Goal: Task Accomplishment & Management: Manage account settings

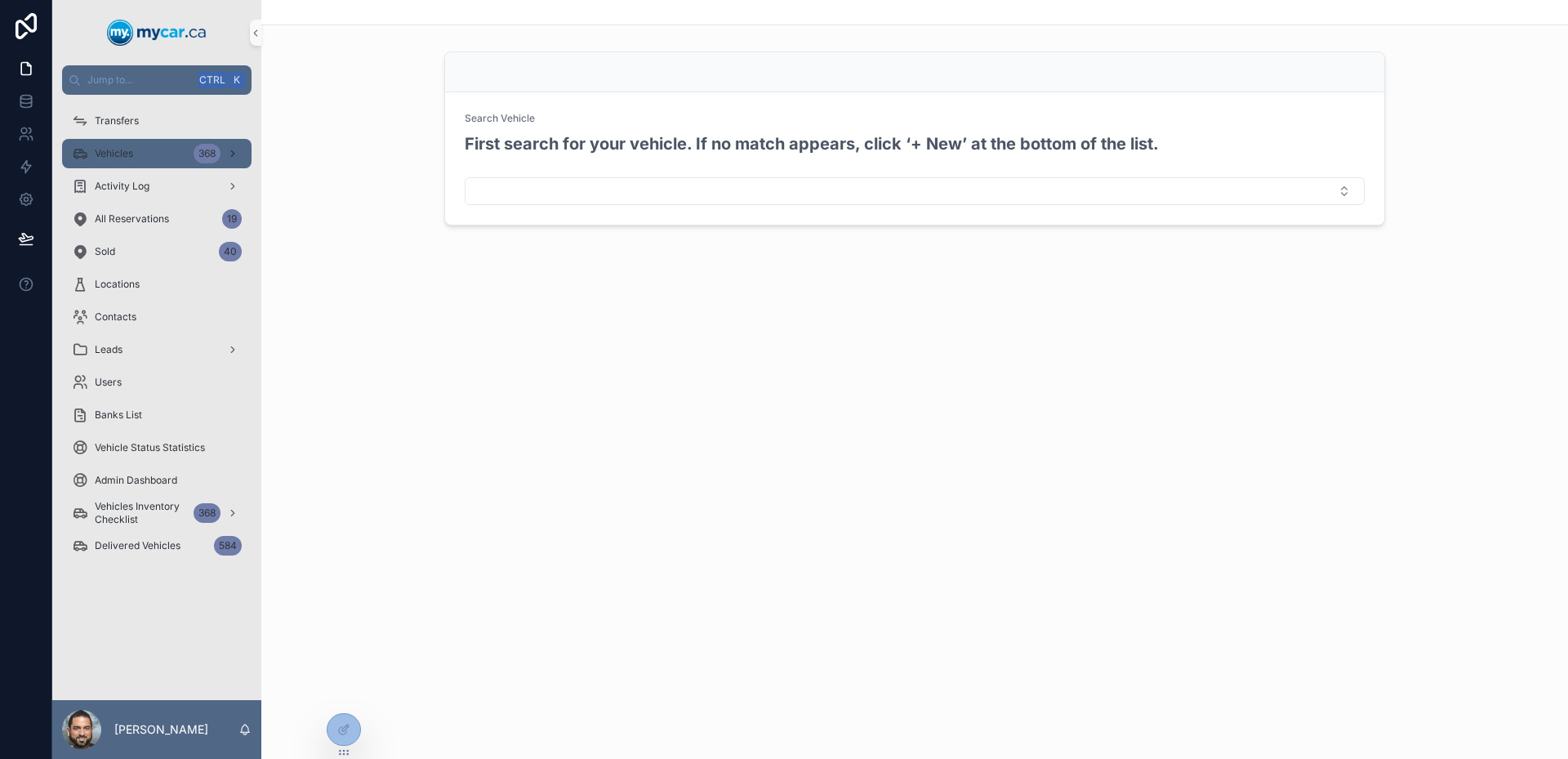
click at [181, 148] on div "Vehicles 368" at bounding box center [156, 153] width 169 height 26
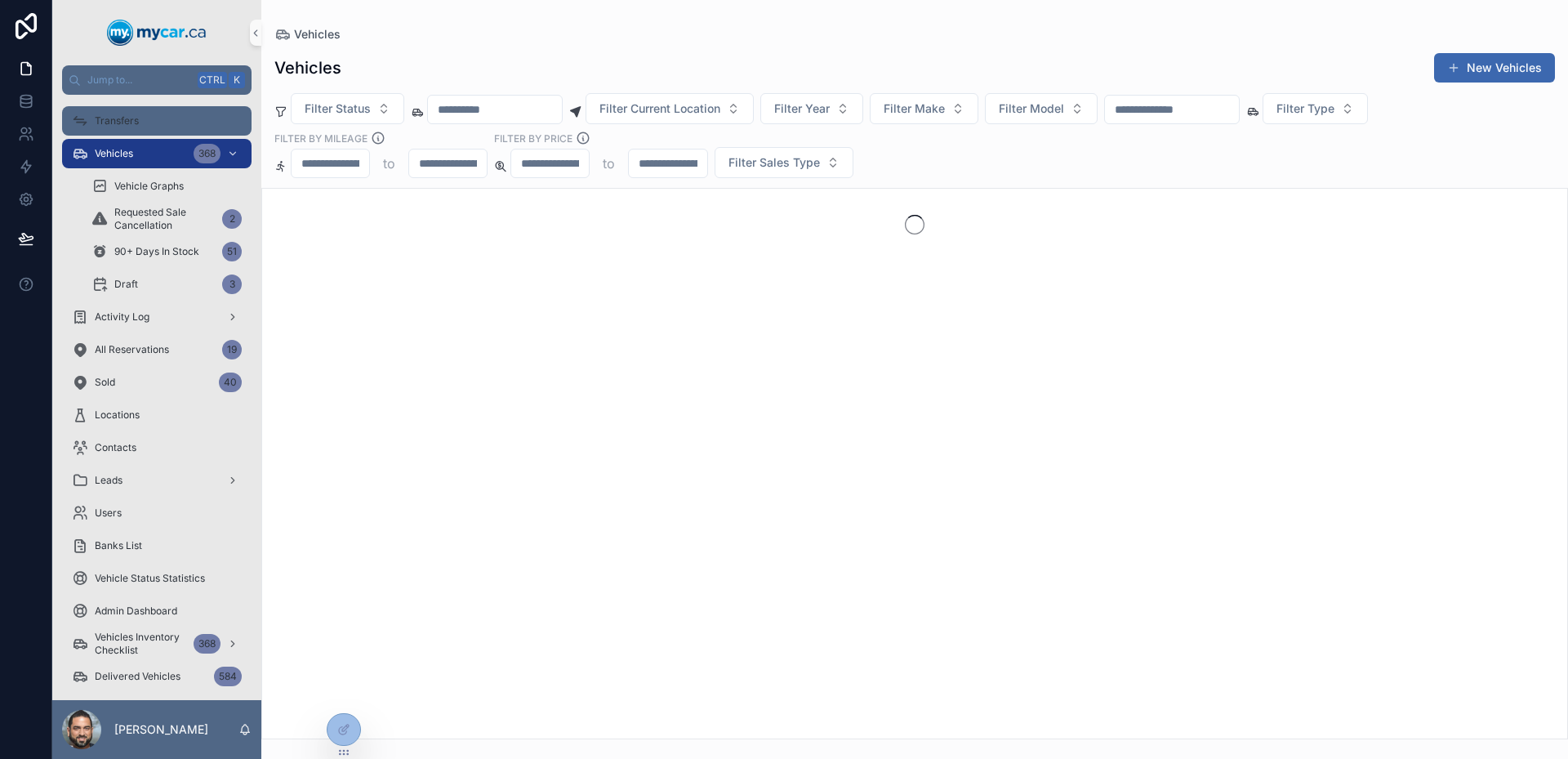
click at [169, 130] on div "Transfers" at bounding box center [156, 120] width 169 height 26
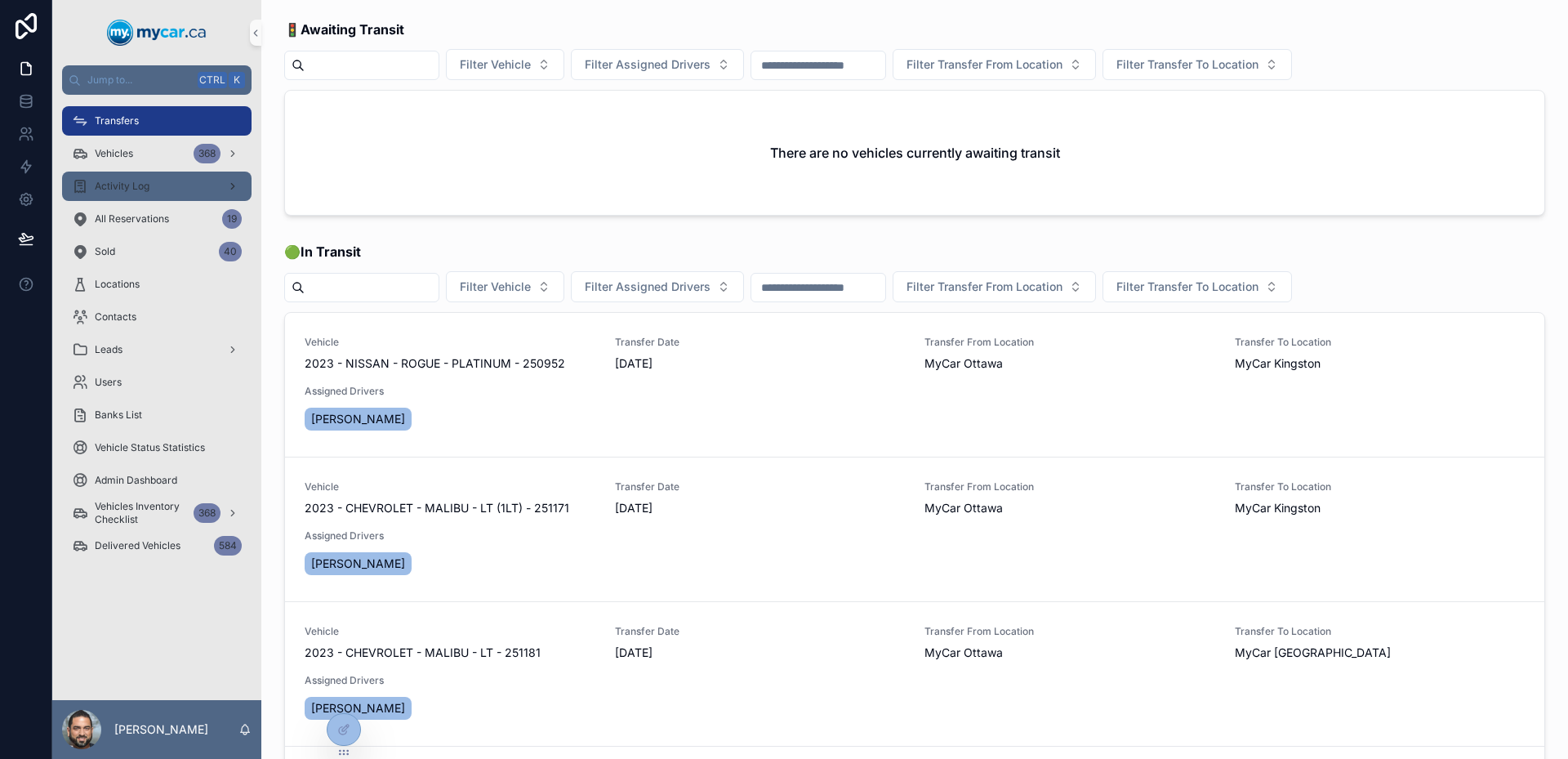
click at [166, 175] on div "Activity Log" at bounding box center [156, 186] width 169 height 26
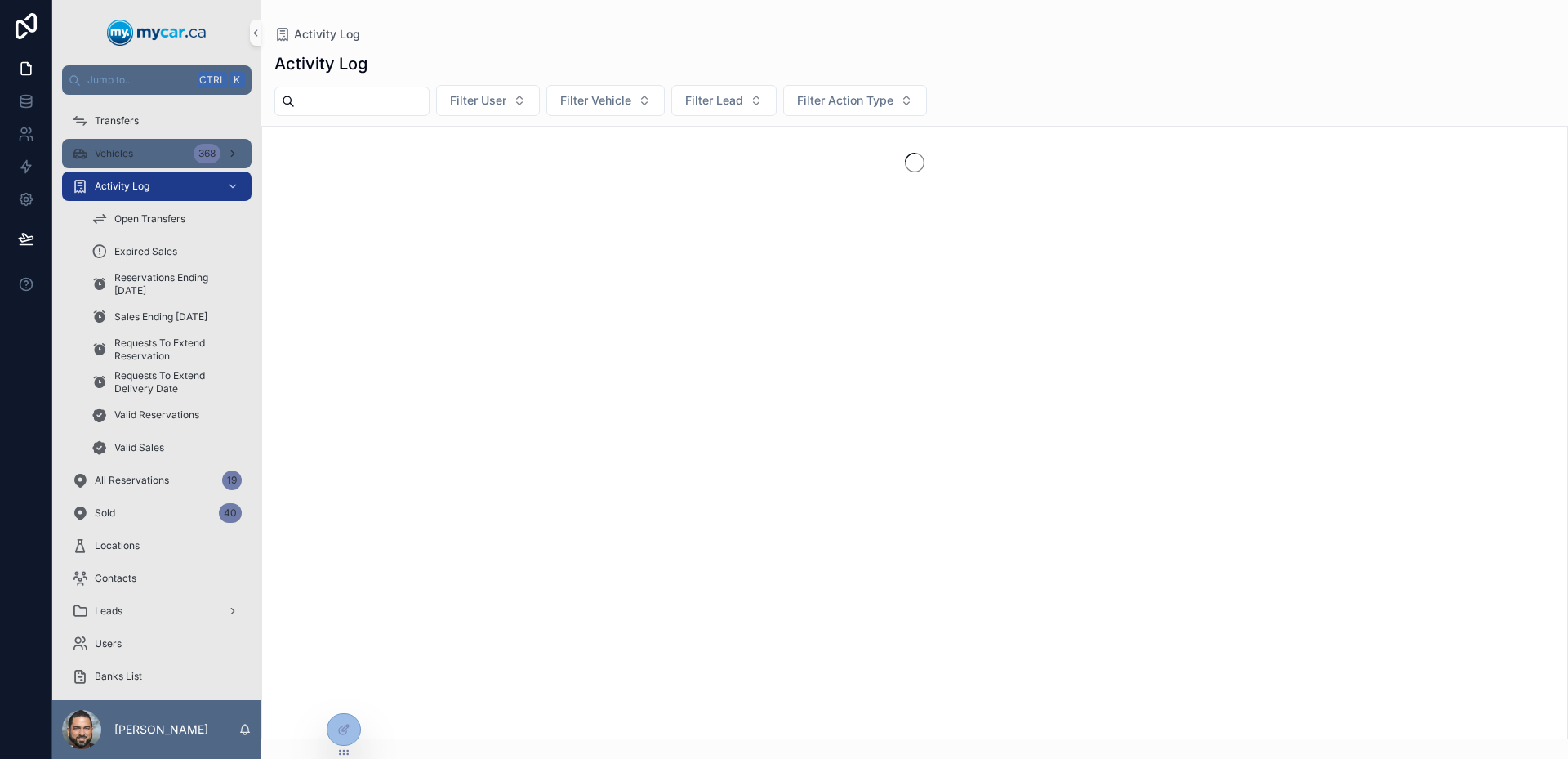
click at [164, 165] on div "Vehicles 368" at bounding box center [156, 153] width 169 height 26
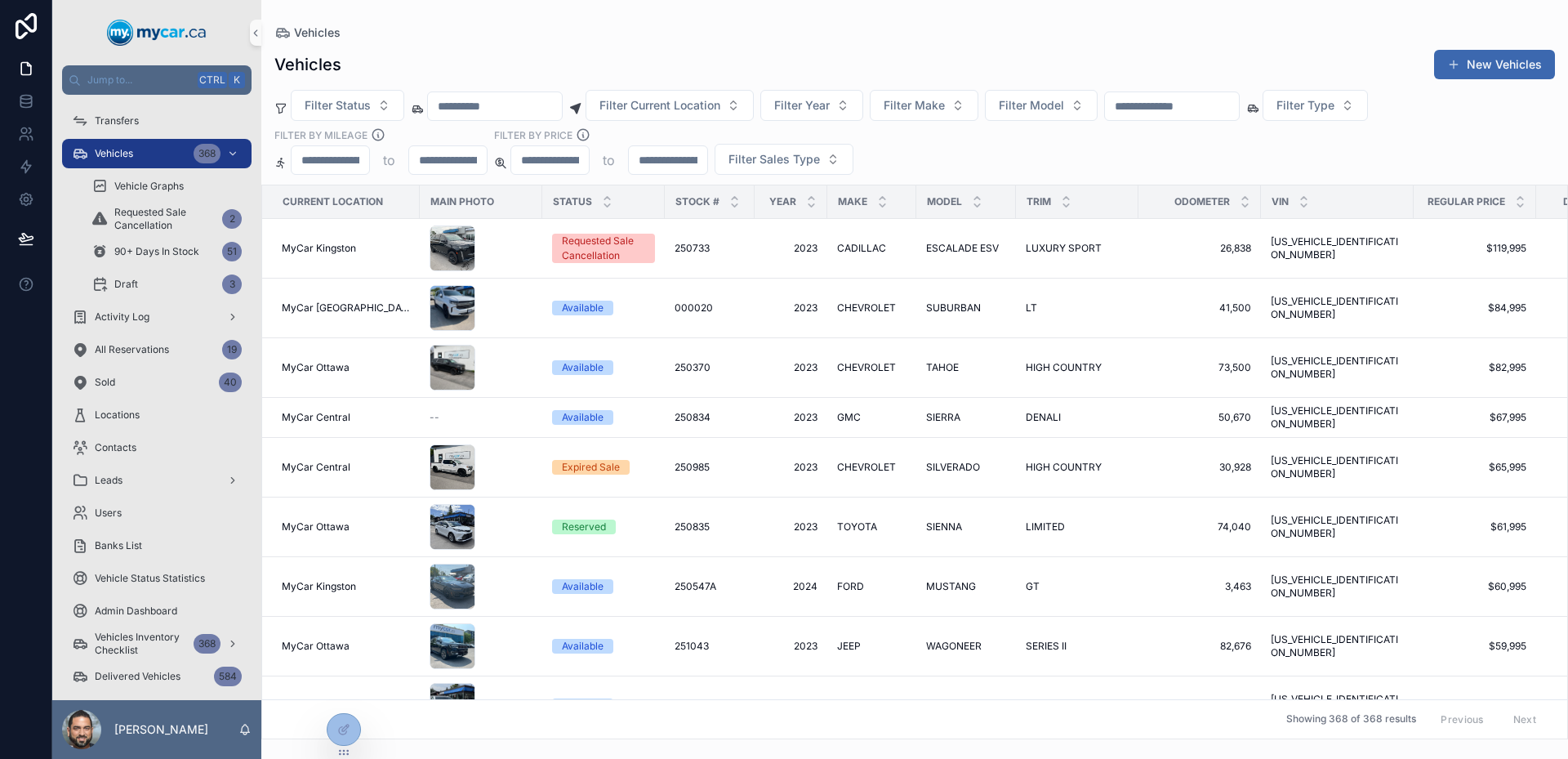
click at [1191, 103] on input "scrollable content" at bounding box center [1172, 106] width 134 height 23
drag, startPoint x: 1150, startPoint y: 51, endPoint x: 1122, endPoint y: 69, distance: 33.3
click at [1150, 51] on div "Vehicles New Vehicles" at bounding box center [914, 64] width 1280 height 31
click at [508, 254] on div "scrollable content" at bounding box center [481, 249] width 103 height 46
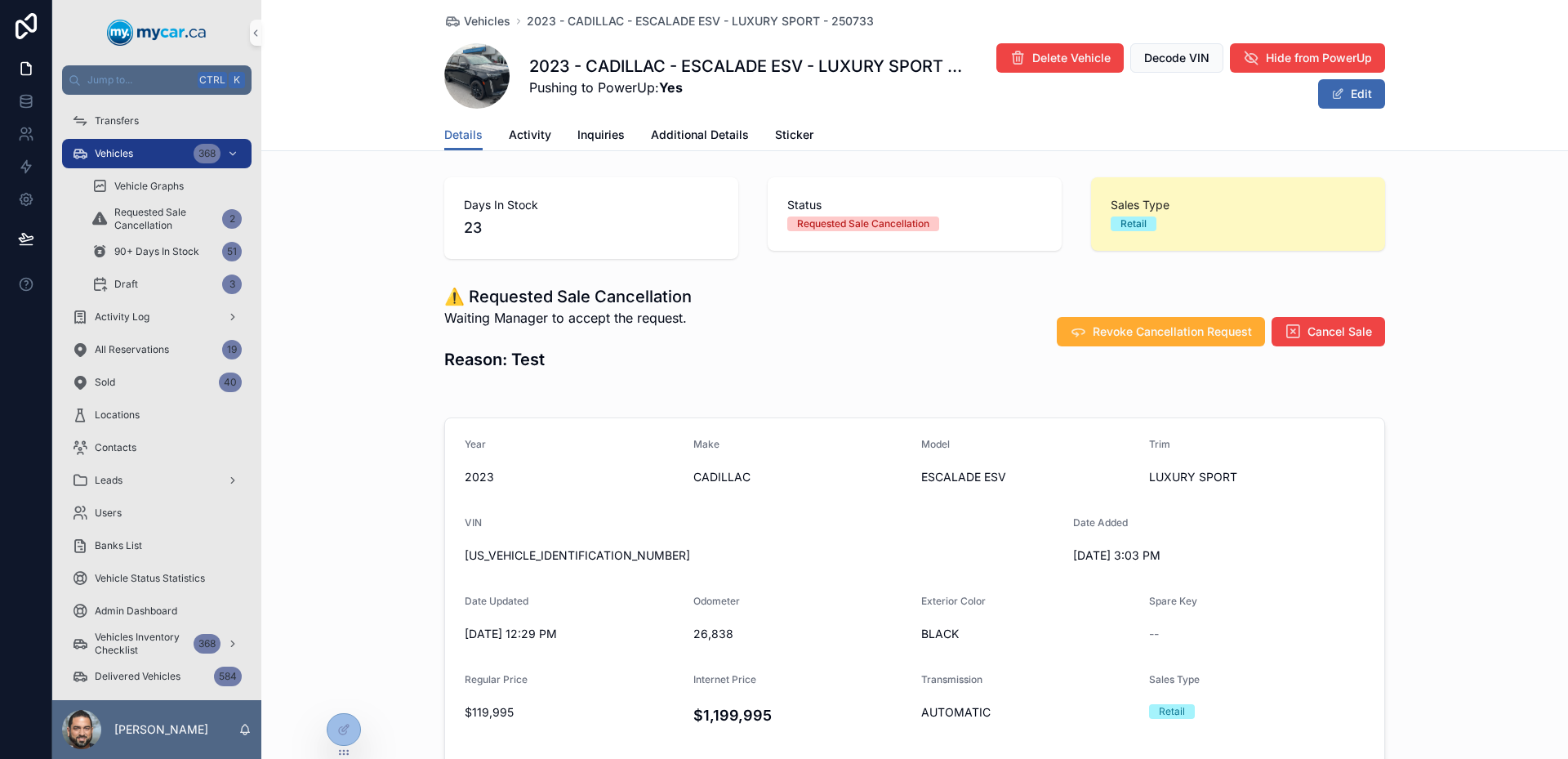
click at [797, 220] on div "Requested Sale Cancellation" at bounding box center [863, 223] width 132 height 14
drag, startPoint x: 795, startPoint y: 220, endPoint x: 916, endPoint y: 215, distance: 121.1
click at [916, 215] on div "Status Requested Sale Cancellation" at bounding box center [915, 214] width 255 height 34
click at [1286, 330] on icon "scrollable content" at bounding box center [1292, 331] width 16 height 16
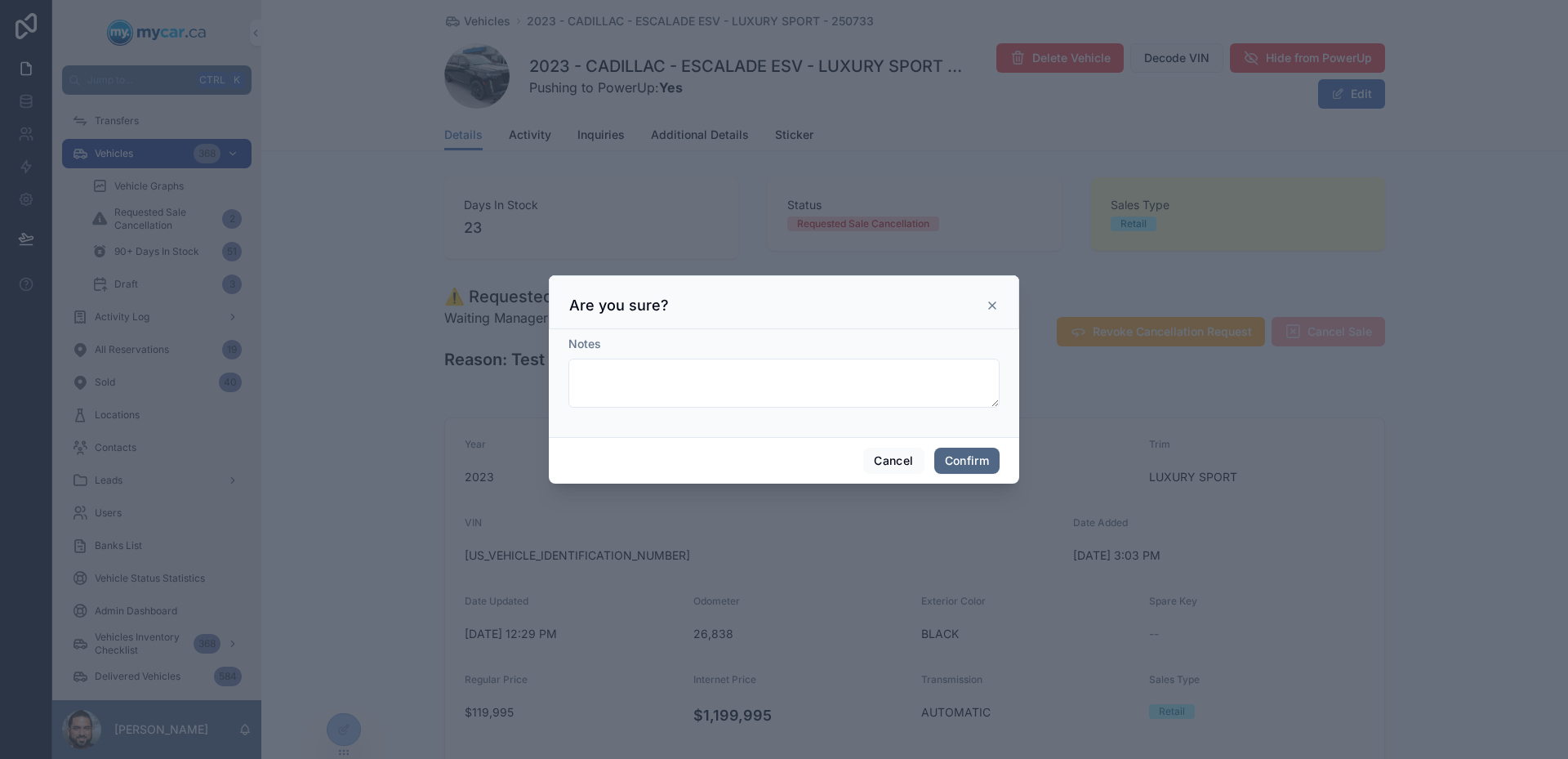
click at [977, 448] on button "Confirm" at bounding box center [966, 460] width 66 height 26
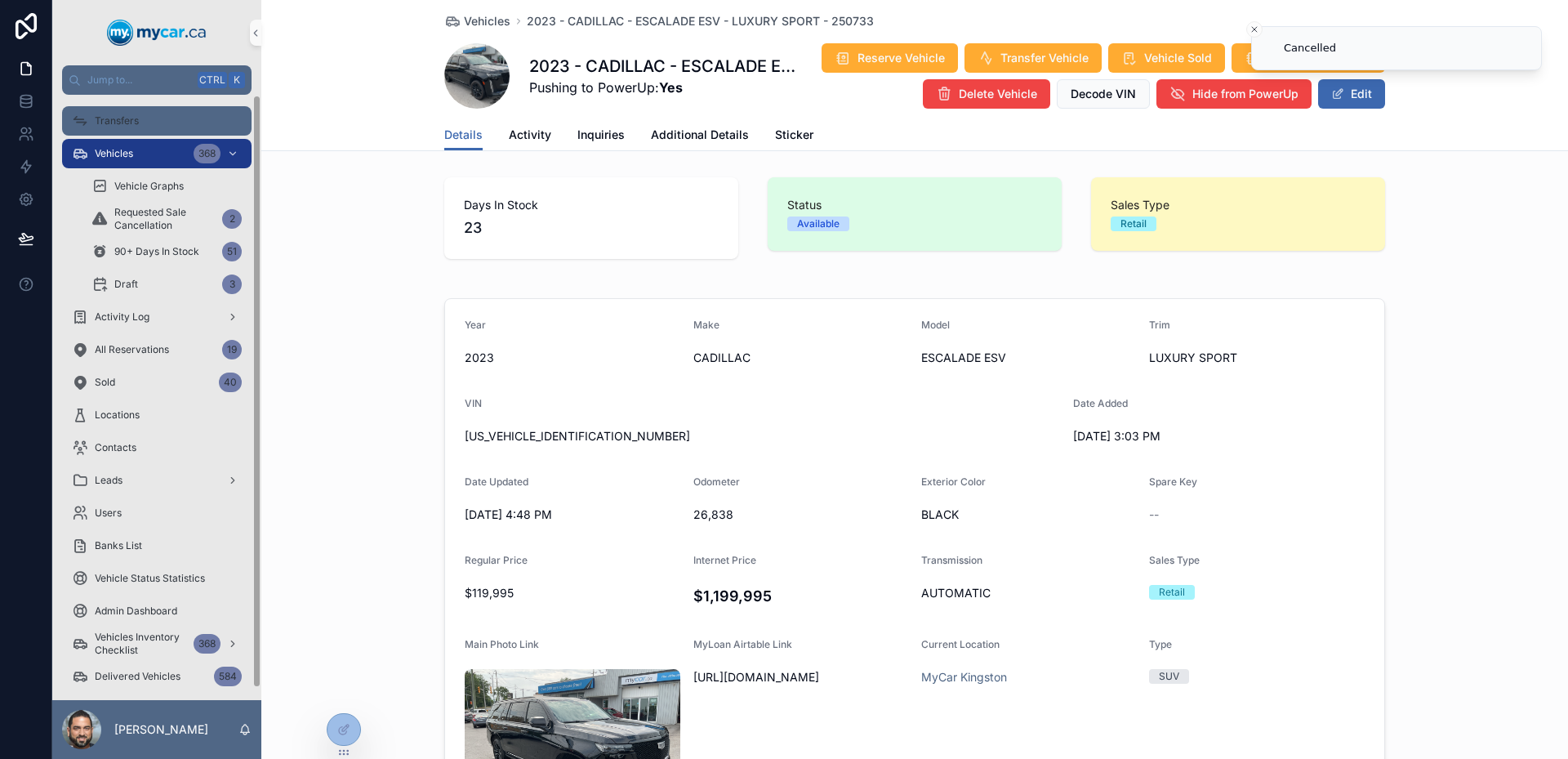
click at [137, 117] on span "Transfers" at bounding box center [116, 121] width 44 height 13
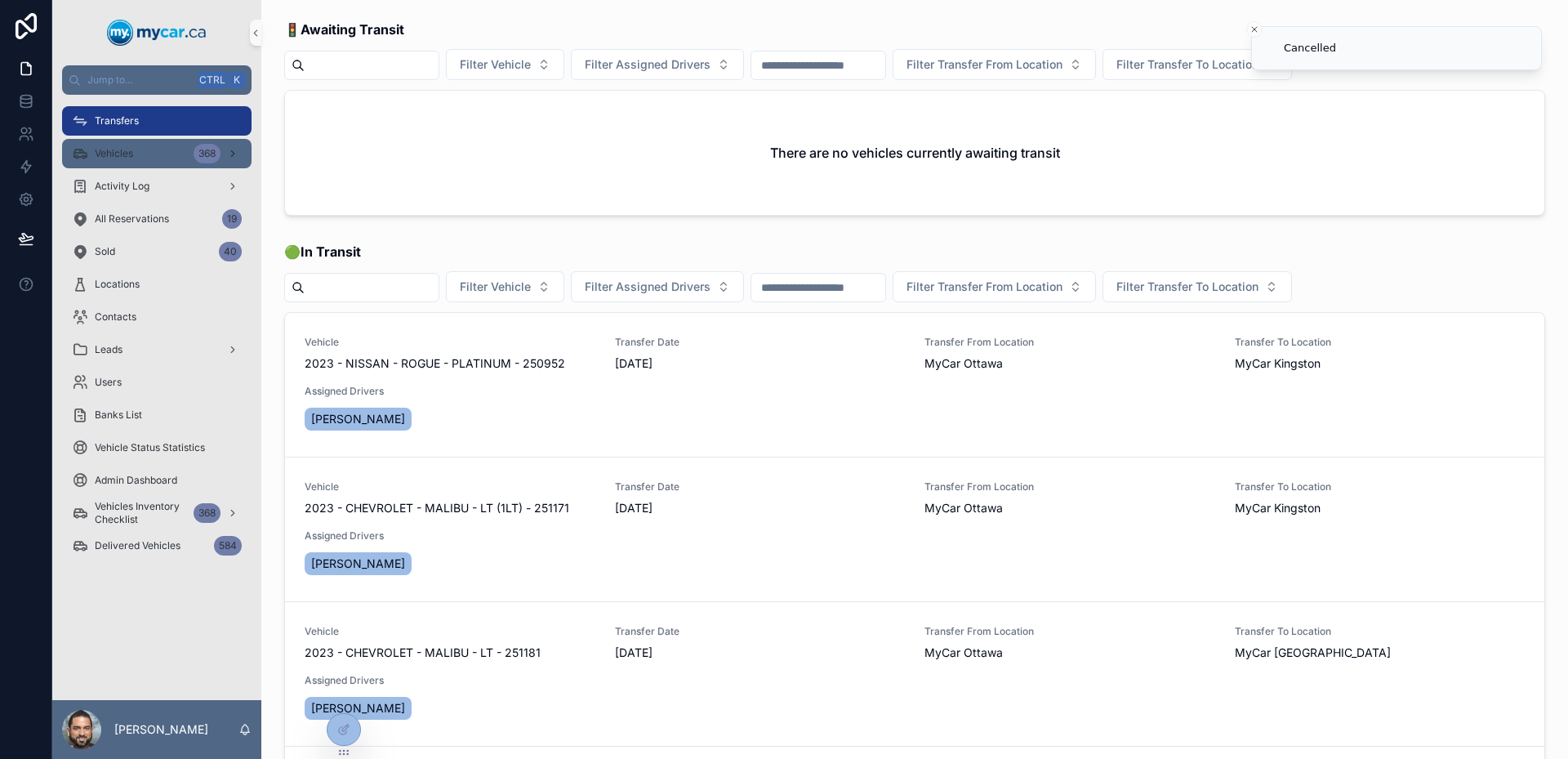
click at [164, 144] on div "Vehicles 368" at bounding box center [156, 153] width 169 height 26
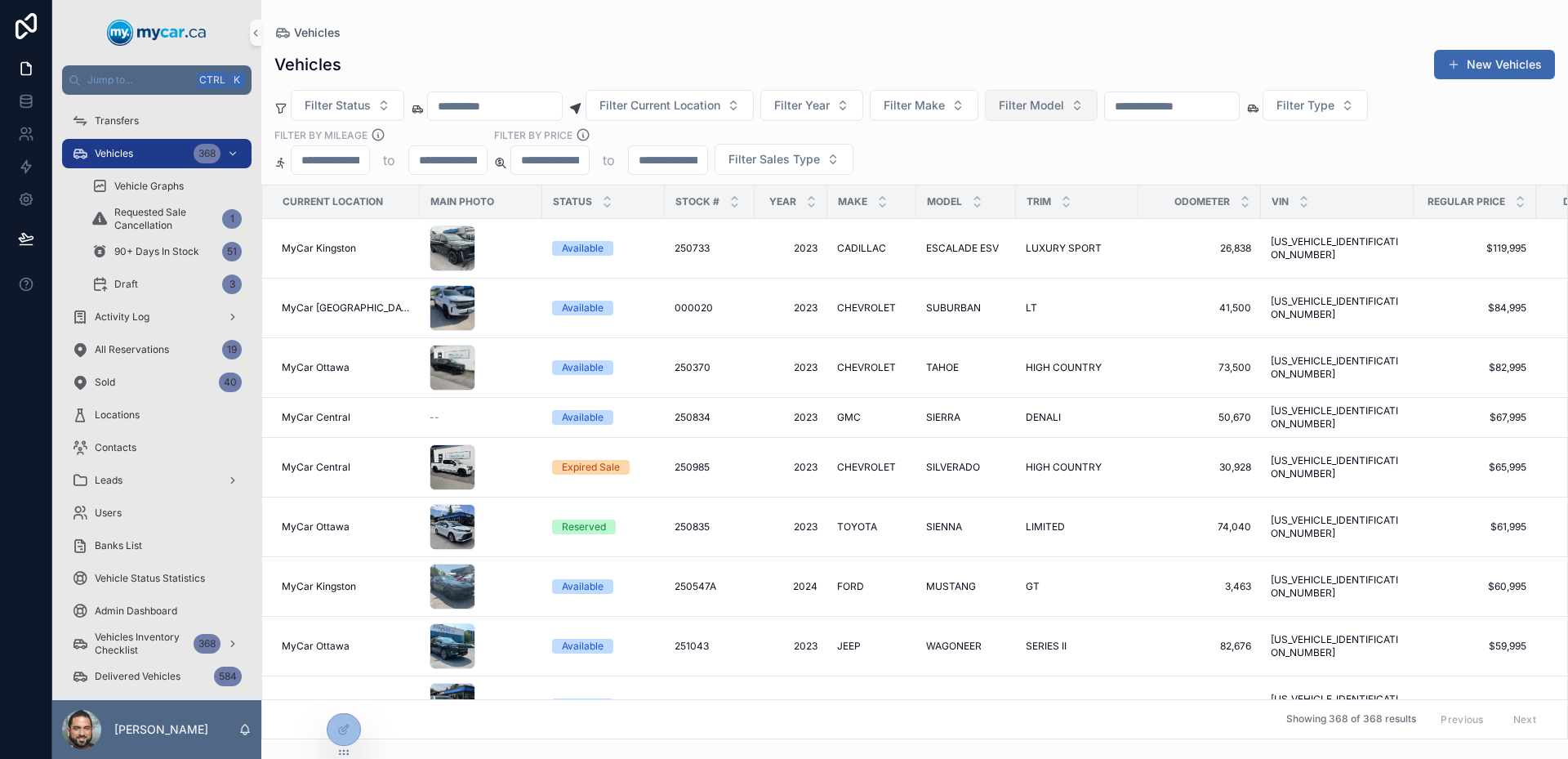
click at [1042, 114] on button "Filter Model" at bounding box center [1041, 105] width 112 height 31
type input "***"
click at [1044, 242] on div "RAV4" at bounding box center [1082, 250] width 196 height 26
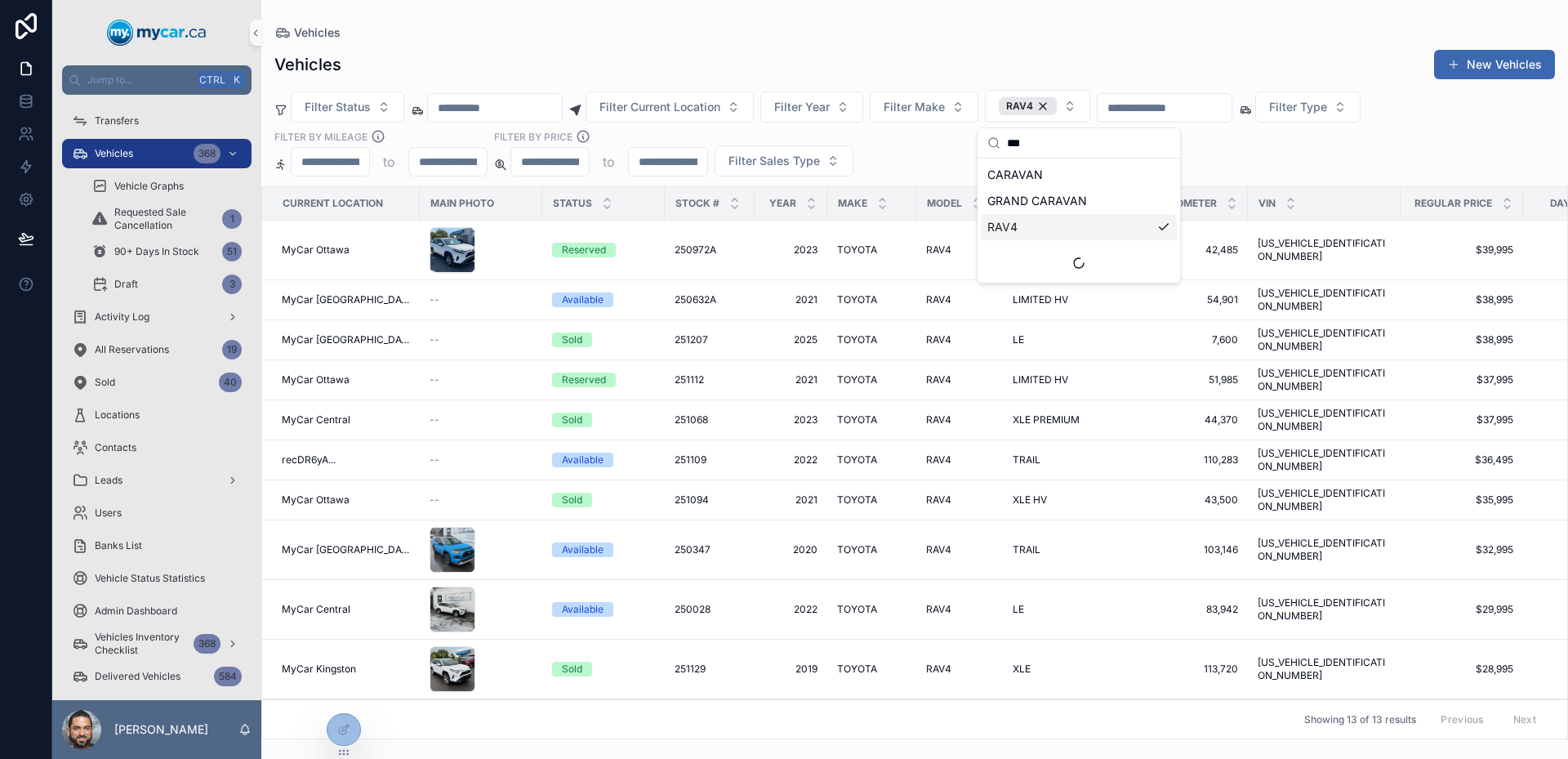
click at [925, 157] on div "Filter Status Filter Current Location Filter Year Filter Make RAV4 Filter Type …" at bounding box center [914, 132] width 1306 height 87
click at [1232, 123] on div "scrollable content" at bounding box center [1164, 108] width 135 height 30
click at [1231, 102] on input "scrollable content" at bounding box center [1164, 108] width 134 height 23
click at [1057, 111] on div "RAV4" at bounding box center [1027, 106] width 58 height 18
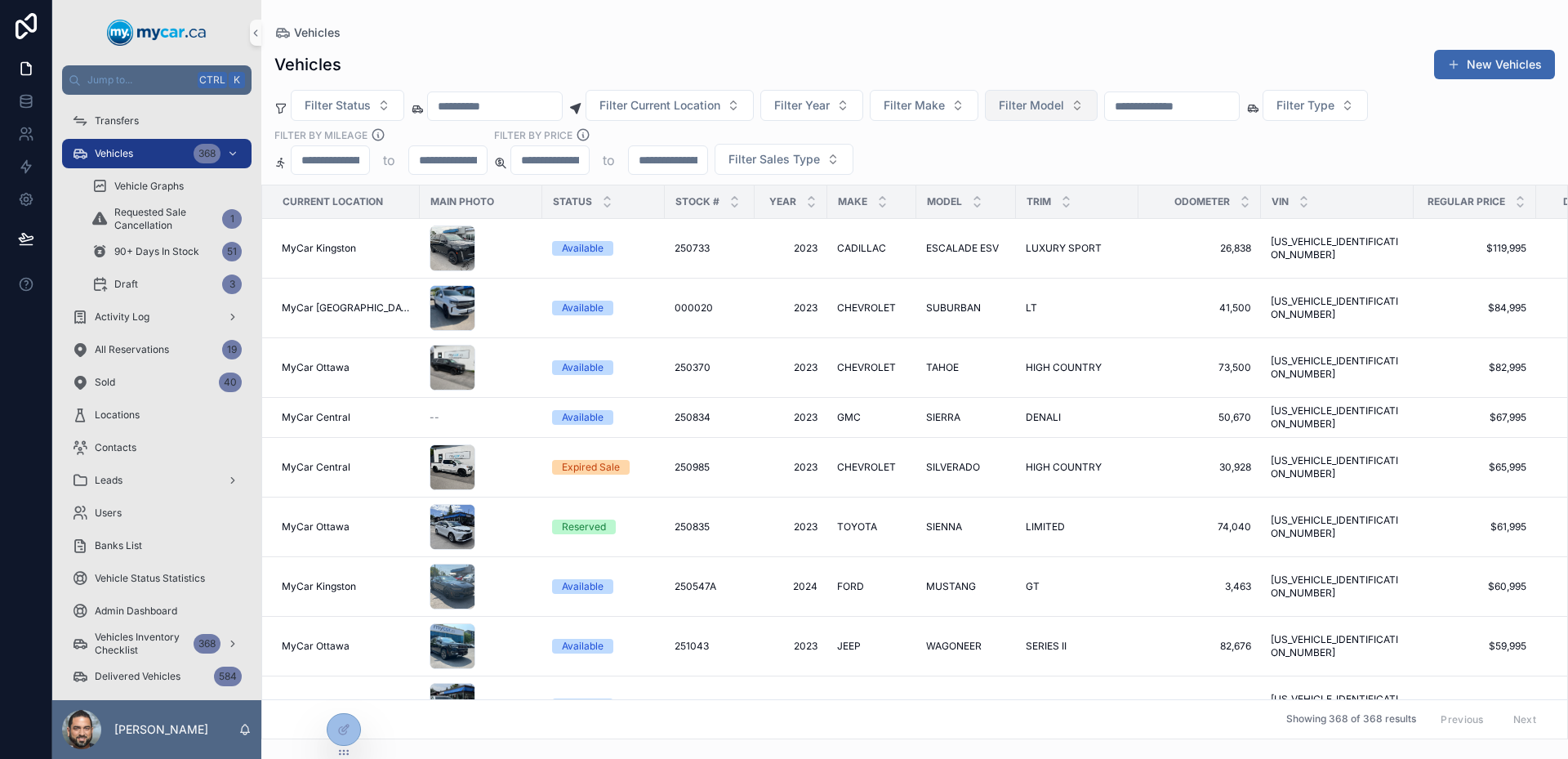
click at [1064, 110] on span "Filter Model" at bounding box center [1031, 105] width 66 height 16
type input "***"
click at [1070, 220] on div "RAV 4" at bounding box center [1082, 223] width 196 height 26
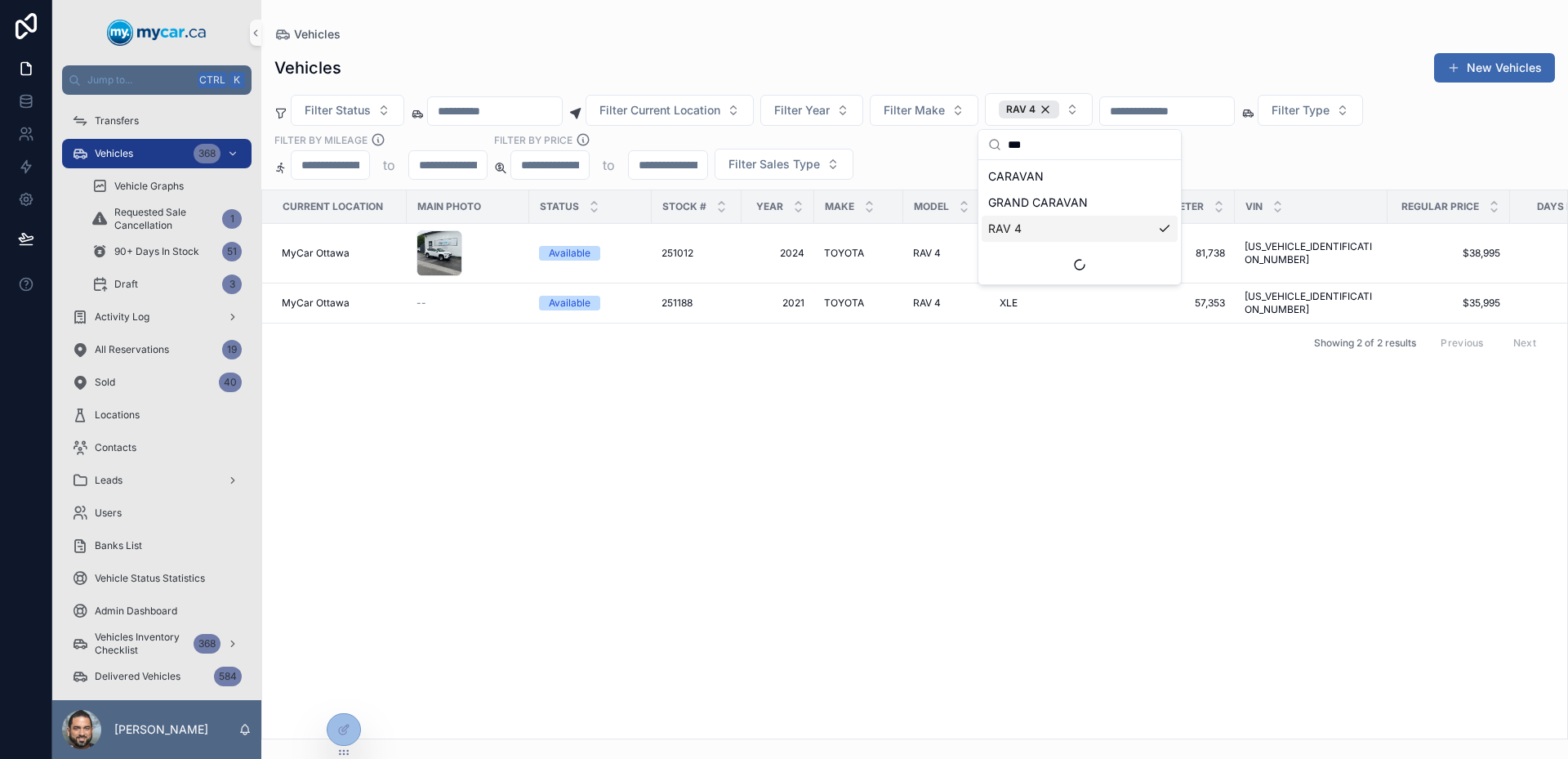
click at [839, 376] on div "Current Location Main Photo Status Stock # Year Make Model Trim Odometer VIN Re…" at bounding box center [914, 465] width 1305 height 549
click at [667, 296] on span "251188" at bounding box center [677, 303] width 31 height 13
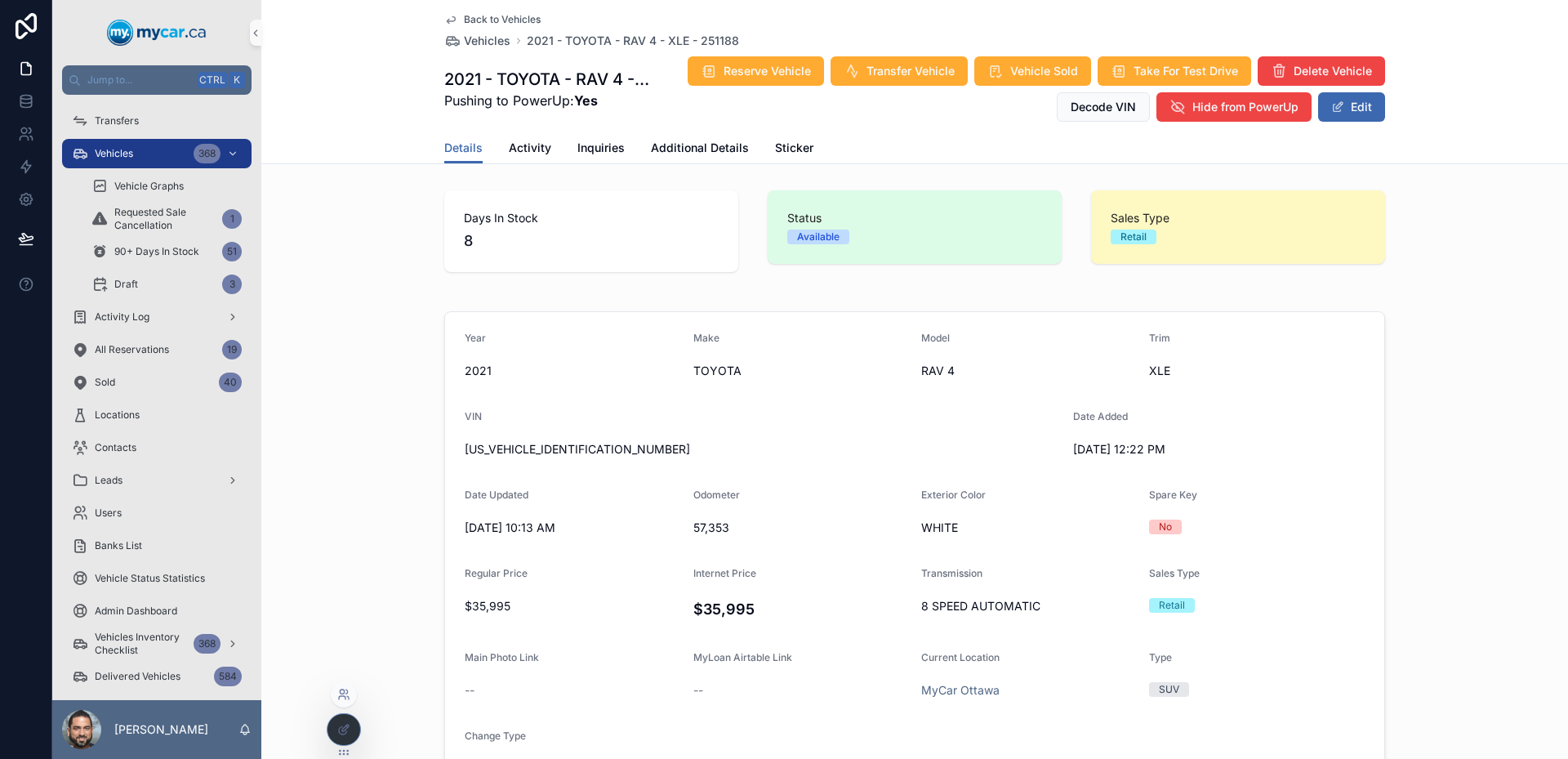
click at [345, 700] on icon at bounding box center [344, 694] width 13 height 13
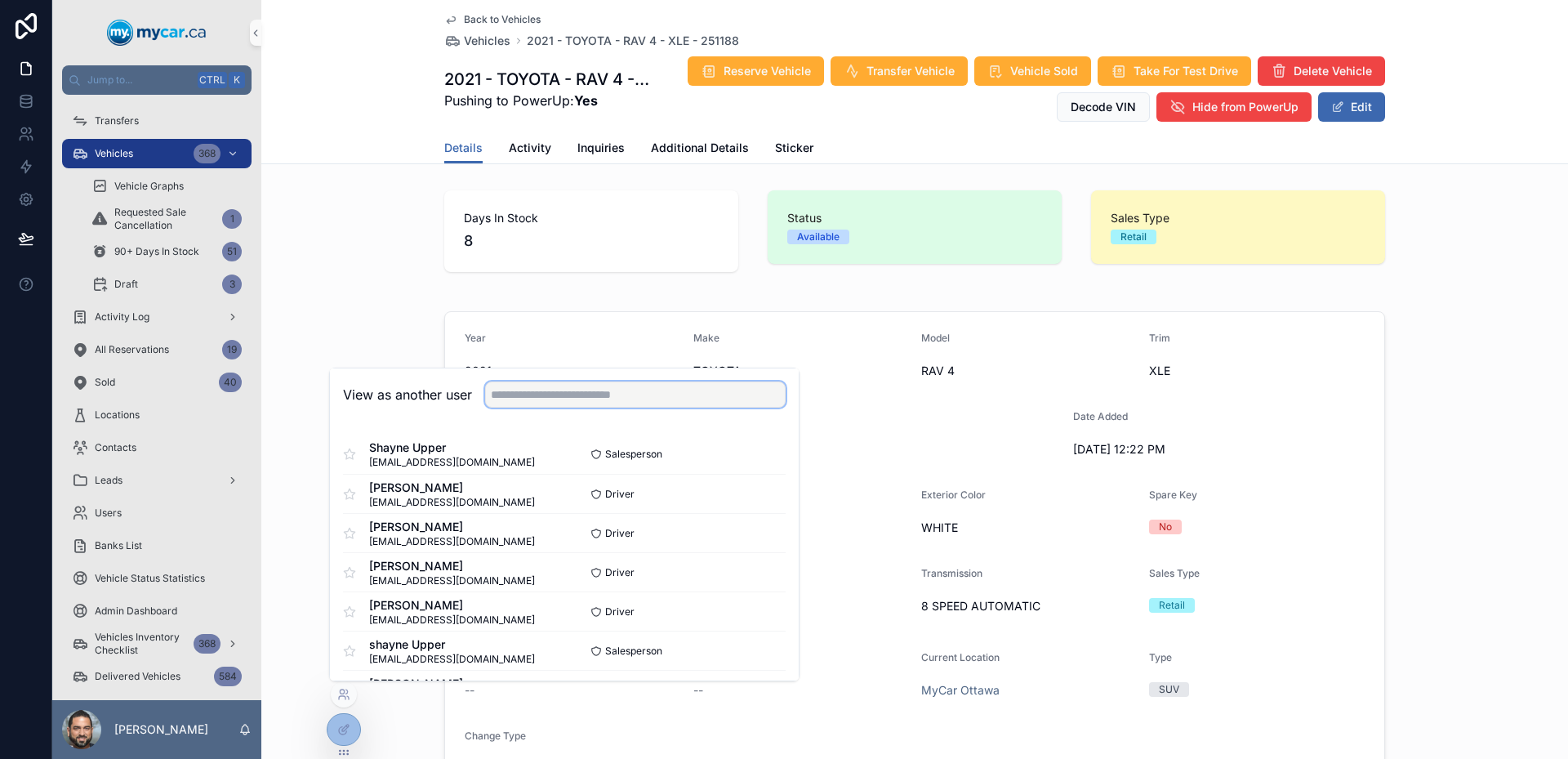
click at [586, 393] on input "text" at bounding box center [635, 394] width 301 height 26
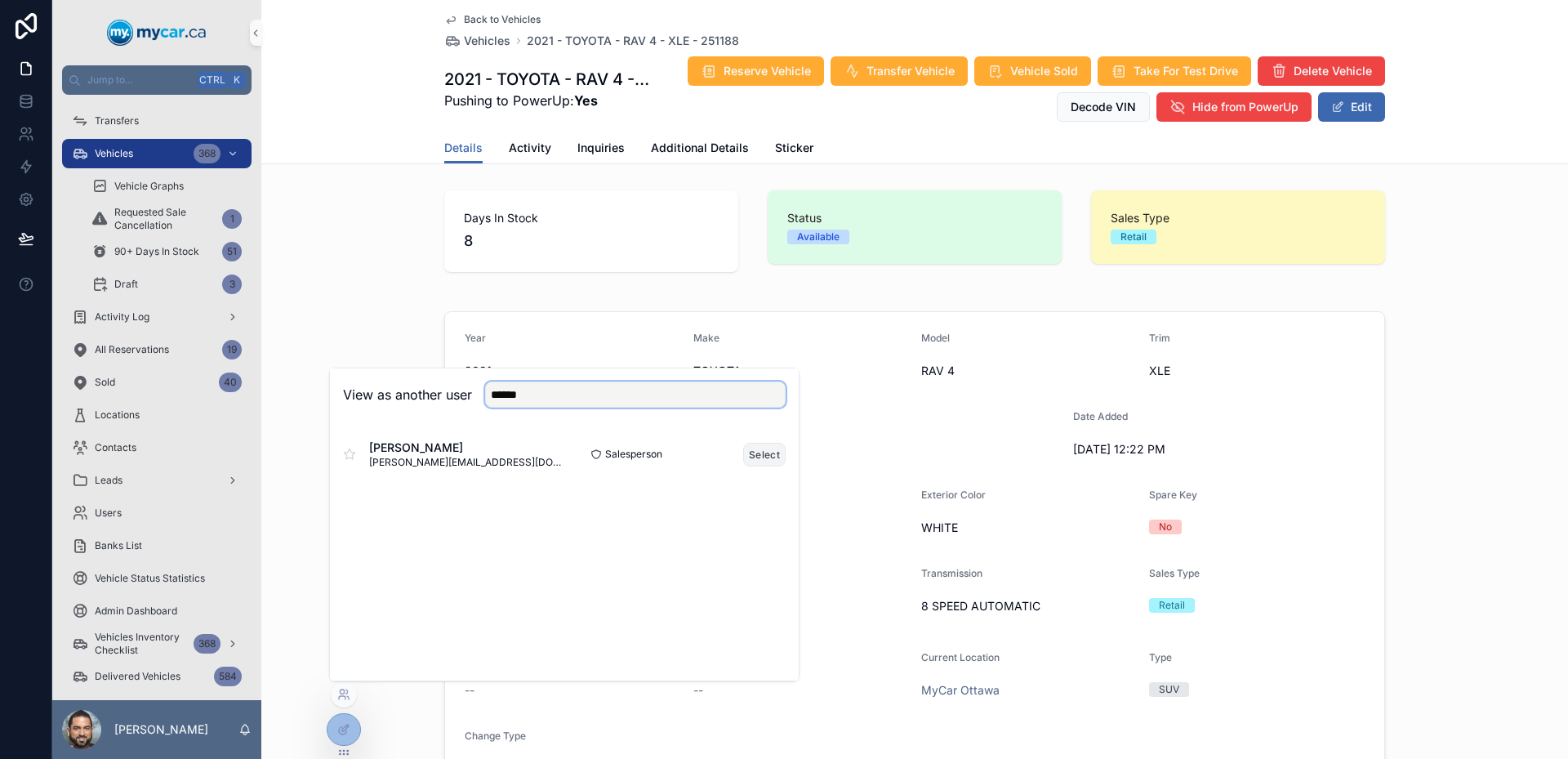
type input "******"
click at [746, 450] on button "Select" at bounding box center [764, 454] width 43 height 24
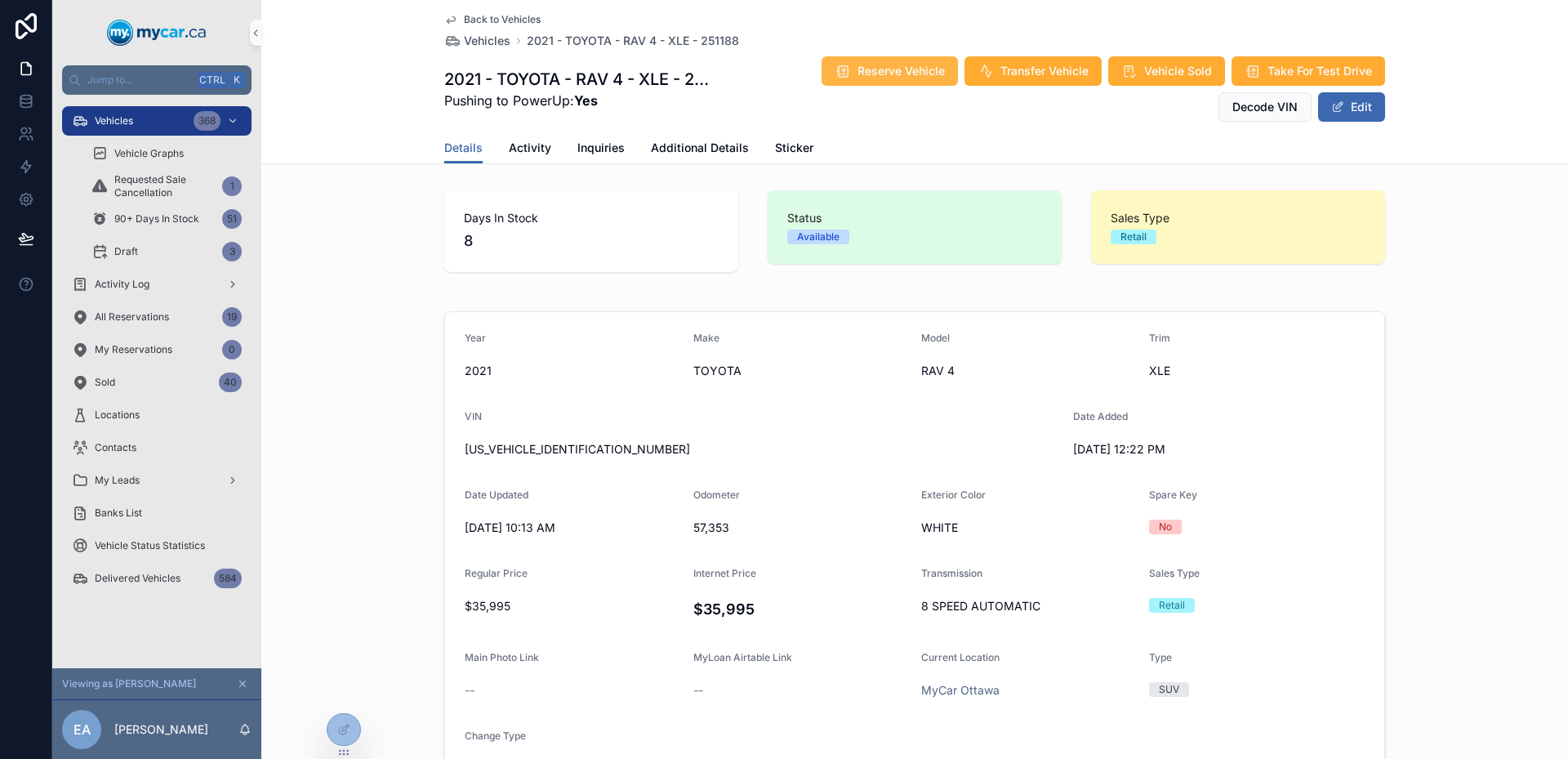
click at [903, 66] on span "Reserve Vehicle" at bounding box center [902, 70] width 88 height 16
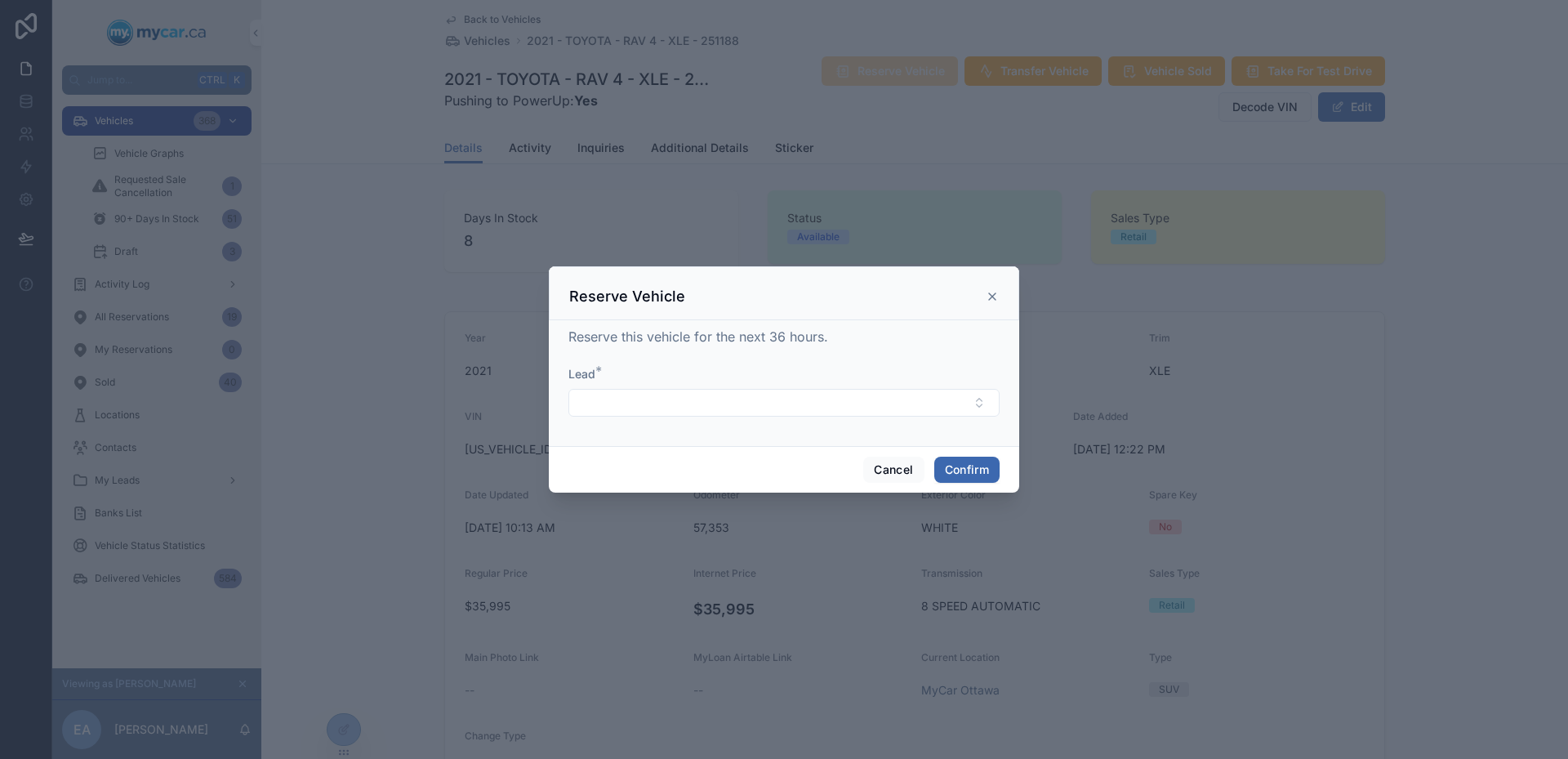
click at [1100, 364] on div at bounding box center [784, 379] width 1568 height 759
click at [936, 410] on button "Select Button" at bounding box center [784, 402] width 431 height 28
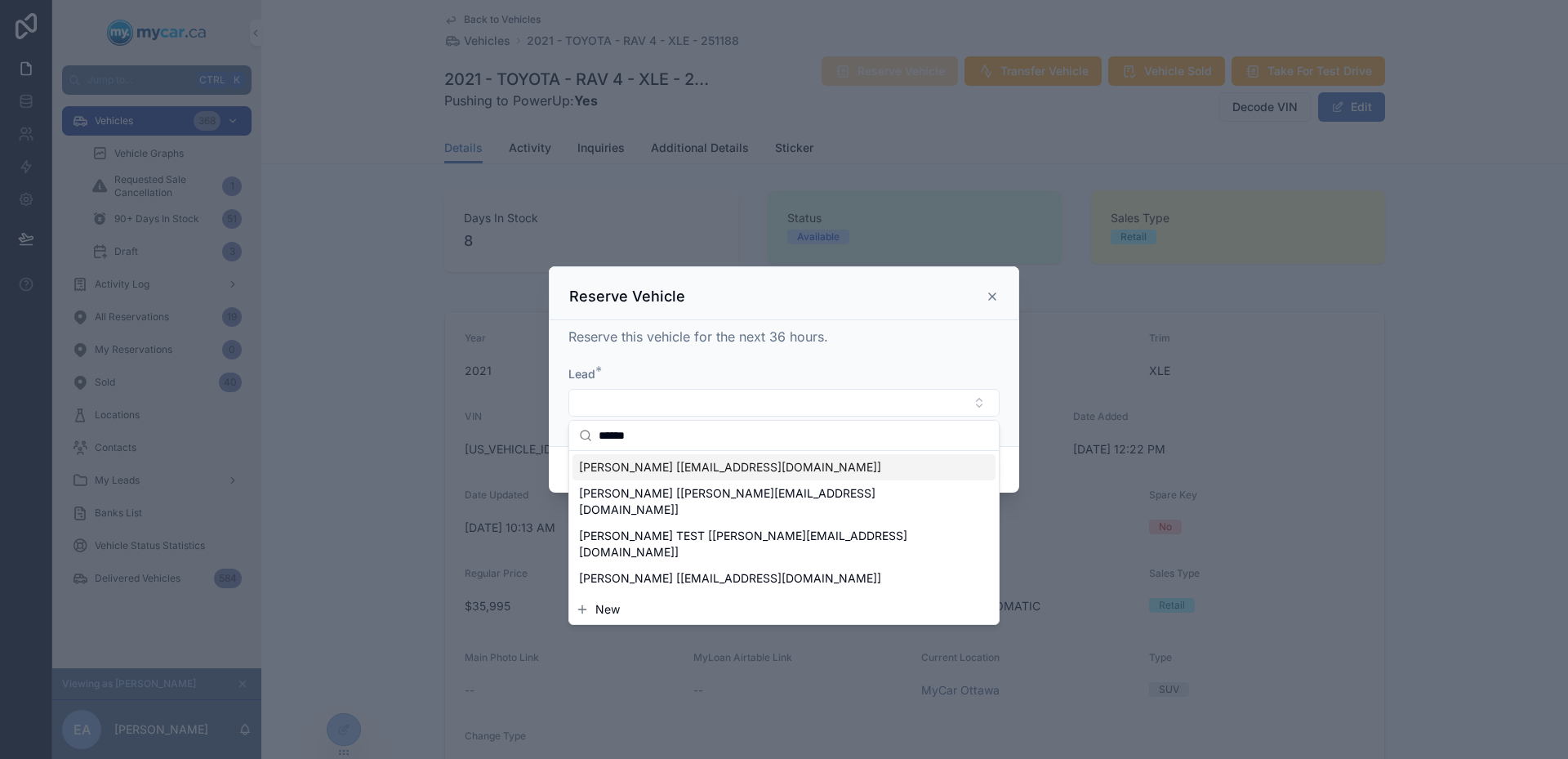
type input "******"
click at [849, 467] on div "[PERSON_NAME] [[EMAIL_ADDRESS][DOMAIN_NAME]]" at bounding box center [784, 467] width 423 height 26
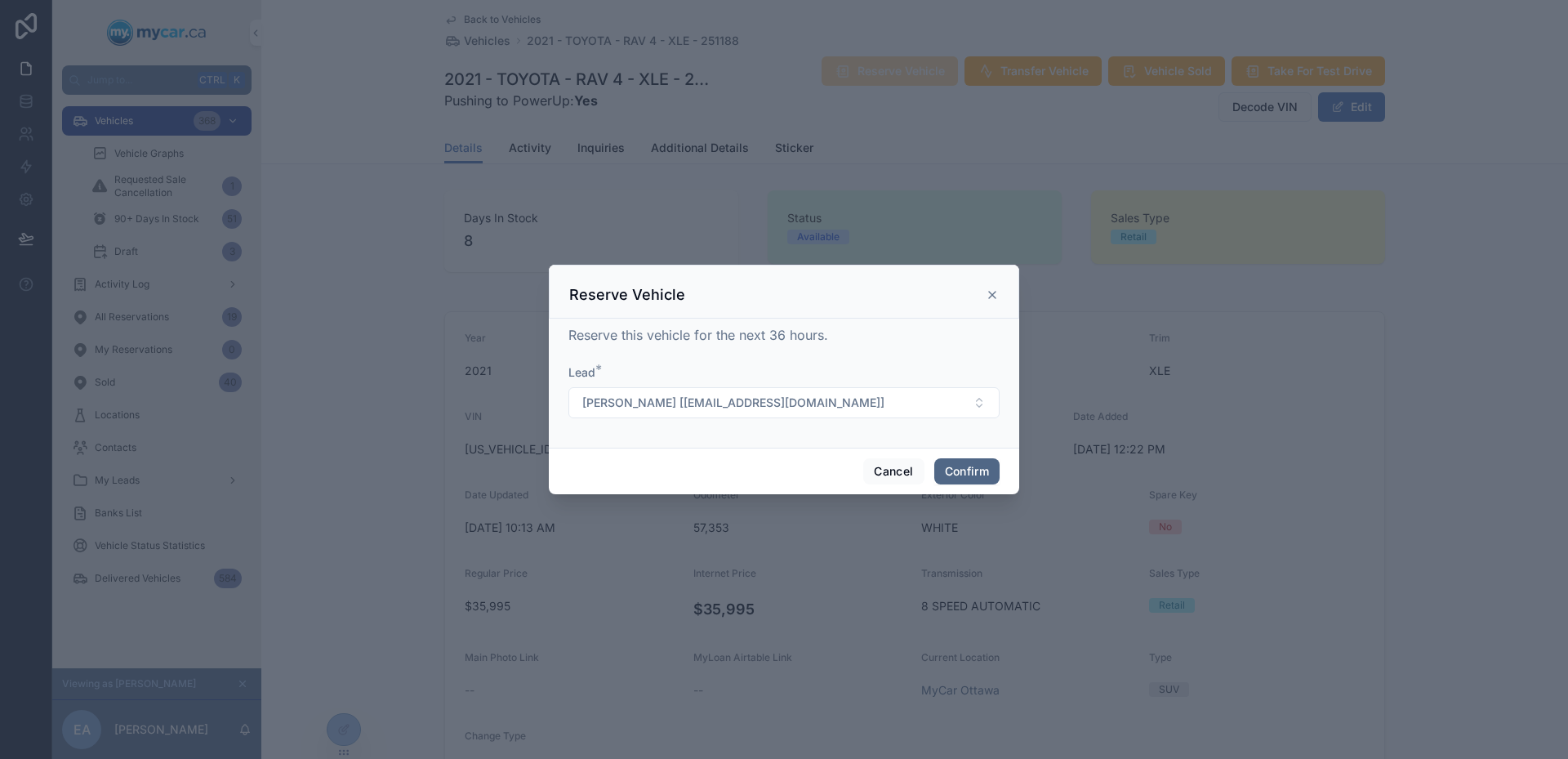
click at [985, 463] on button "Confirm" at bounding box center [966, 470] width 66 height 26
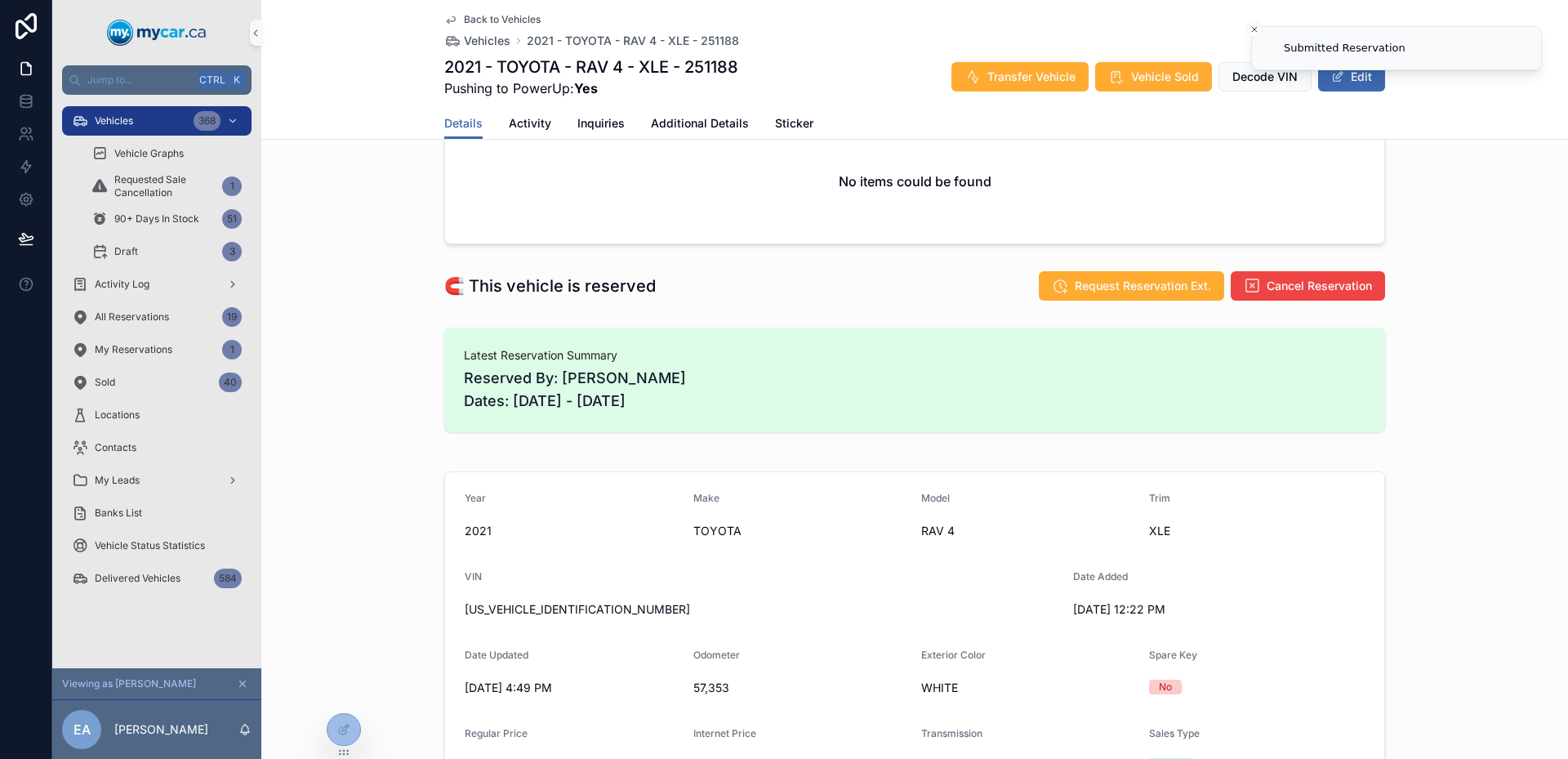
scroll to position [490, 0]
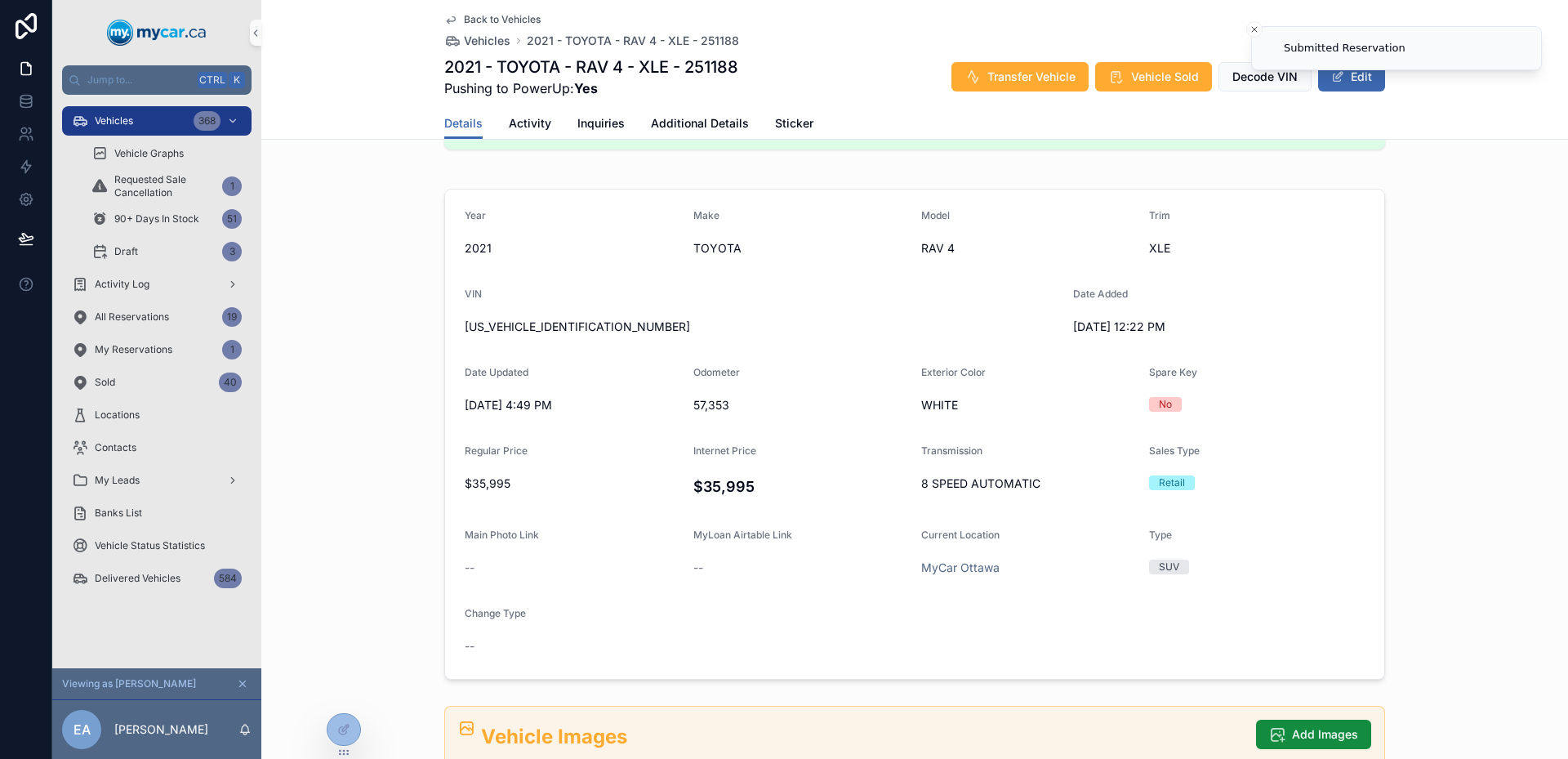
click at [1163, 236] on div "XLE" at bounding box center [1257, 248] width 215 height 26
click at [988, 250] on span "RAV 4" at bounding box center [1029, 248] width 215 height 16
drag, startPoint x: 988, startPoint y: 250, endPoint x: 878, endPoint y: 234, distance: 111.2
click at [878, 234] on form "Year [DATE] Make TOYOTA Model RAV 4 Trim XLE VIN [US_VEHICLE_IDENTIFICATION_NUM…" at bounding box center [914, 434] width 939 height 489
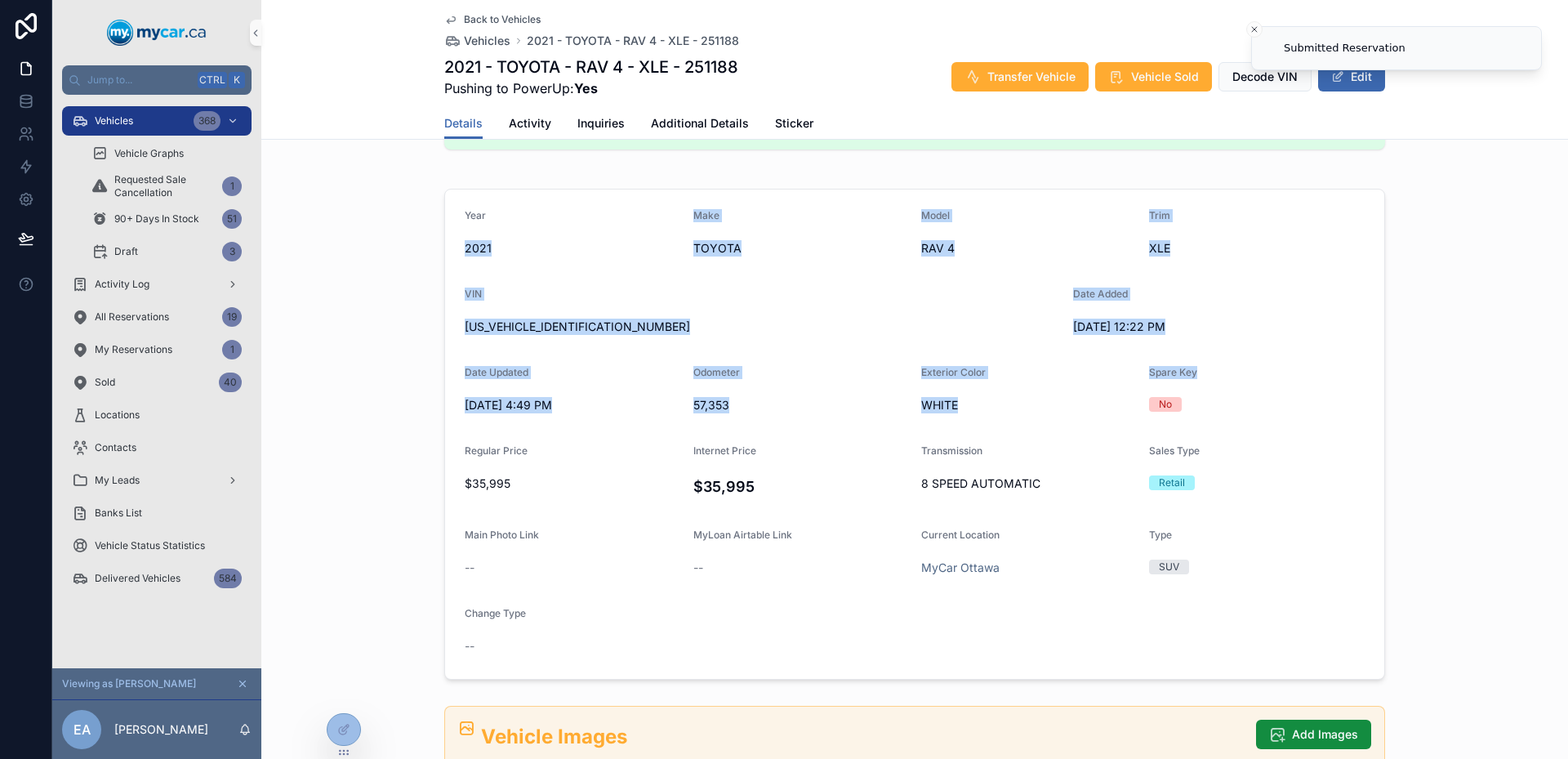
drag, startPoint x: 453, startPoint y: 251, endPoint x: 1188, endPoint y: 370, distance: 744.6
click at [1188, 370] on form "Year [DATE] Make TOYOTA Model RAV 4 Trim XLE VIN [US_VEHICLE_IDENTIFICATION_NUM…" at bounding box center [914, 434] width 939 height 489
click at [1188, 370] on span "Spare Key" at bounding box center [1173, 371] width 49 height 12
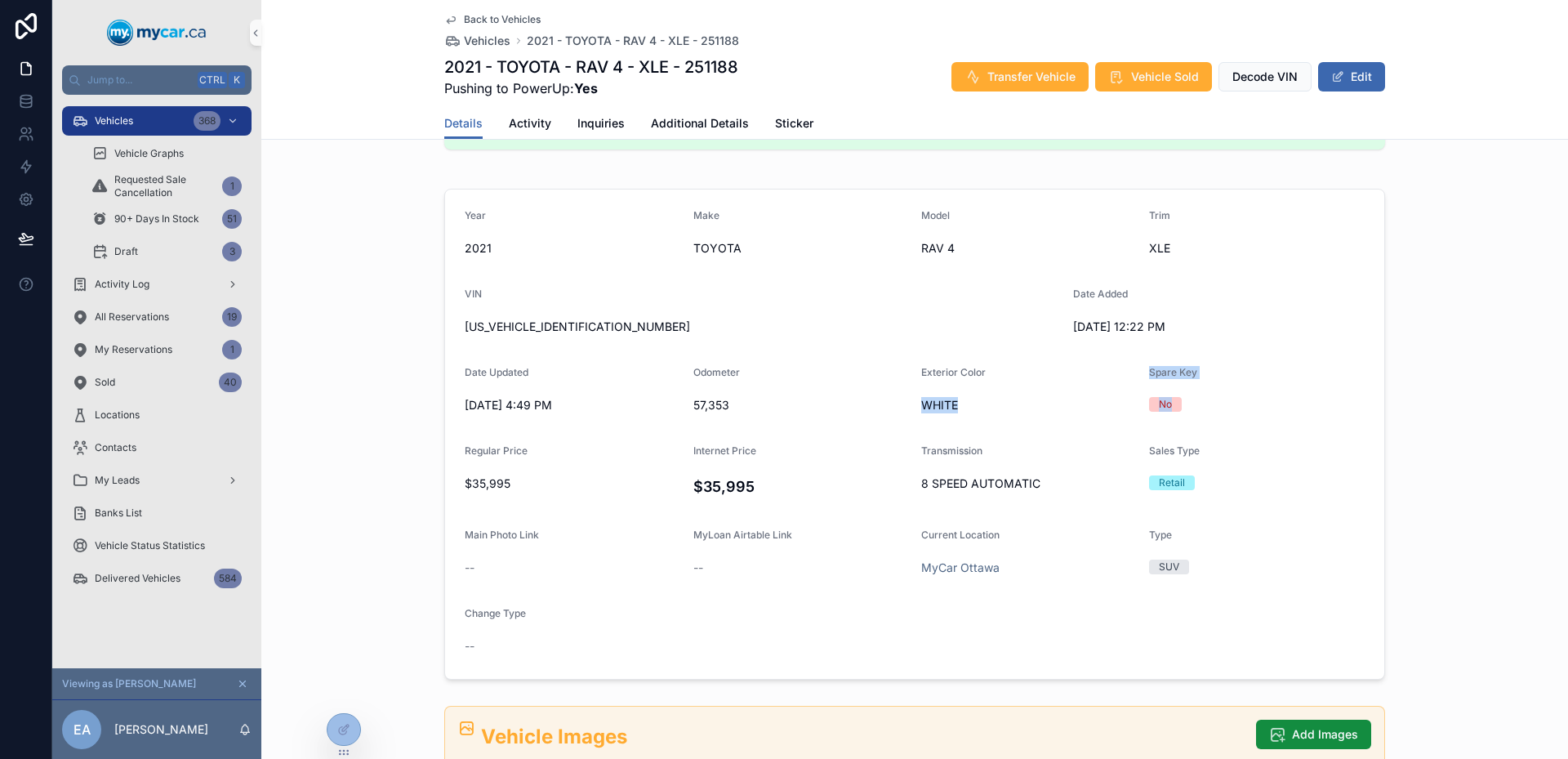
drag, startPoint x: 1160, startPoint y: 374, endPoint x: 1131, endPoint y: 353, distance: 35.8
click at [1131, 353] on form "Year [DATE] Make TOYOTA Model RAV 4 Trim XLE VIN [US_VEHICLE_IDENTIFICATION_NUM…" at bounding box center [914, 434] width 939 height 489
click at [1130, 353] on form "Year [DATE] Make TOYOTA Model RAV 4 Trim XLE VIN [US_VEHICLE_IDENTIFICATION_NUM…" at bounding box center [914, 434] width 939 height 489
drag, startPoint x: 1167, startPoint y: 393, endPoint x: 1177, endPoint y: 396, distance: 10.4
click at [1174, 395] on form "Year [DATE] Make TOYOTA Model RAV 4 Trim XLE VIN [US_VEHICLE_IDENTIFICATION_NUM…" at bounding box center [914, 434] width 939 height 489
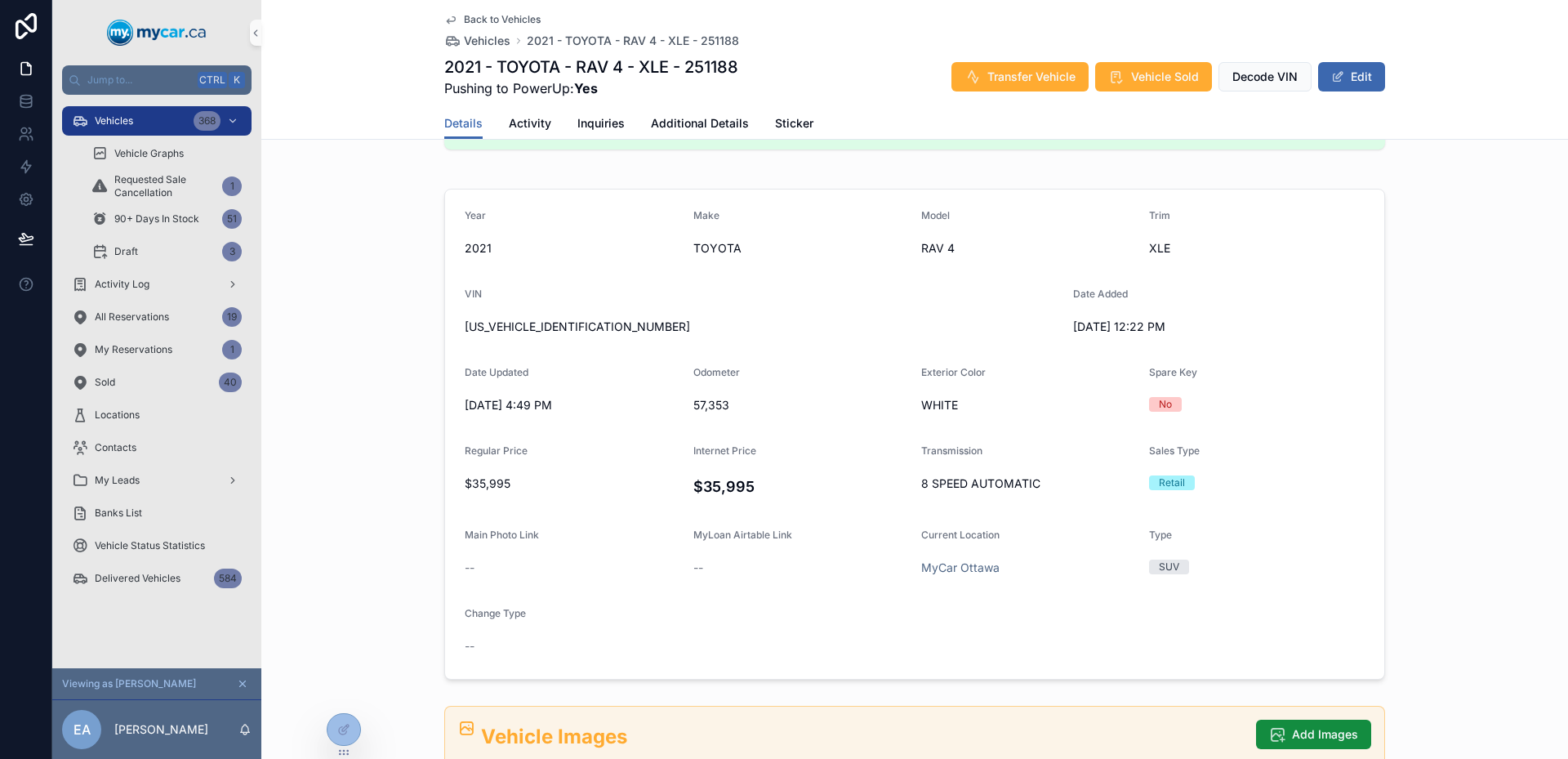
click at [1177, 396] on div "No" at bounding box center [1257, 405] width 215 height 25
drag, startPoint x: 1181, startPoint y: 403, endPoint x: 1147, endPoint y: 368, distance: 48.8
click at [1149, 368] on div "Spare Key No" at bounding box center [1257, 391] width 215 height 52
click at [1149, 366] on span "Spare Key" at bounding box center [1173, 371] width 49 height 12
drag, startPoint x: 1147, startPoint y: 366, endPoint x: 1188, endPoint y: 405, distance: 56.6
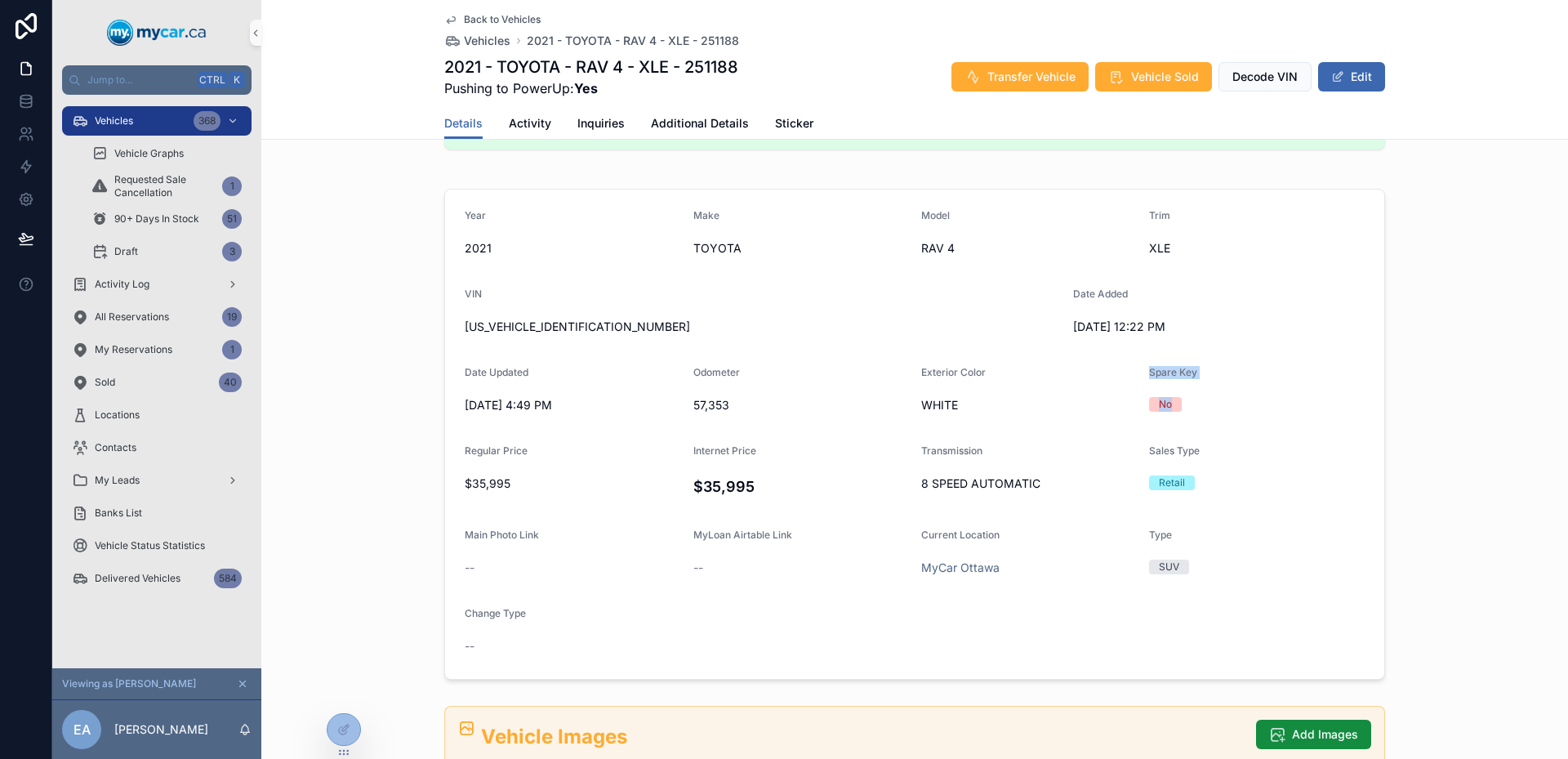
click at [1185, 405] on div "Spare Key No" at bounding box center [1257, 391] width 215 height 52
click at [1188, 405] on div "No" at bounding box center [1257, 404] width 215 height 14
drag, startPoint x: 916, startPoint y: 367, endPoint x: 977, endPoint y: 401, distance: 69.8
click at [974, 401] on div "Exterior Color WHITE" at bounding box center [1029, 391] width 215 height 52
click at [977, 401] on span "WHITE" at bounding box center [1029, 405] width 215 height 16
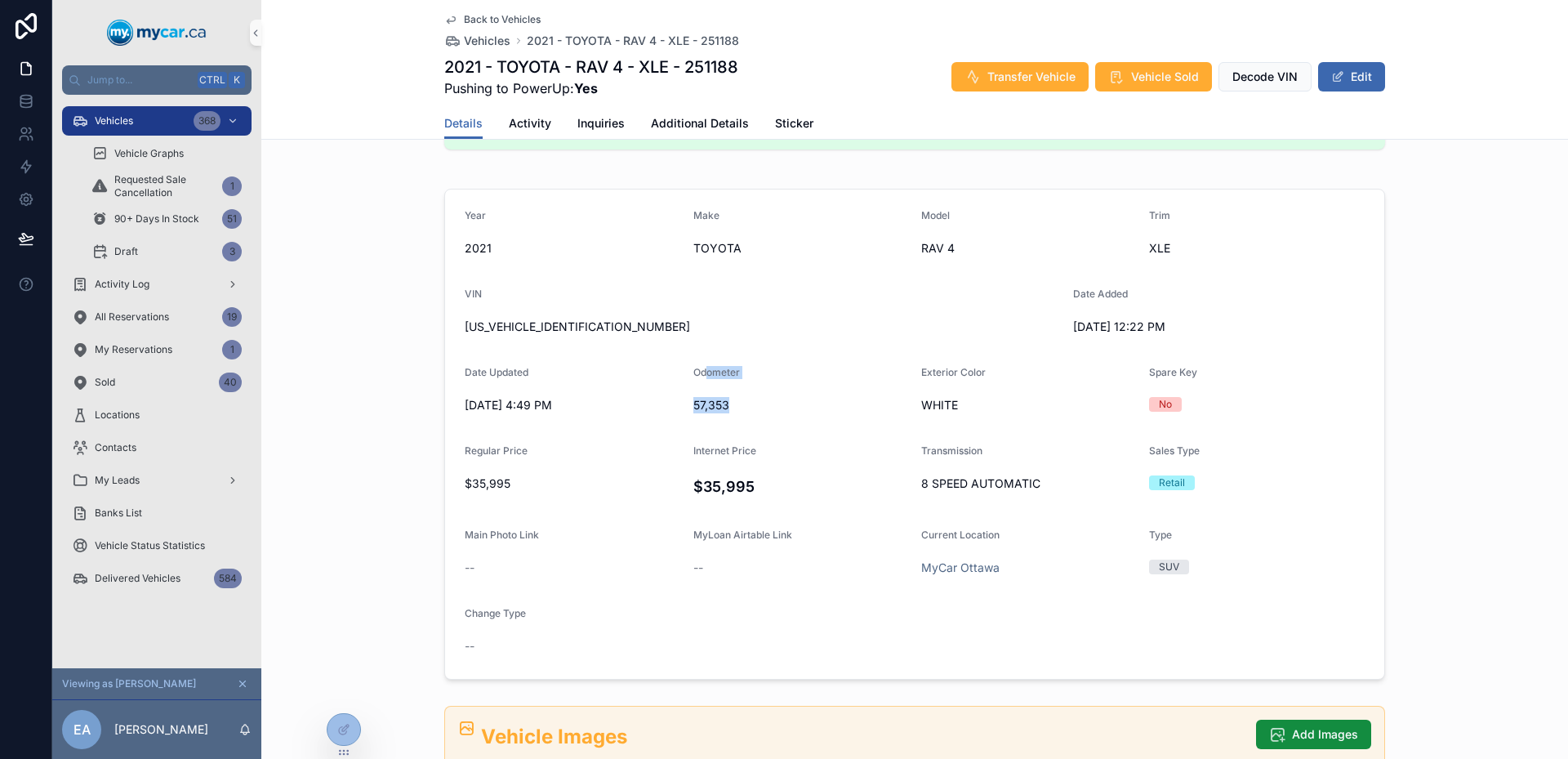
drag, startPoint x: 698, startPoint y: 355, endPoint x: 742, endPoint y: 396, distance: 60.1
click at [740, 396] on form "Year [DATE] Make TOYOTA Model RAV 4 Trim XLE VIN [US_VEHICLE_IDENTIFICATION_NUM…" at bounding box center [914, 434] width 939 height 489
click at [742, 396] on div "57,353" at bounding box center [801, 405] width 215 height 26
drag, startPoint x: 742, startPoint y: 396, endPoint x: 687, endPoint y: 370, distance: 60.8
click at [693, 370] on div "Odometer 57,353" at bounding box center [801, 391] width 215 height 52
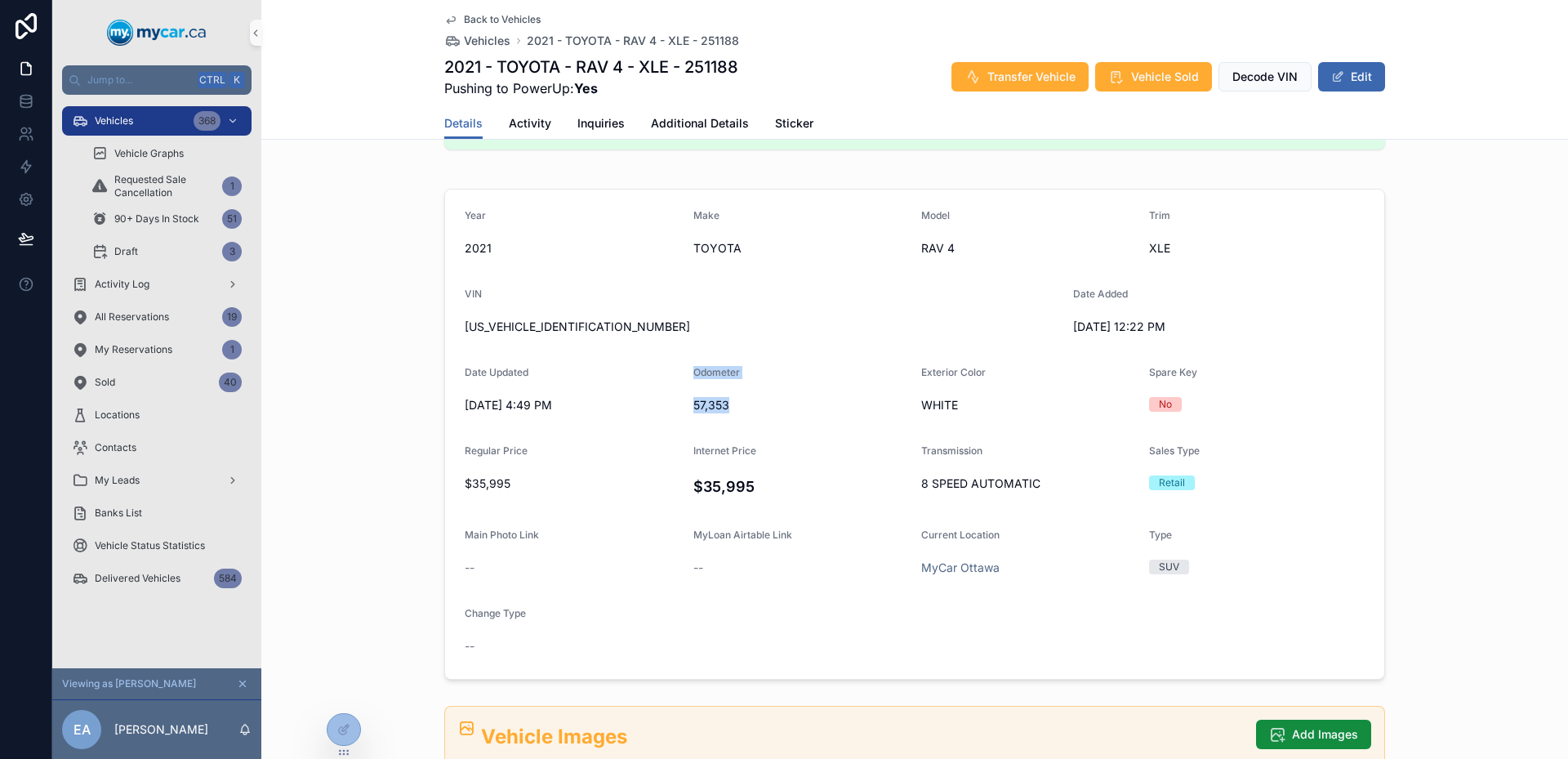
click at [693, 370] on span "Odometer" at bounding box center [716, 371] width 47 height 12
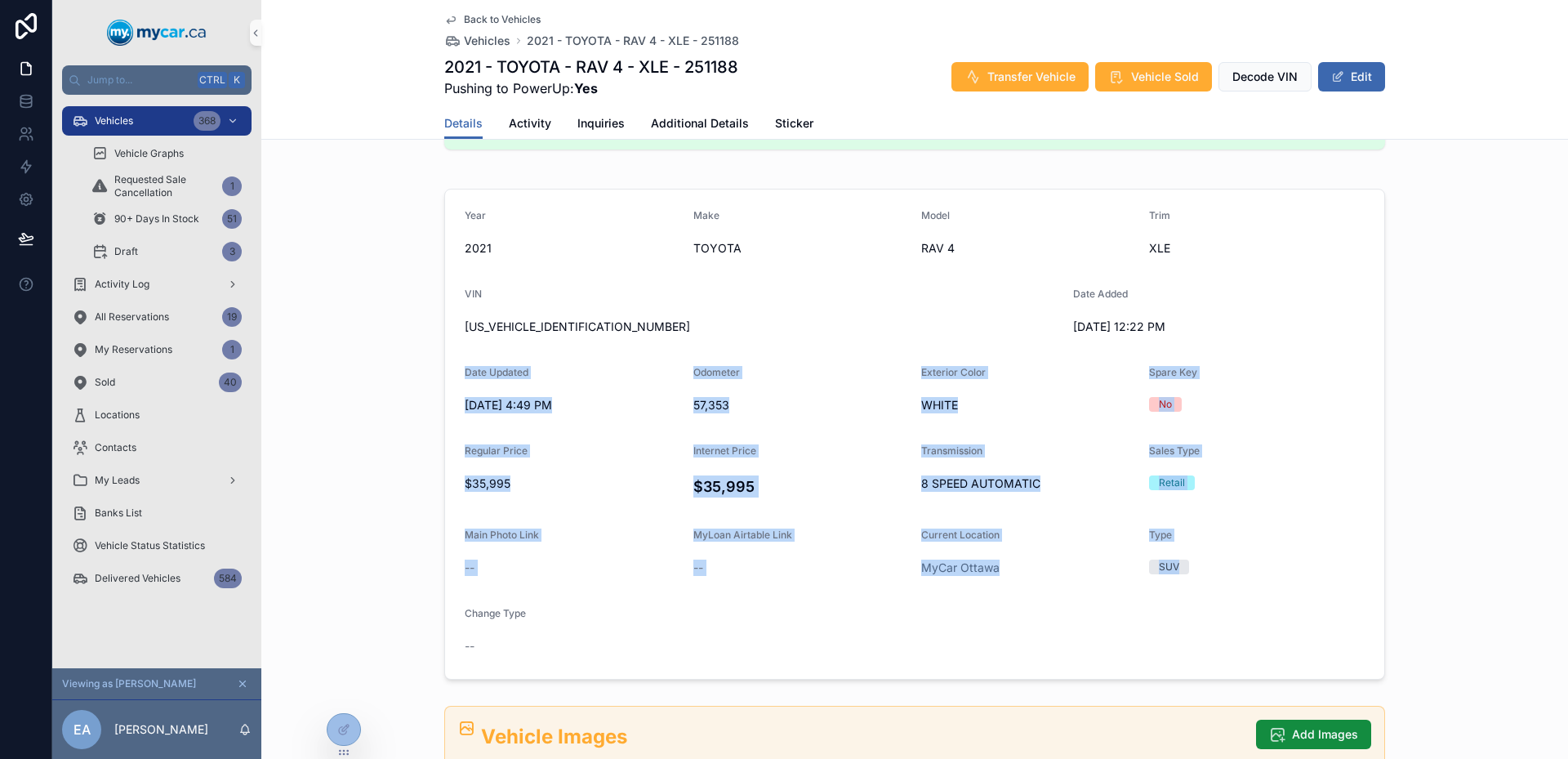
drag, startPoint x: 411, startPoint y: 353, endPoint x: 1223, endPoint y: 596, distance: 847.6
click at [1223, 596] on div "Year [DATE] Make TOYOTA Model RAV 4 Trim XLE VIN [US_VEHICLE_IDENTIFICATION_NUM…" at bounding box center [914, 433] width 1306 height 504
click at [1223, 596] on form "Year [DATE] Make TOYOTA Model RAV 4 Trim XLE VIN [US_VEHICLE_IDENTIFICATION_NUM…" at bounding box center [914, 434] width 939 height 489
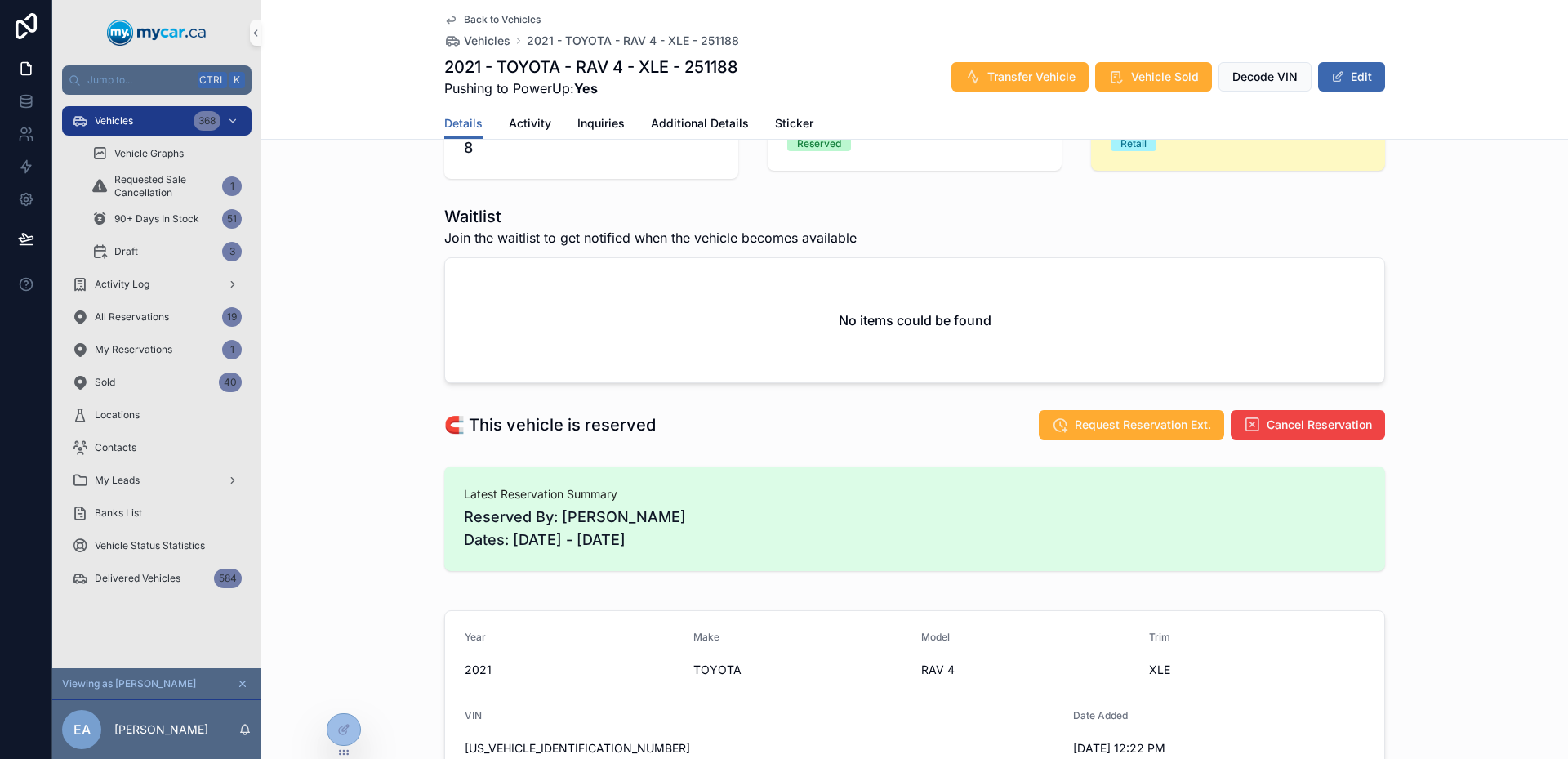
scroll to position [0, 0]
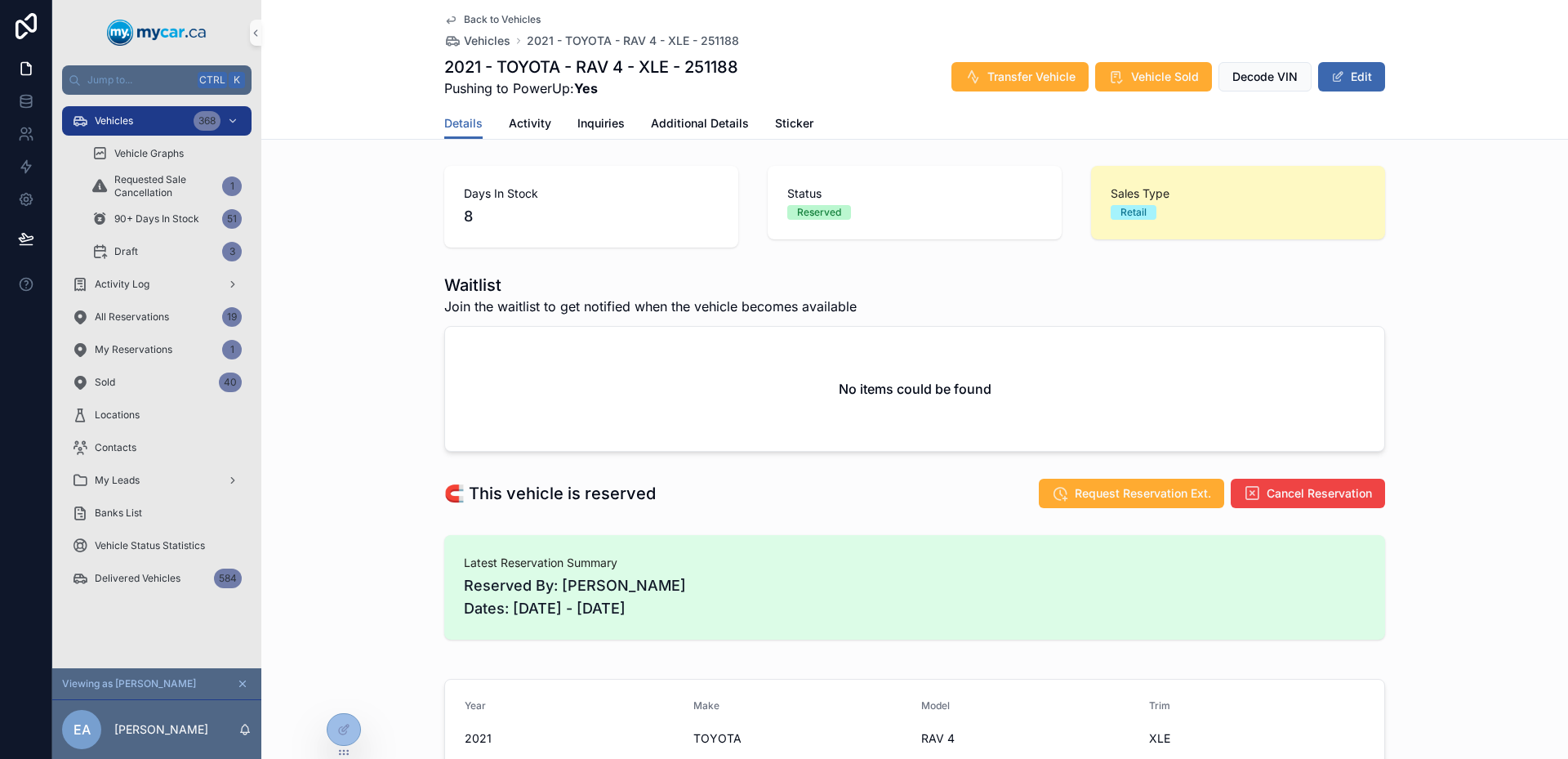
click at [450, 23] on icon "scrollable content" at bounding box center [451, 20] width 13 height 13
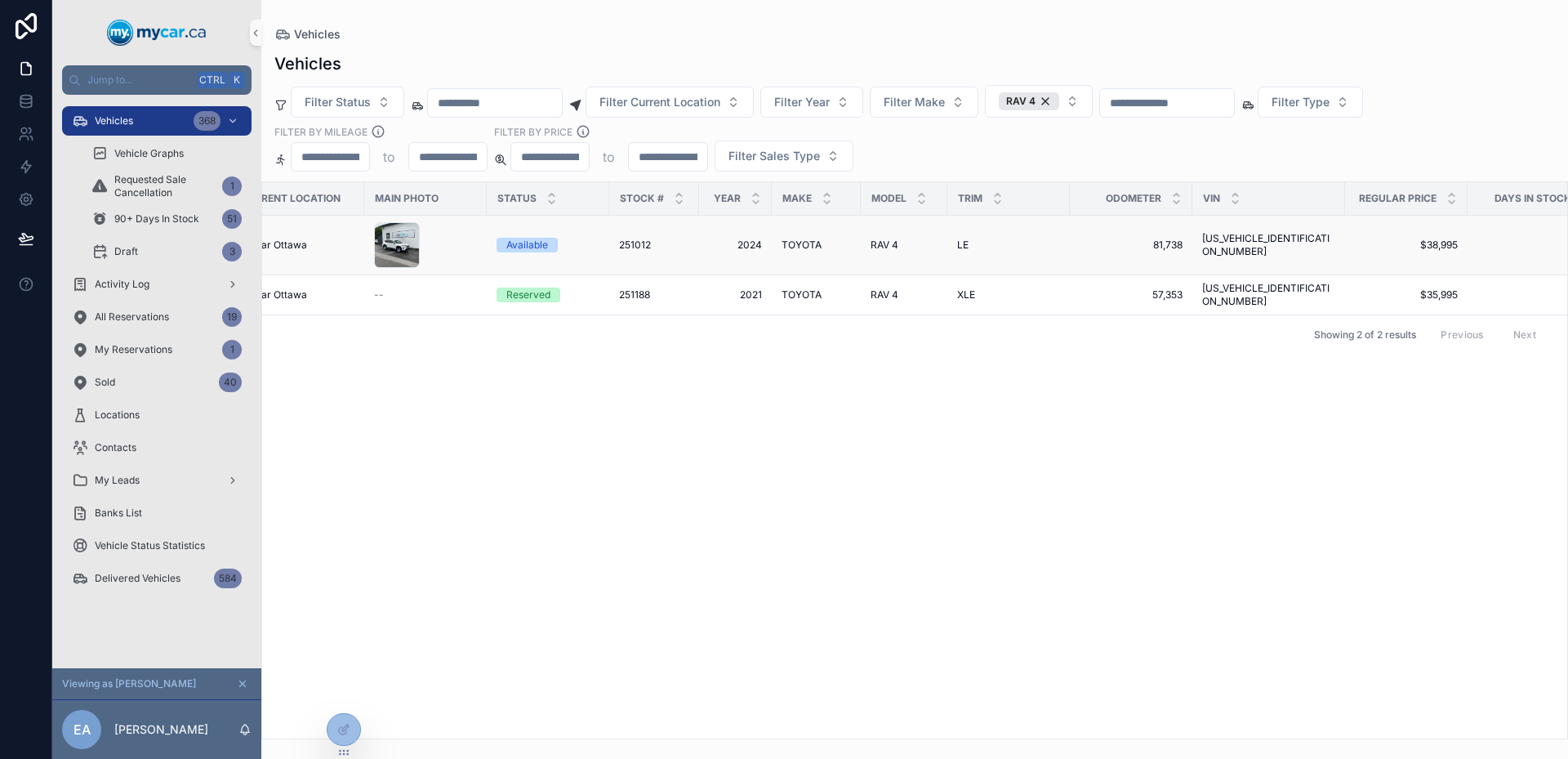
scroll to position [0, 66]
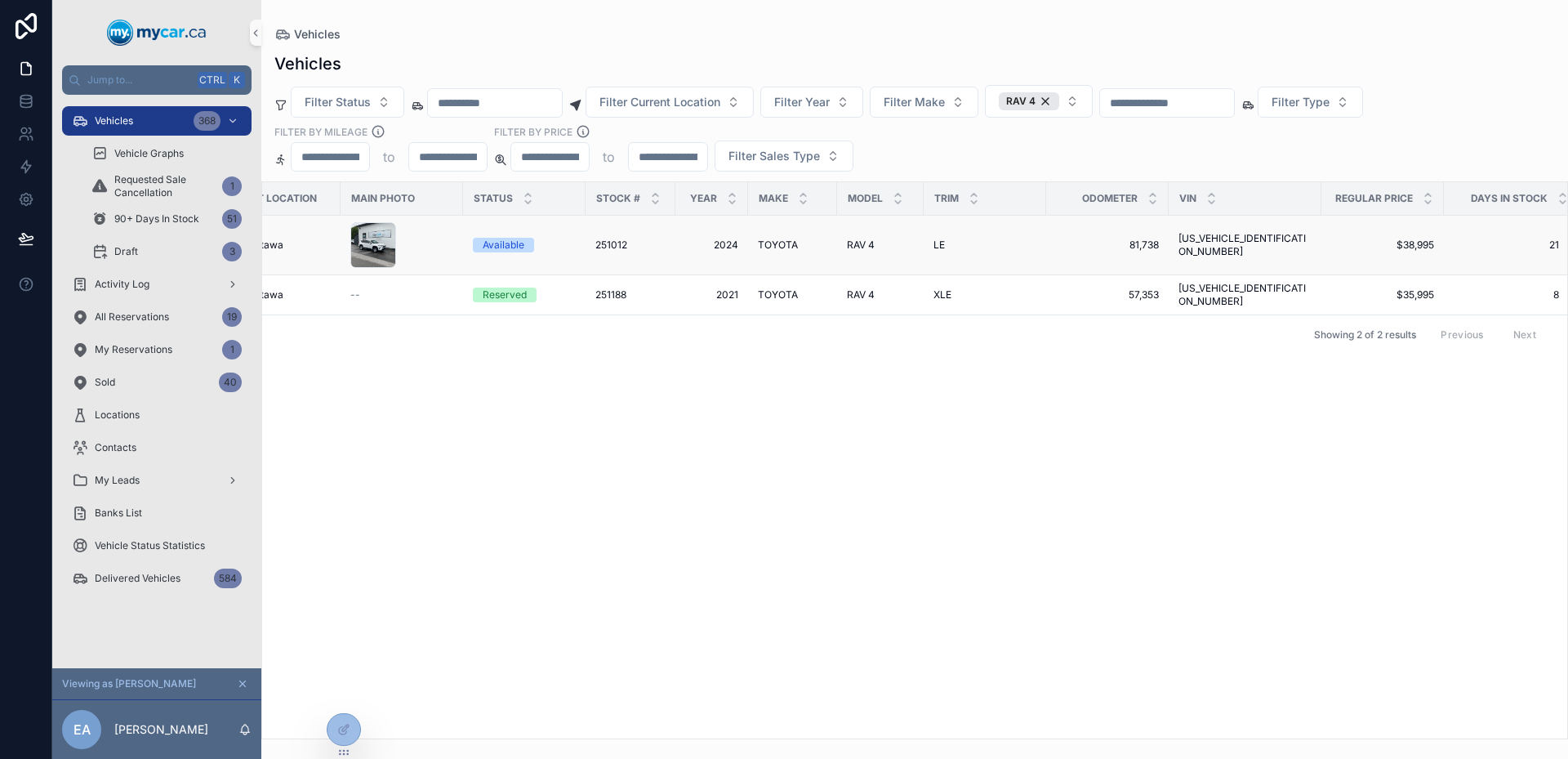
click at [617, 248] on span "251012" at bounding box center [610, 245] width 31 height 13
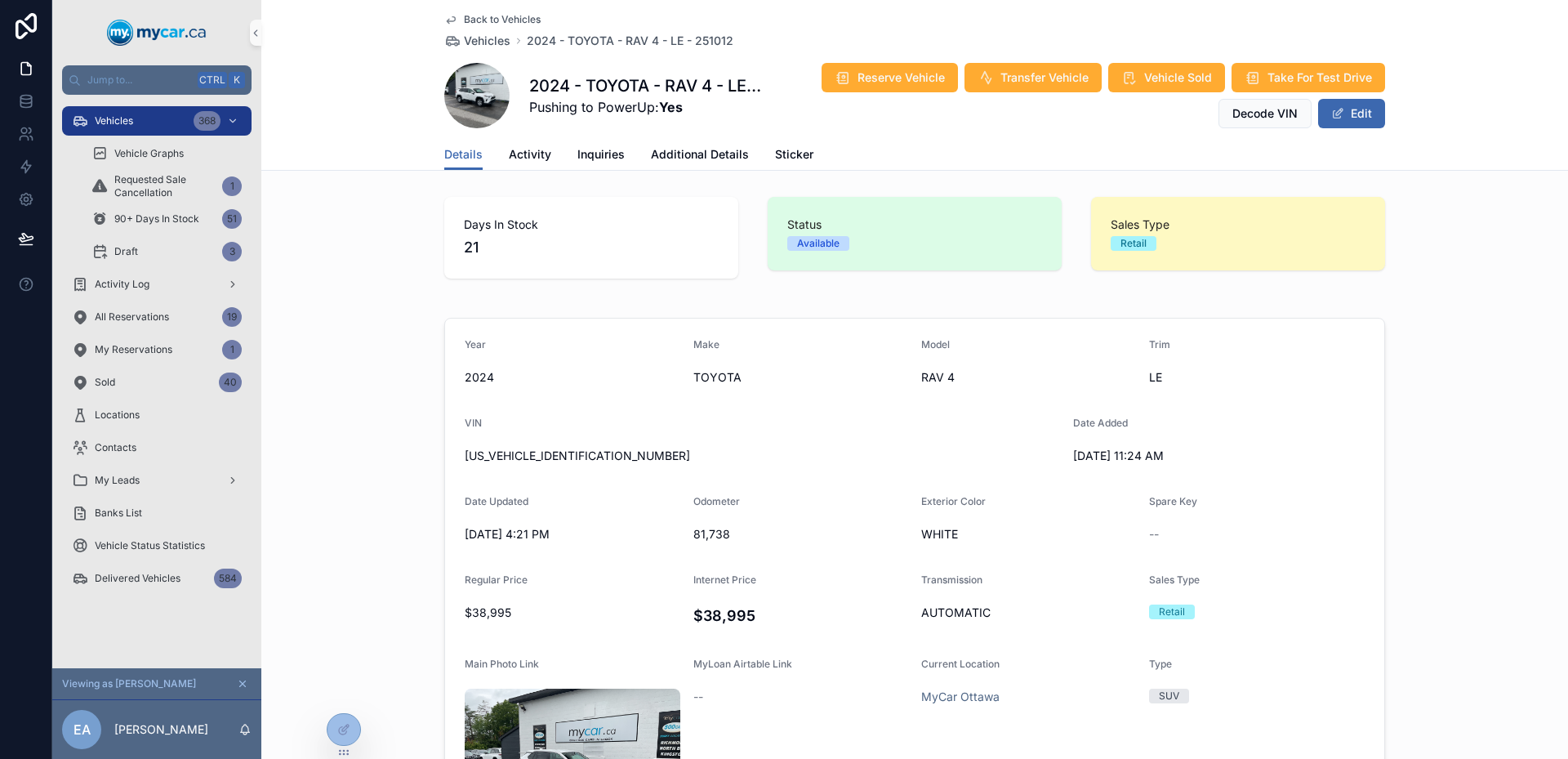
drag, startPoint x: 721, startPoint y: 528, endPoint x: 675, endPoint y: 534, distance: 46.4
click at [675, 534] on form "Year [DATE] Make TOYOTA Model RAV 4 Trim LE VIN [US_VEHICLE_IDENTIFICATION_NUMB…" at bounding box center [914, 636] width 939 height 634
drag, startPoint x: 675, startPoint y: 534, endPoint x: 706, endPoint y: 531, distance: 31.1
click at [706, 531] on form "Year [DATE] Make TOYOTA Model RAV 4 Trim LE VIN [US_VEHICLE_IDENTIFICATION_NUMB…" at bounding box center [914, 636] width 939 height 634
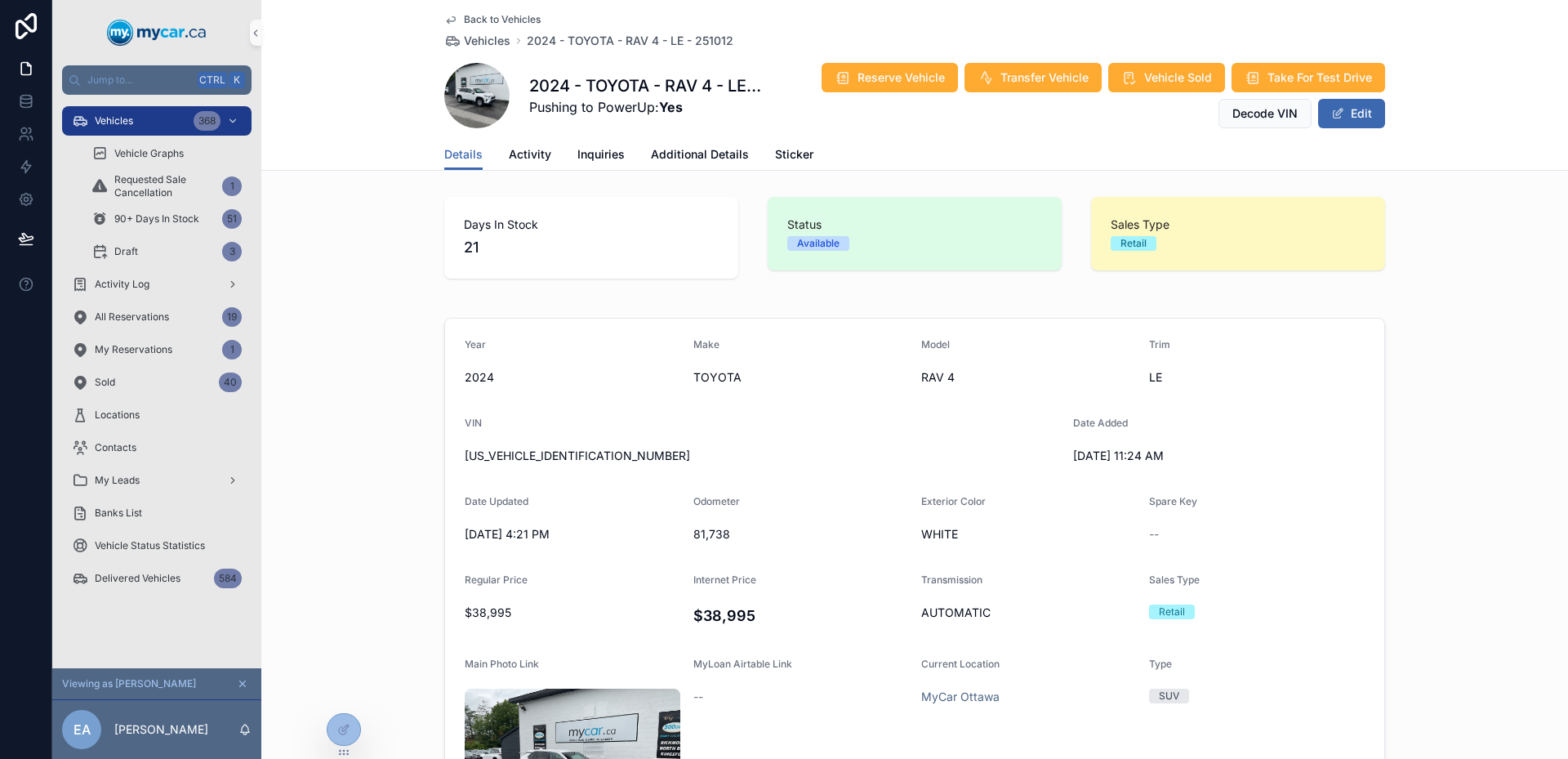
click at [707, 531] on span "81,738" at bounding box center [801, 533] width 215 height 16
drag, startPoint x: 707, startPoint y: 531, endPoint x: 699, endPoint y: 534, distance: 8.5
click at [699, 534] on span "81,738" at bounding box center [801, 533] width 215 height 16
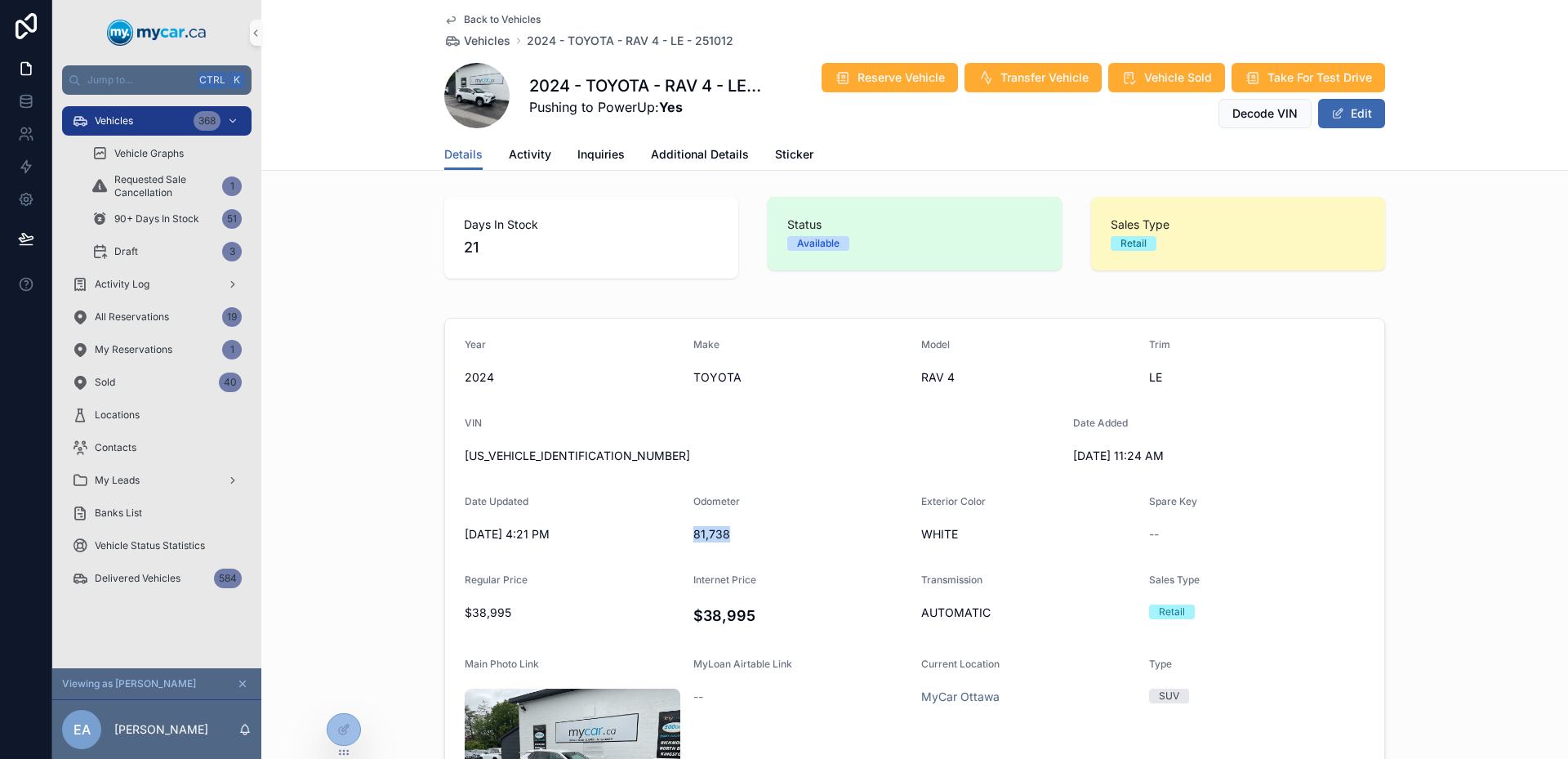
click at [699, 534] on span "81,738" at bounding box center [801, 533] width 215 height 16
click at [720, 534] on span "81,738" at bounding box center [801, 533] width 215 height 16
click at [732, 531] on span "81,738" at bounding box center [801, 533] width 215 height 16
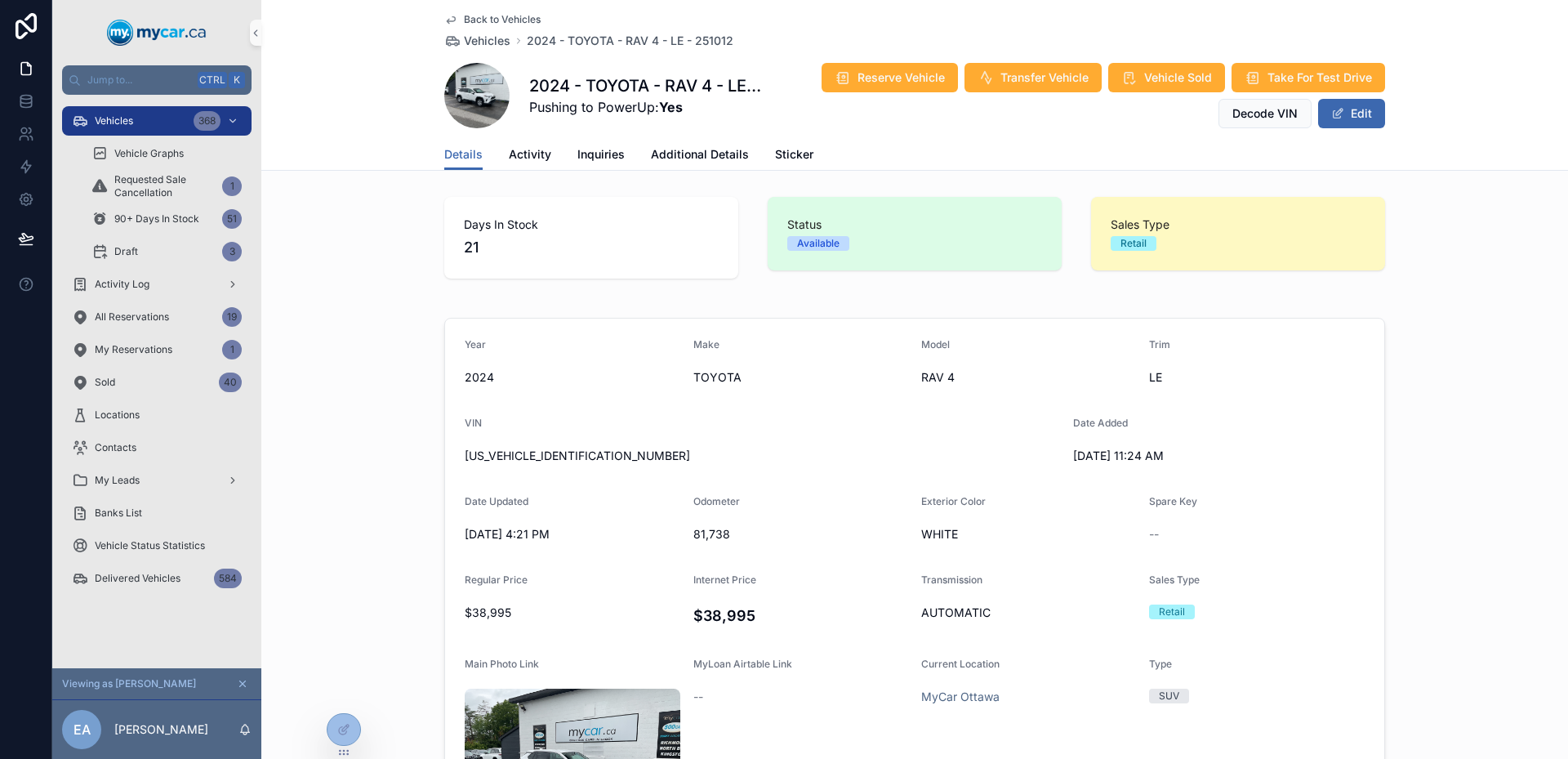
click at [707, 538] on span "81,738" at bounding box center [801, 533] width 215 height 16
click at [697, 146] on link "Additional Details" at bounding box center [700, 156] width 98 height 32
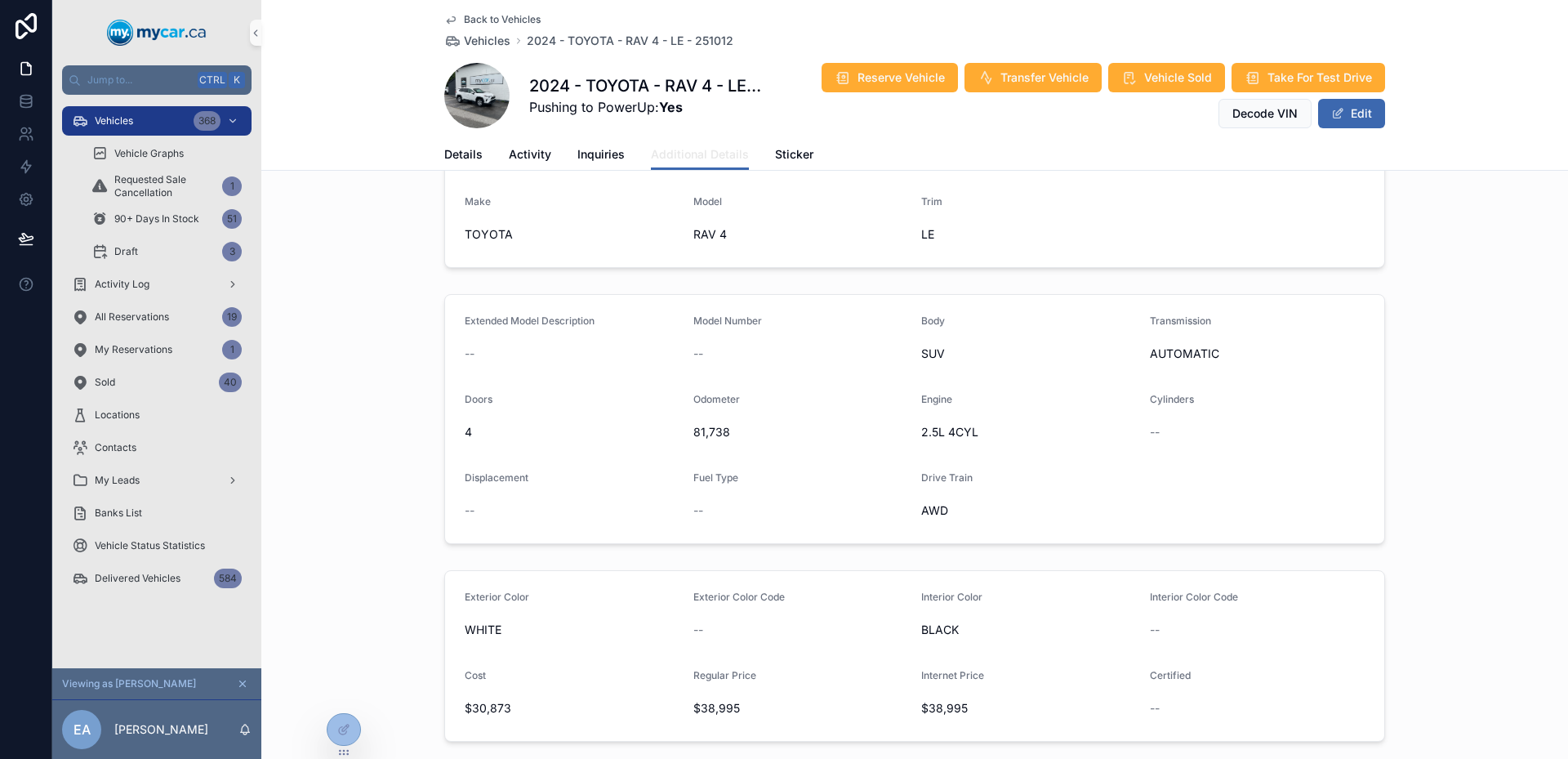
scroll to position [327, 0]
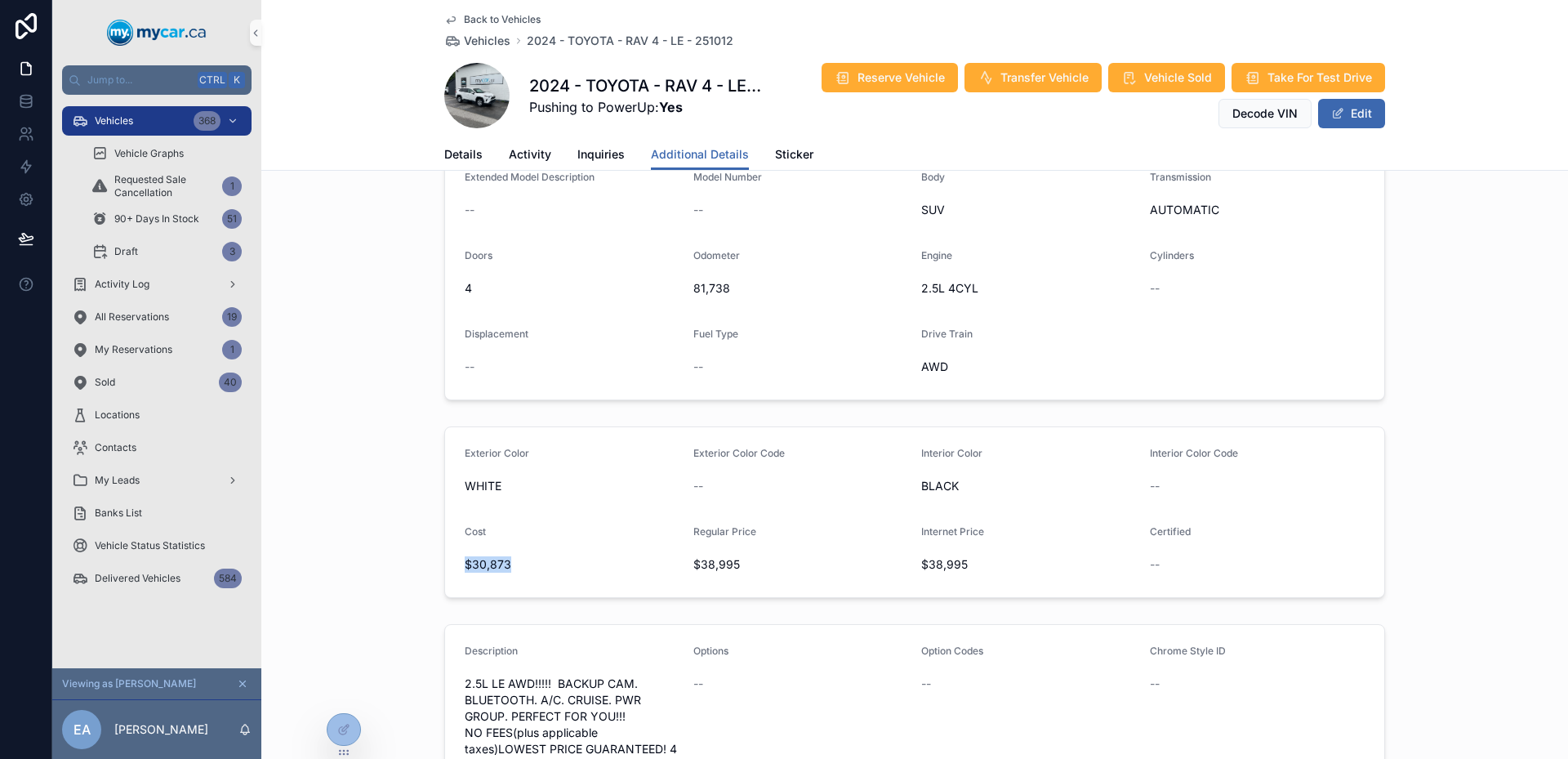
drag, startPoint x: 515, startPoint y: 556, endPoint x: 447, endPoint y: 552, distance: 68.1
click at [447, 552] on form "Exterior Color WHITE Exterior Color Code -- Interior Color BLACK Interior Color…" at bounding box center [914, 512] width 939 height 170
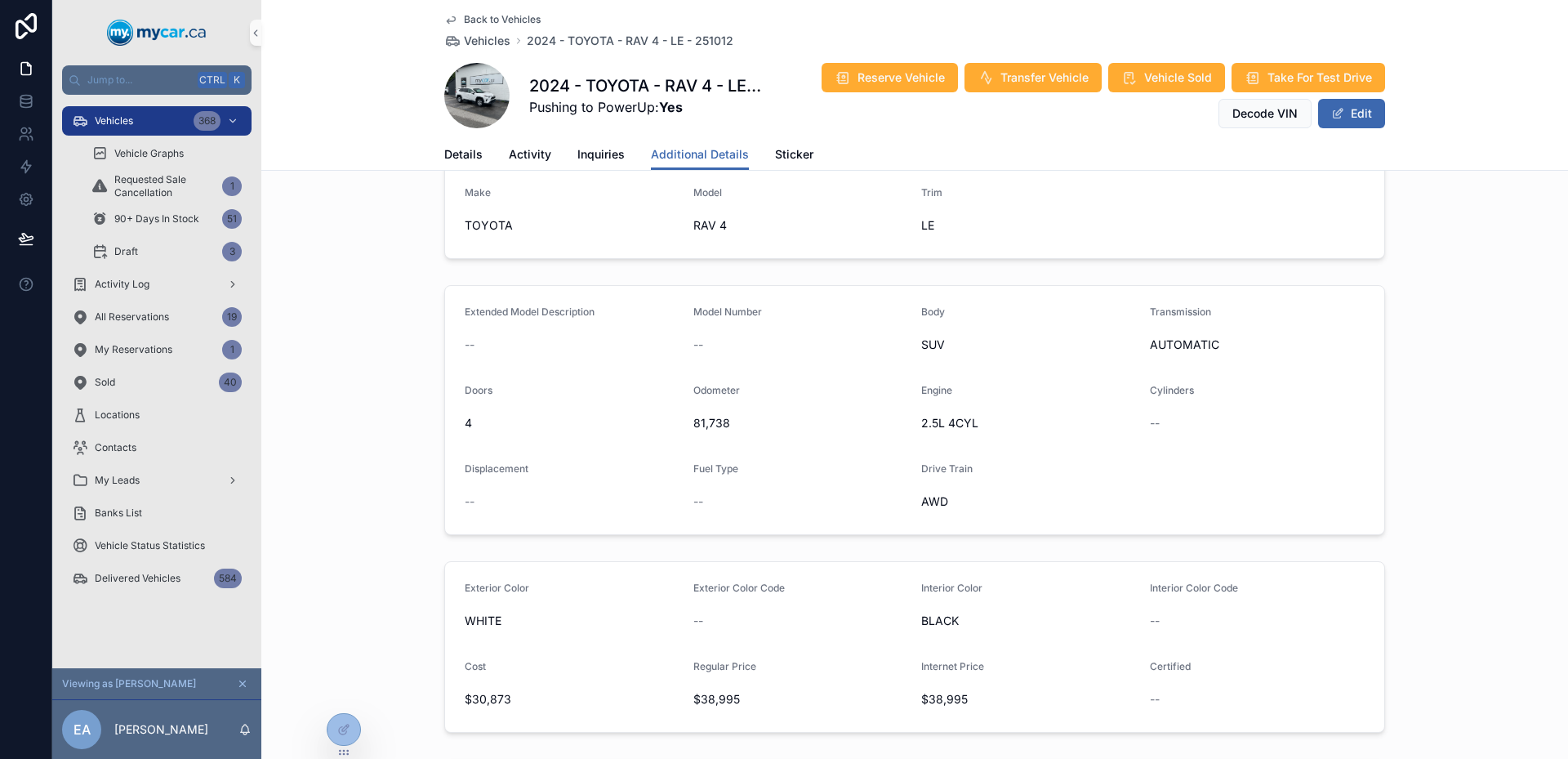
scroll to position [0, 0]
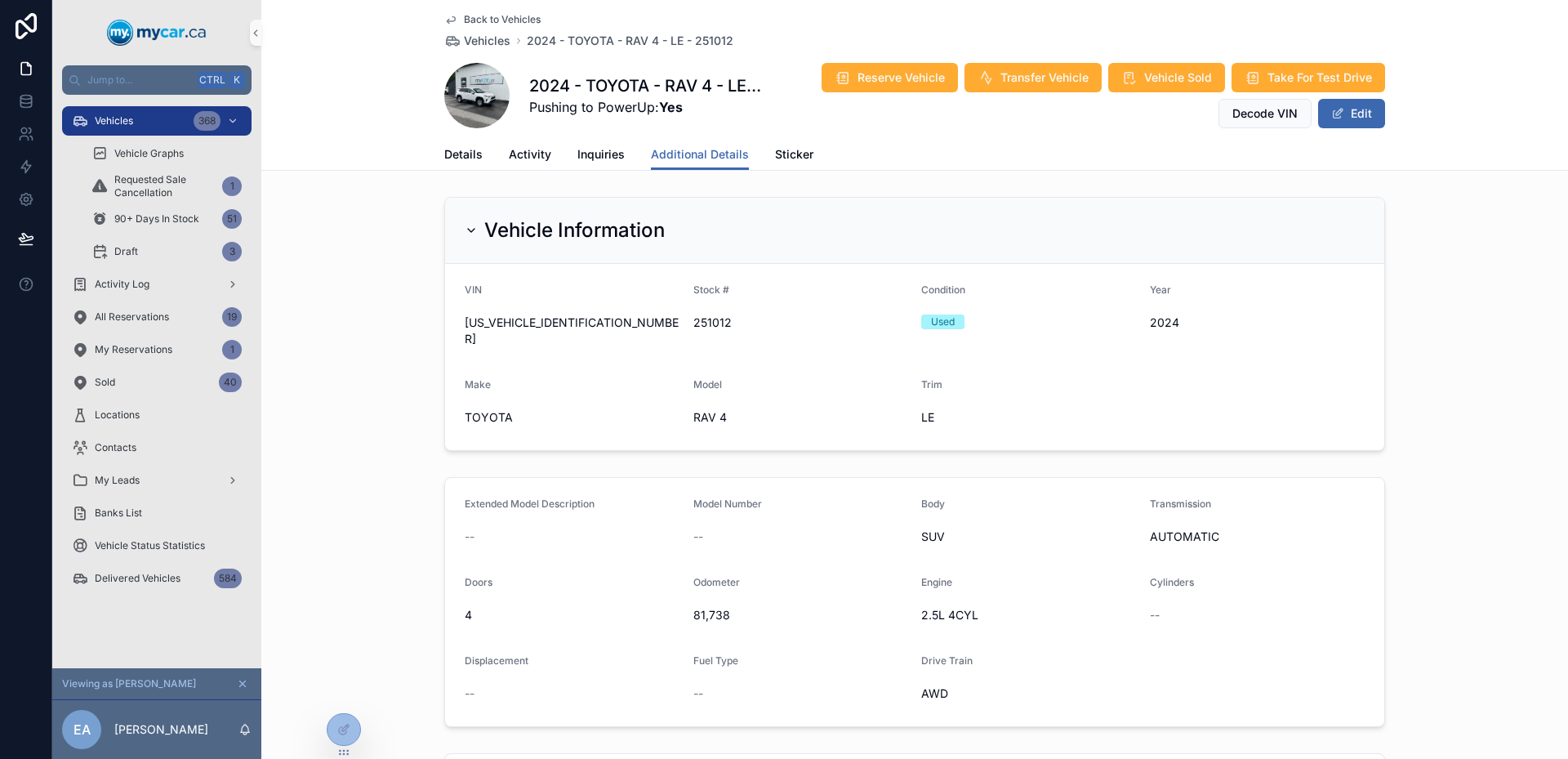
click at [464, 19] on span "Back to Vehicles" at bounding box center [502, 20] width 77 height 13
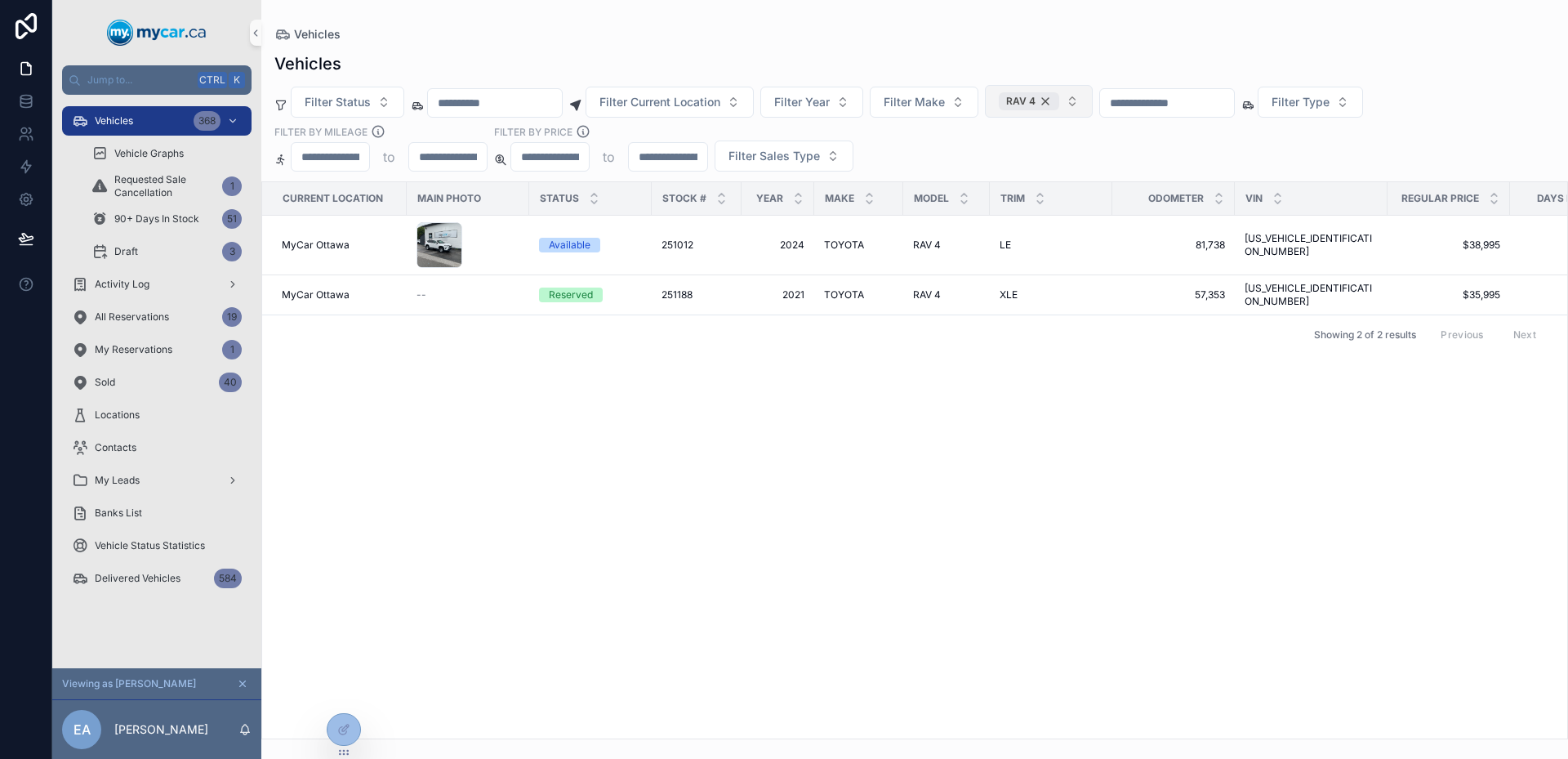
click at [1059, 104] on div "RAV 4" at bounding box center [1028, 101] width 60 height 18
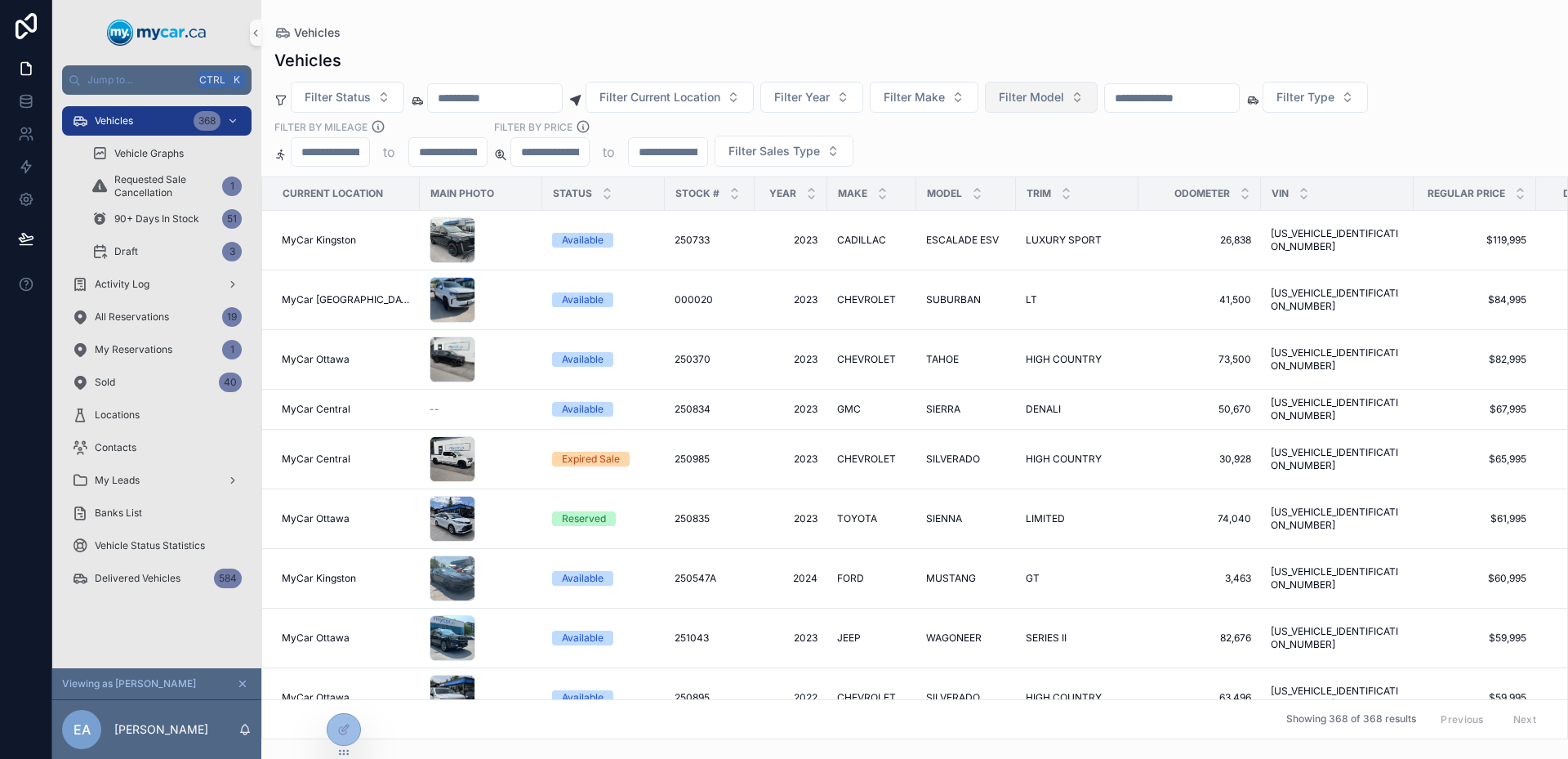
click at [1064, 104] on span "Filter Model" at bounding box center [1031, 96] width 66 height 16
type input "***"
click at [1021, 242] on div "RAV4" at bounding box center [1082, 241] width 196 height 26
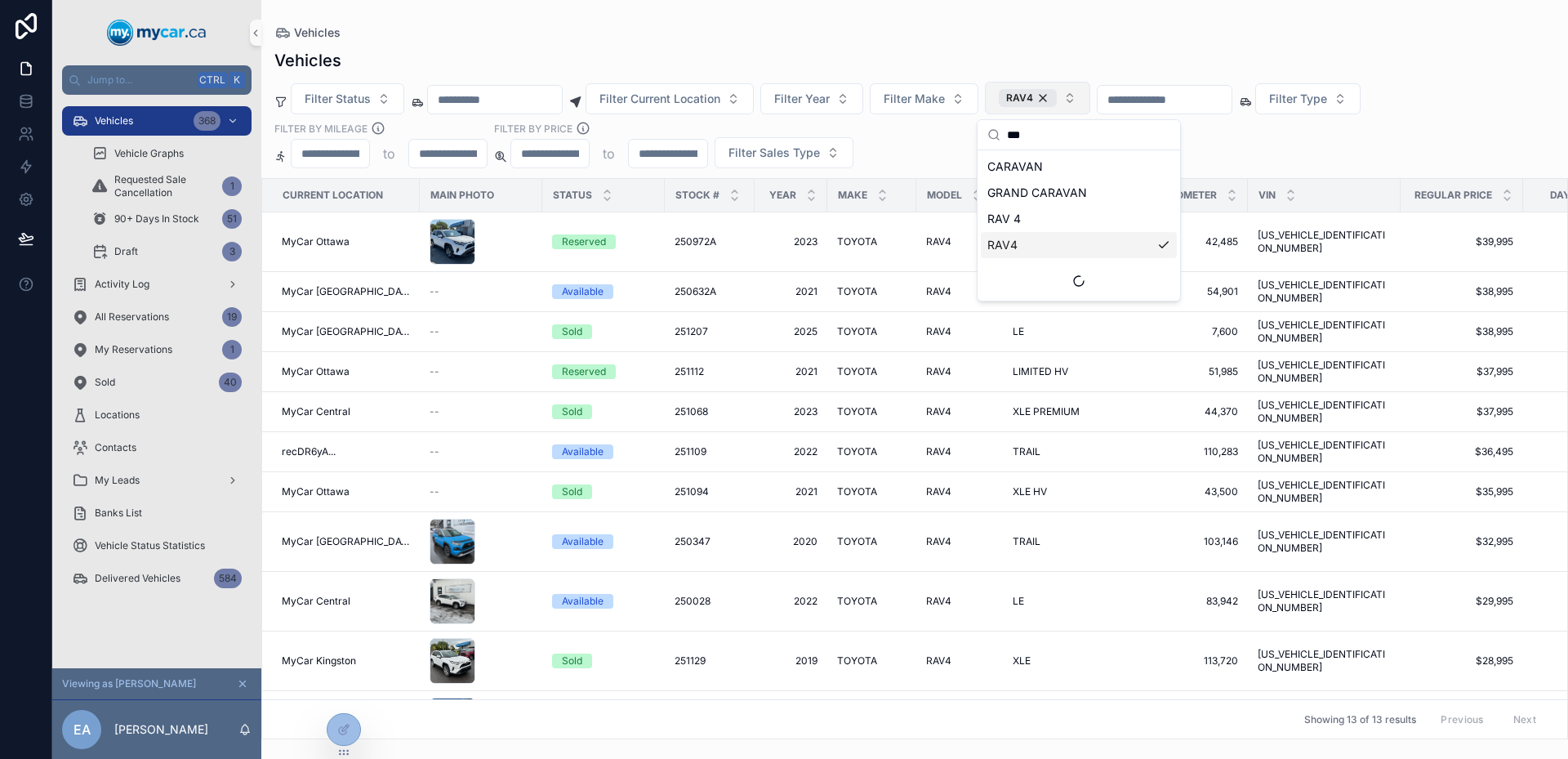
click at [882, 44] on div "Vehicles Filter Status Filter Current Location Filter Year Filter Make RAV4 Fil…" at bounding box center [914, 389] width 1306 height 700
click at [1210, 91] on input "scrollable content" at bounding box center [1164, 100] width 134 height 23
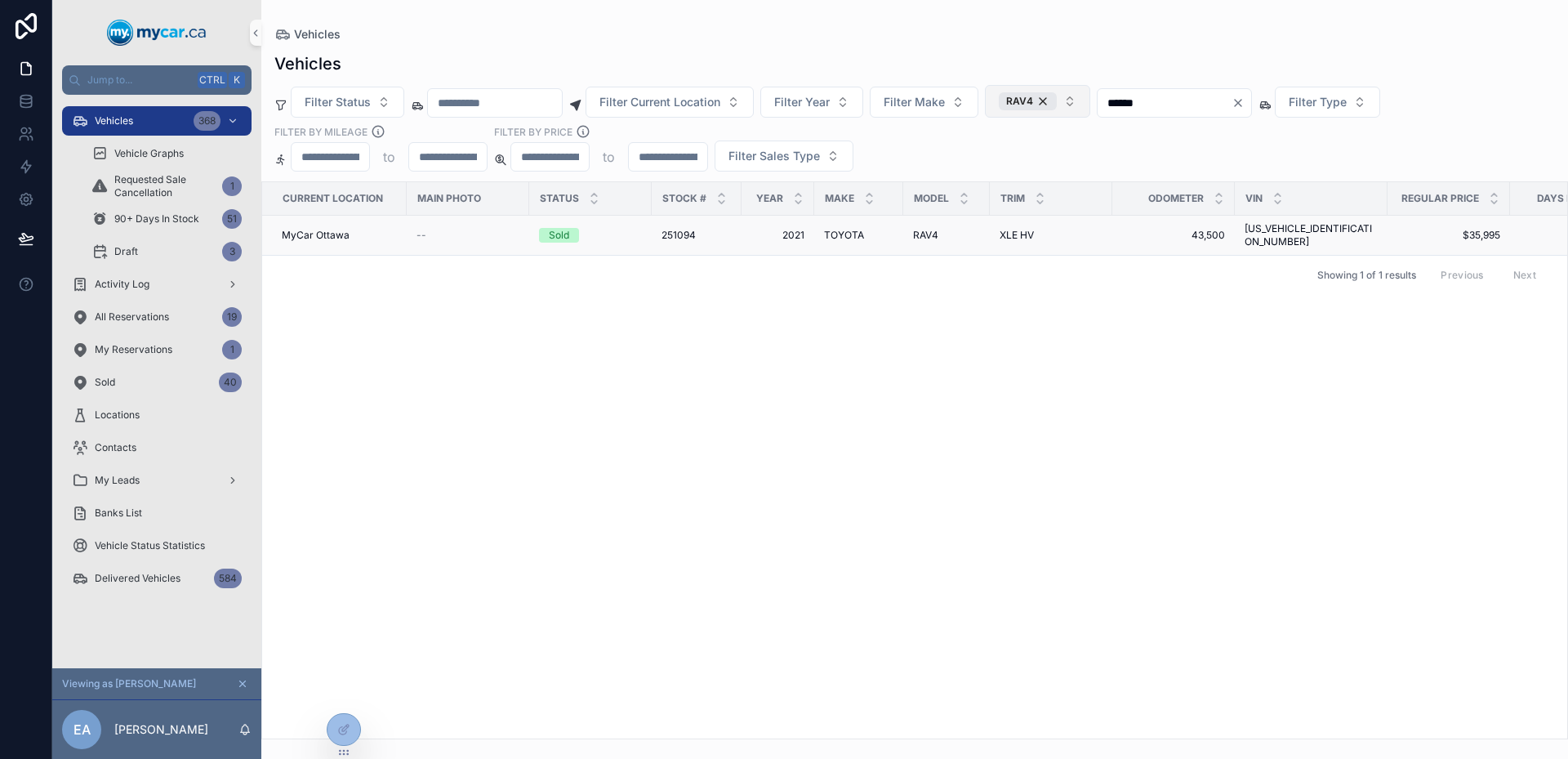
type input "******"
click at [339, 235] on span "MyCar Ottawa" at bounding box center [315, 235] width 68 height 13
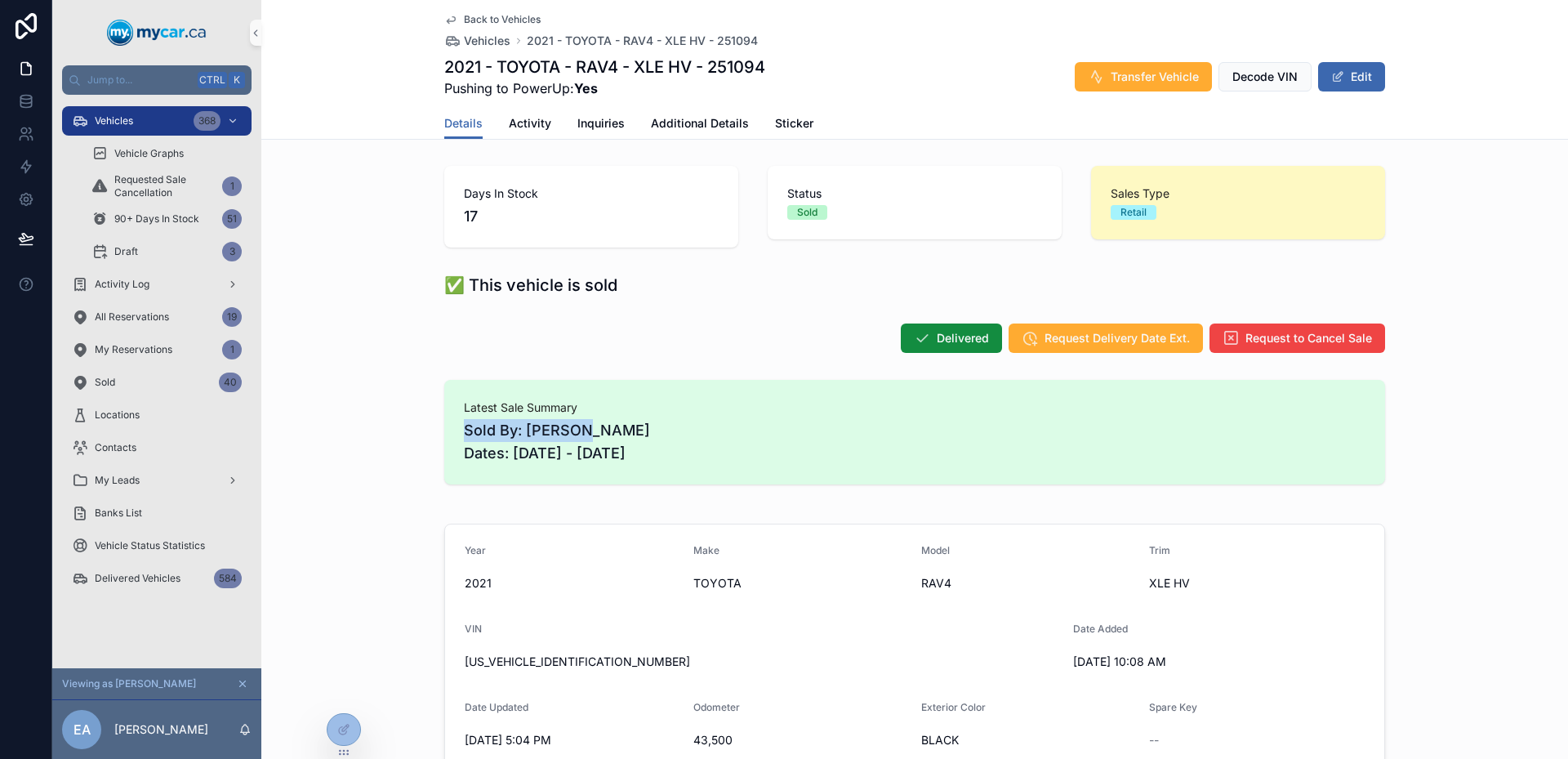
drag, startPoint x: 623, startPoint y: 410, endPoint x: 734, endPoint y: 440, distance: 115.0
click at [734, 440] on div "Latest Sale Summary Sold By: [PERSON_NAME] Dates: [DATE] - [DATE]" at bounding box center [914, 431] width 902 height 66
click at [742, 452] on span "Sold By: [PERSON_NAME] Dates: [DATE] - [DATE]" at bounding box center [914, 442] width 902 height 46
drag, startPoint x: 742, startPoint y: 452, endPoint x: 467, endPoint y: 398, distance: 280.3
click at [467, 398] on div "Latest Sale Summary Sold By: [PERSON_NAME] Dates: [DATE] - [DATE]" at bounding box center [915, 432] width 941 height 105
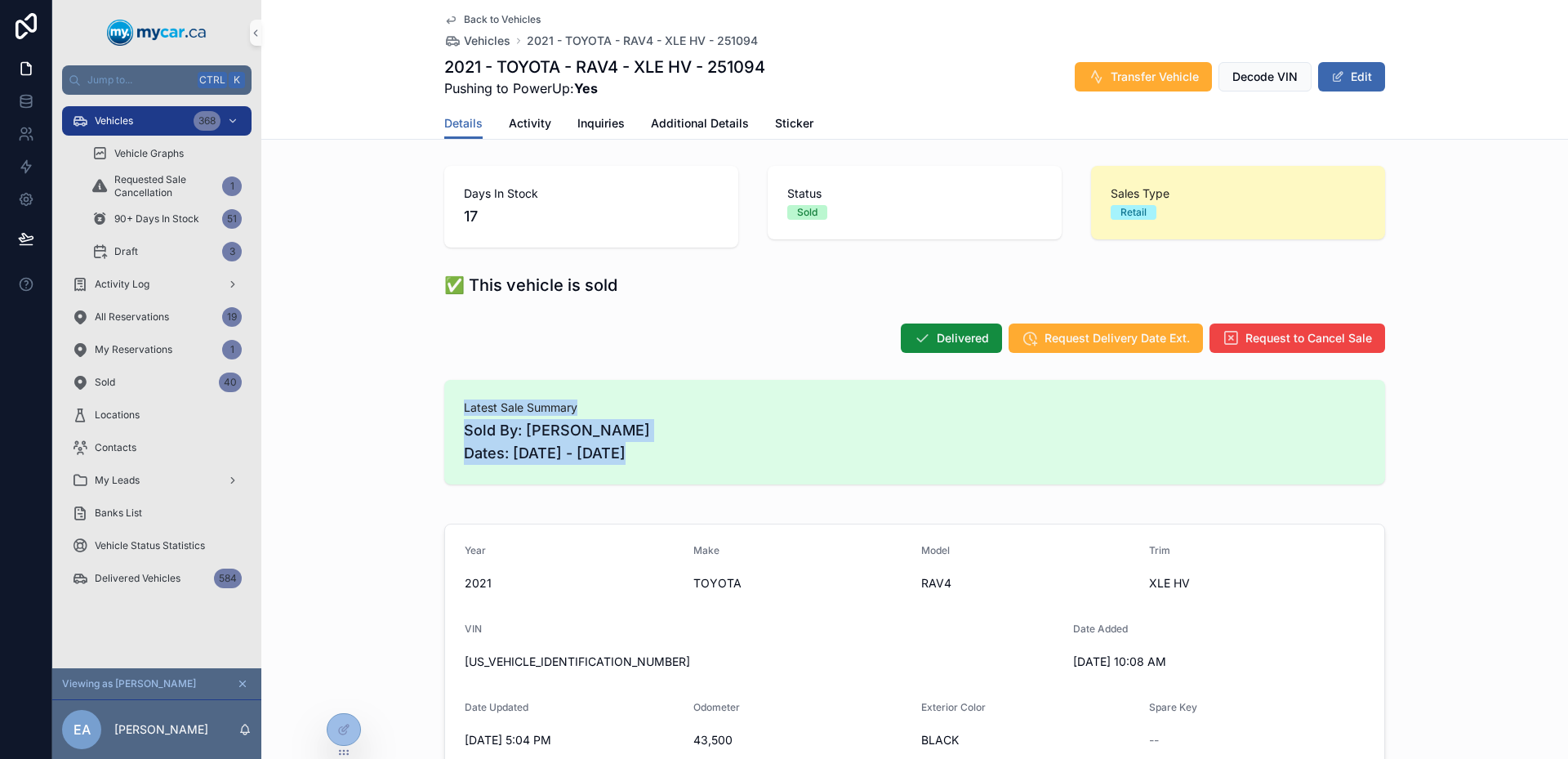
click at [467, 398] on div "Latest Sale Summary Sold By: [PERSON_NAME] Dates: [DATE] - [DATE]" at bounding box center [915, 432] width 941 height 105
drag, startPoint x: 467, startPoint y: 398, endPoint x: 784, endPoint y: 469, distance: 324.9
click at [780, 469] on div "Latest Sale Summary Sold By: [PERSON_NAME] Dates: [DATE] - [DATE]" at bounding box center [915, 432] width 941 height 105
click at [784, 469] on div "Latest Sale Summary Sold By: [PERSON_NAME] Dates: [DATE] - [DATE]" at bounding box center [915, 432] width 941 height 105
drag, startPoint x: 784, startPoint y: 469, endPoint x: 467, endPoint y: 415, distance: 321.6
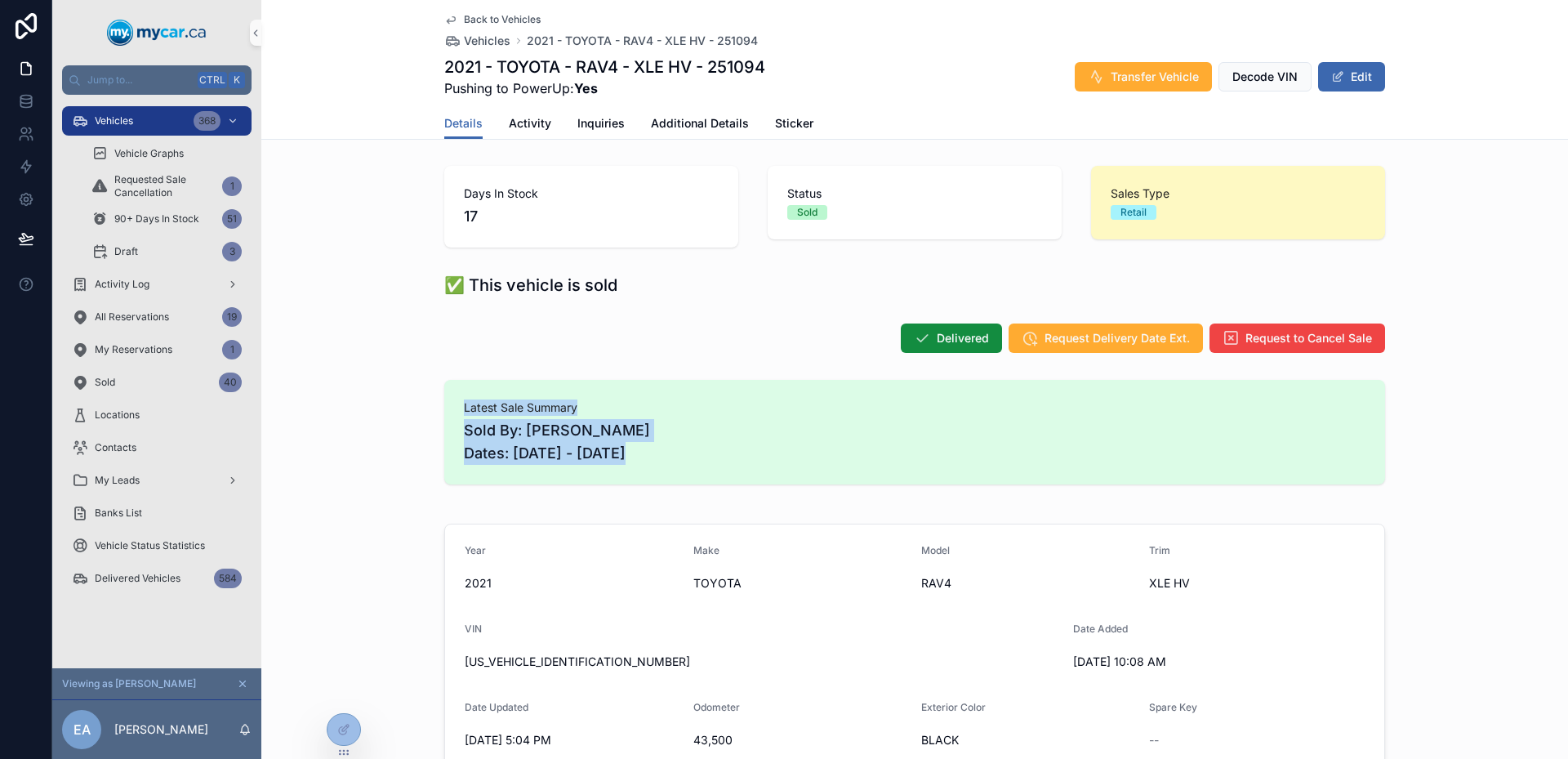
click at [467, 415] on div "Latest Sale Summary Sold By: [PERSON_NAME] Dates: [DATE] - [DATE]" at bounding box center [915, 432] width 941 height 105
click at [467, 415] on span "Latest Sale Summary" at bounding box center [914, 407] width 902 height 16
drag, startPoint x: 467, startPoint y: 415, endPoint x: 657, endPoint y: 448, distance: 192.8
click at [655, 448] on div "Latest Sale Summary Sold By: [PERSON_NAME] Dates: [DATE] - [DATE]" at bounding box center [914, 431] width 902 height 66
click at [657, 448] on span "Sold By: [PERSON_NAME] Dates: [DATE] - [DATE]" at bounding box center [914, 442] width 902 height 46
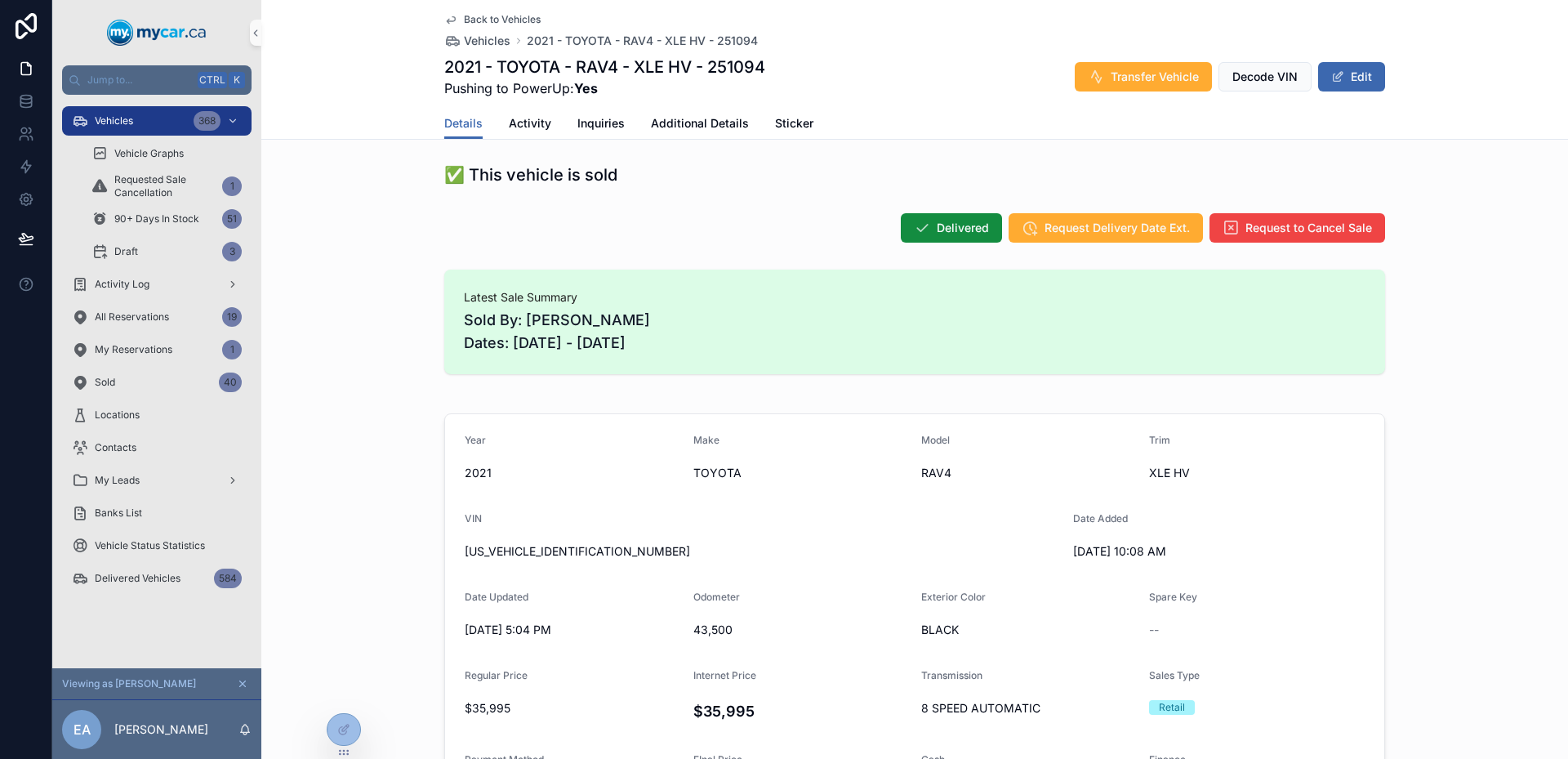
scroll to position [164, 0]
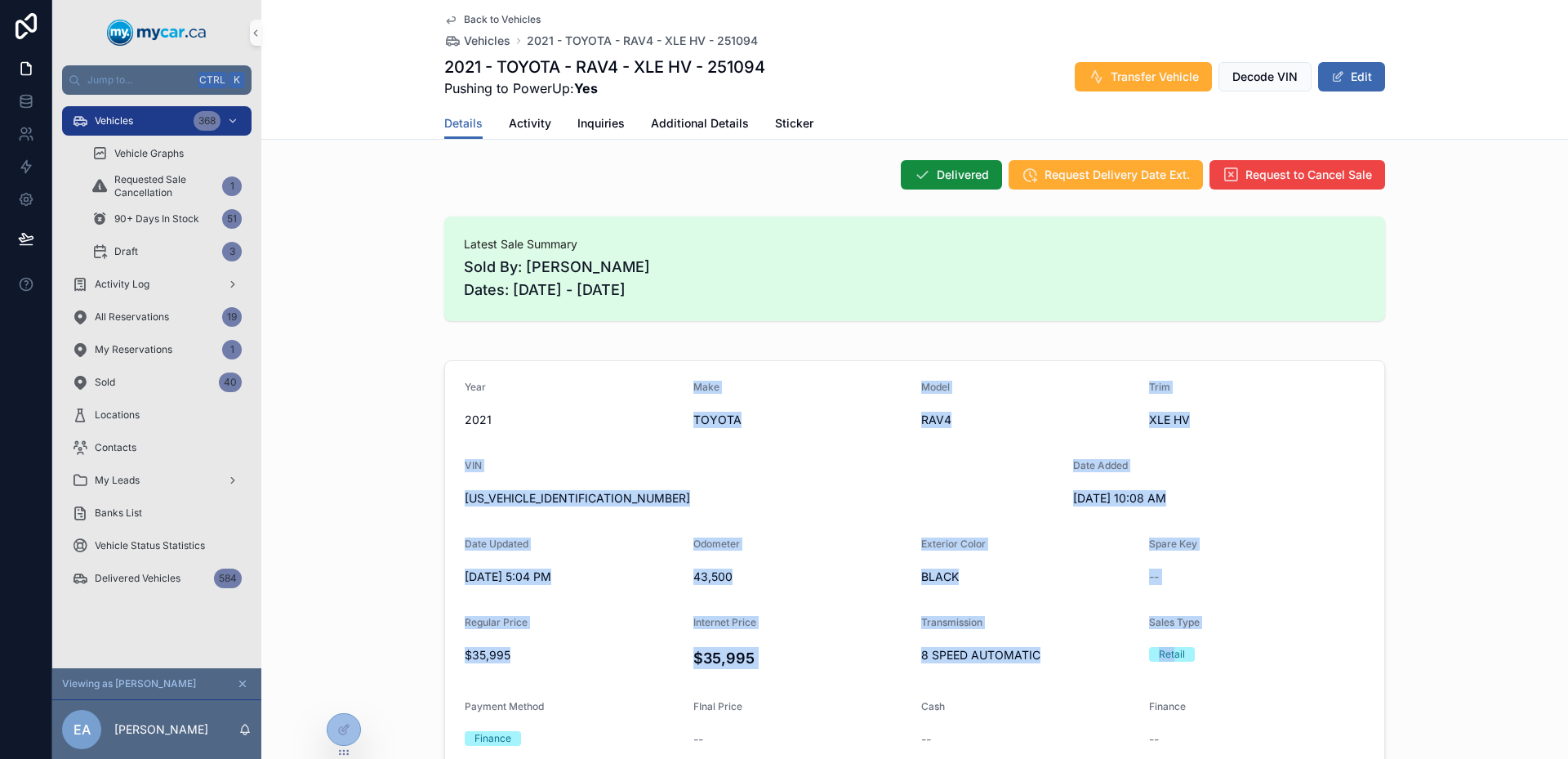
drag, startPoint x: 684, startPoint y: 365, endPoint x: 1171, endPoint y: 663, distance: 570.9
click at [1168, 662] on div "Year [DATE] Make TOYOTA Model RAV4 Trim XLE HV VIN [US_VEHICLE_IDENTIFICATION_N…" at bounding box center [915, 645] width 941 height 569
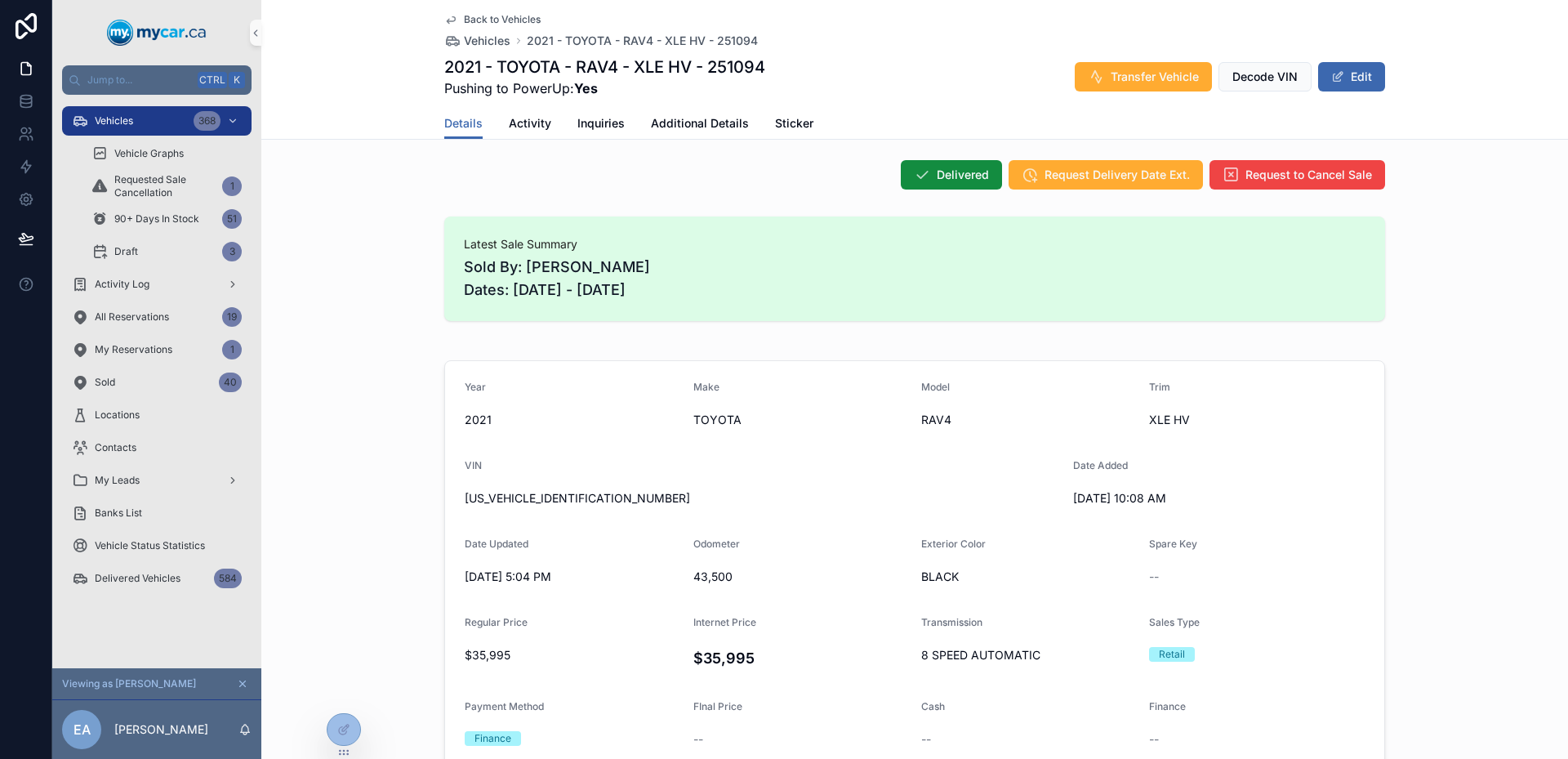
click at [1289, 663] on div "Retail" at bounding box center [1257, 654] width 215 height 25
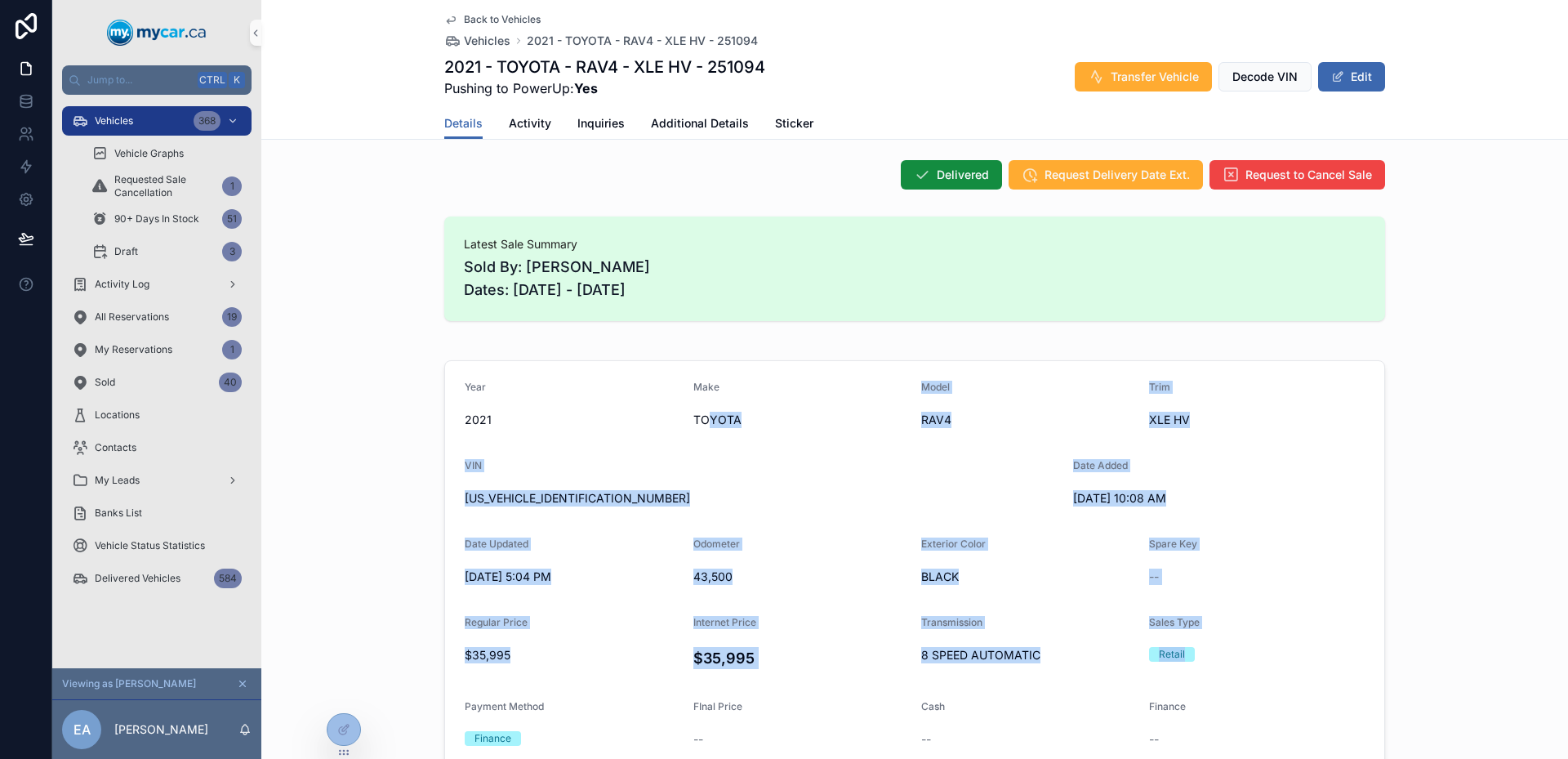
drag, startPoint x: 846, startPoint y: 462, endPoint x: 703, endPoint y: 419, distance: 149.3
click at [703, 419] on form "Year [DATE] Make TOYOTA Model RAV4 Trim XLE HV VIN [US_VEHICLE_IDENTIFICATION_N…" at bounding box center [914, 645] width 939 height 568
click at [703, 419] on span "TOYOTA" at bounding box center [801, 419] width 215 height 16
drag, startPoint x: 703, startPoint y: 419, endPoint x: 1237, endPoint y: 673, distance: 591.3
click at [1237, 673] on form "Year [DATE] Make TOYOTA Model RAV4 Trim XLE HV VIN [US_VEHICLE_IDENTIFICATION_N…" at bounding box center [914, 645] width 939 height 568
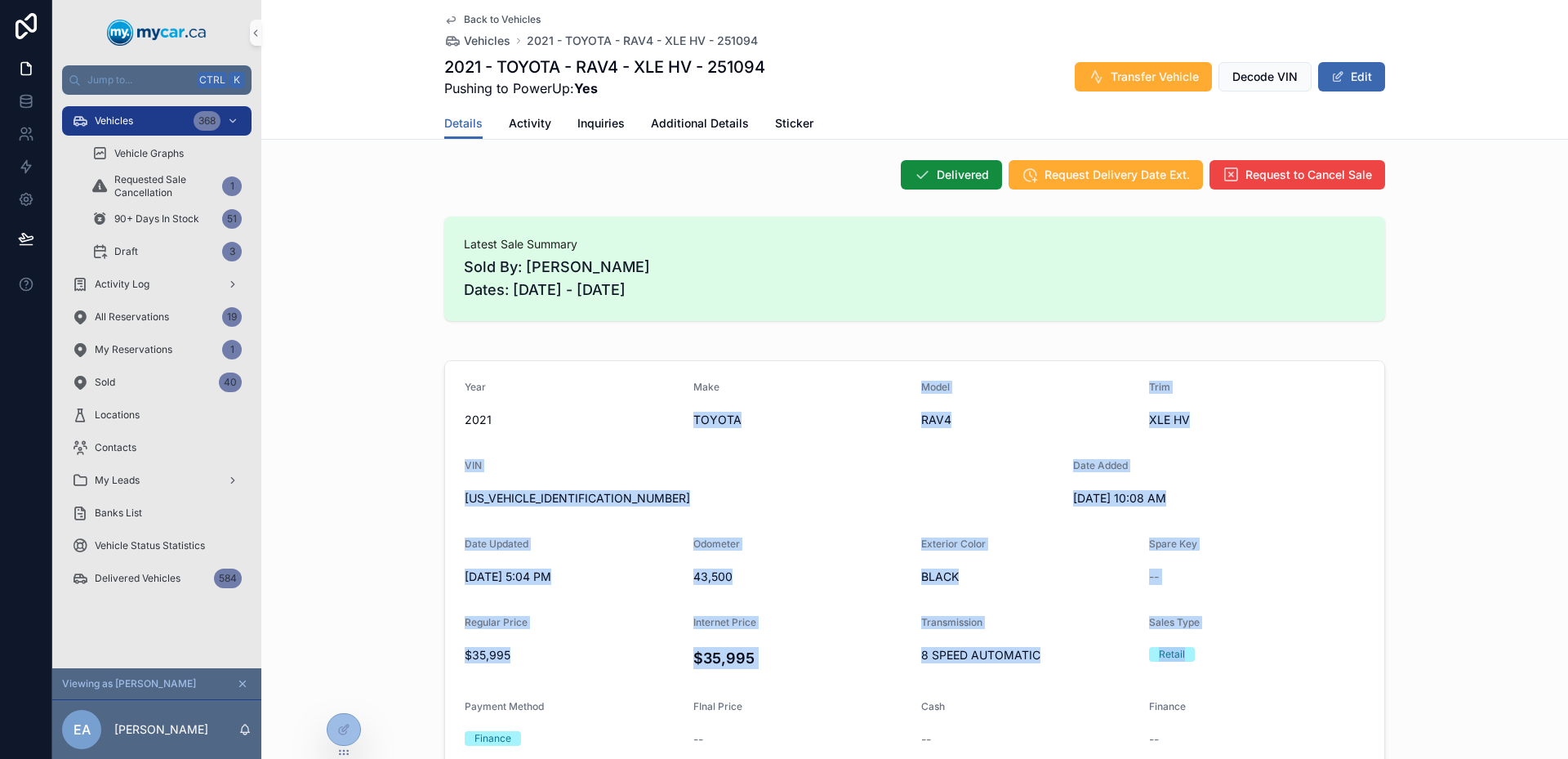
click at [1237, 673] on div "Sales Type Retail" at bounding box center [1257, 645] width 215 height 58
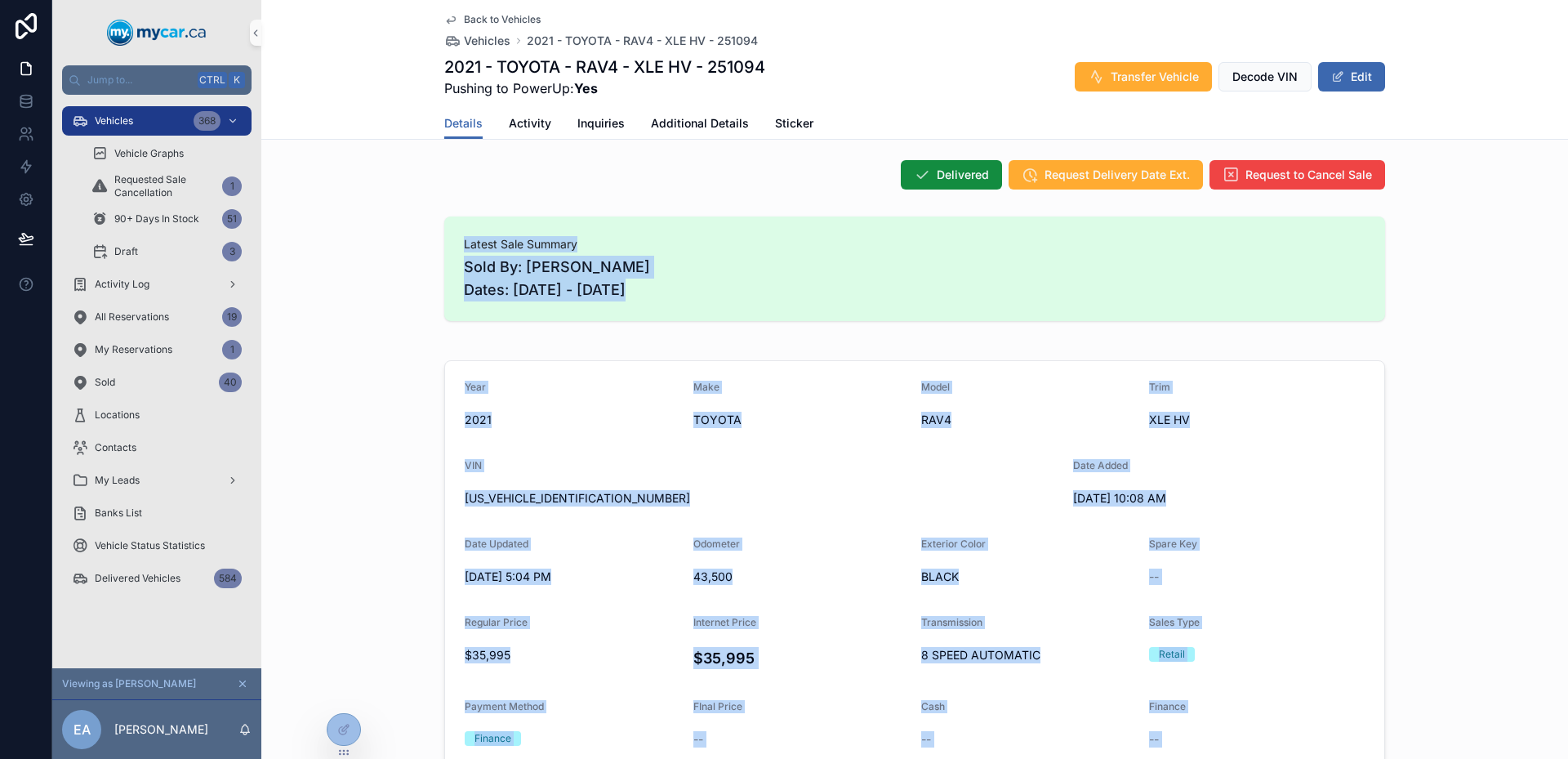
drag, startPoint x: 1051, startPoint y: 575, endPoint x: 370, endPoint y: 238, distance: 759.8
click at [370, 238] on div "Latest Sale Summary Sold By: [PERSON_NAME] Dates: [DATE] - [DATE]" at bounding box center [914, 269] width 1306 height 118
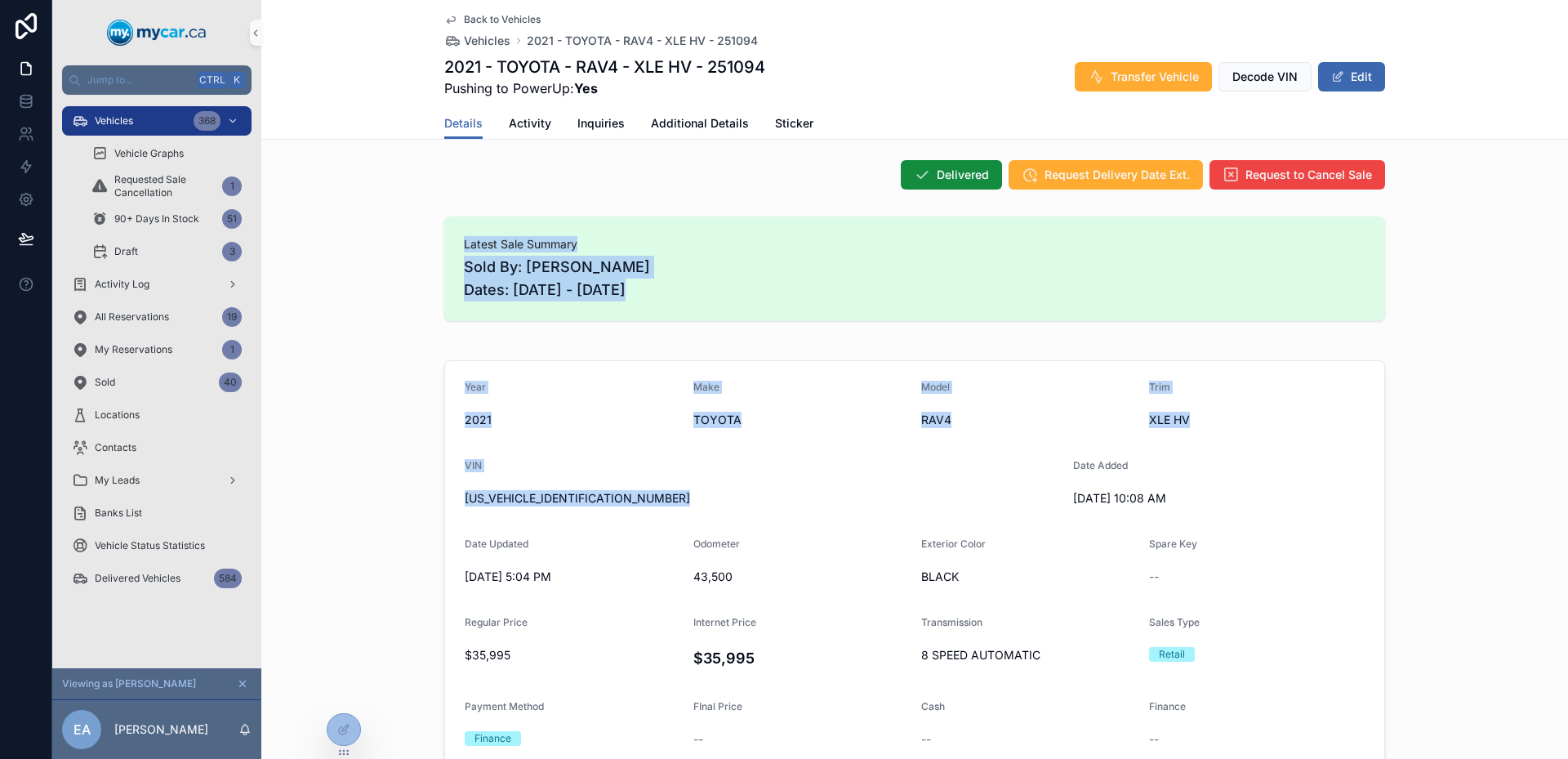
scroll to position [490, 0]
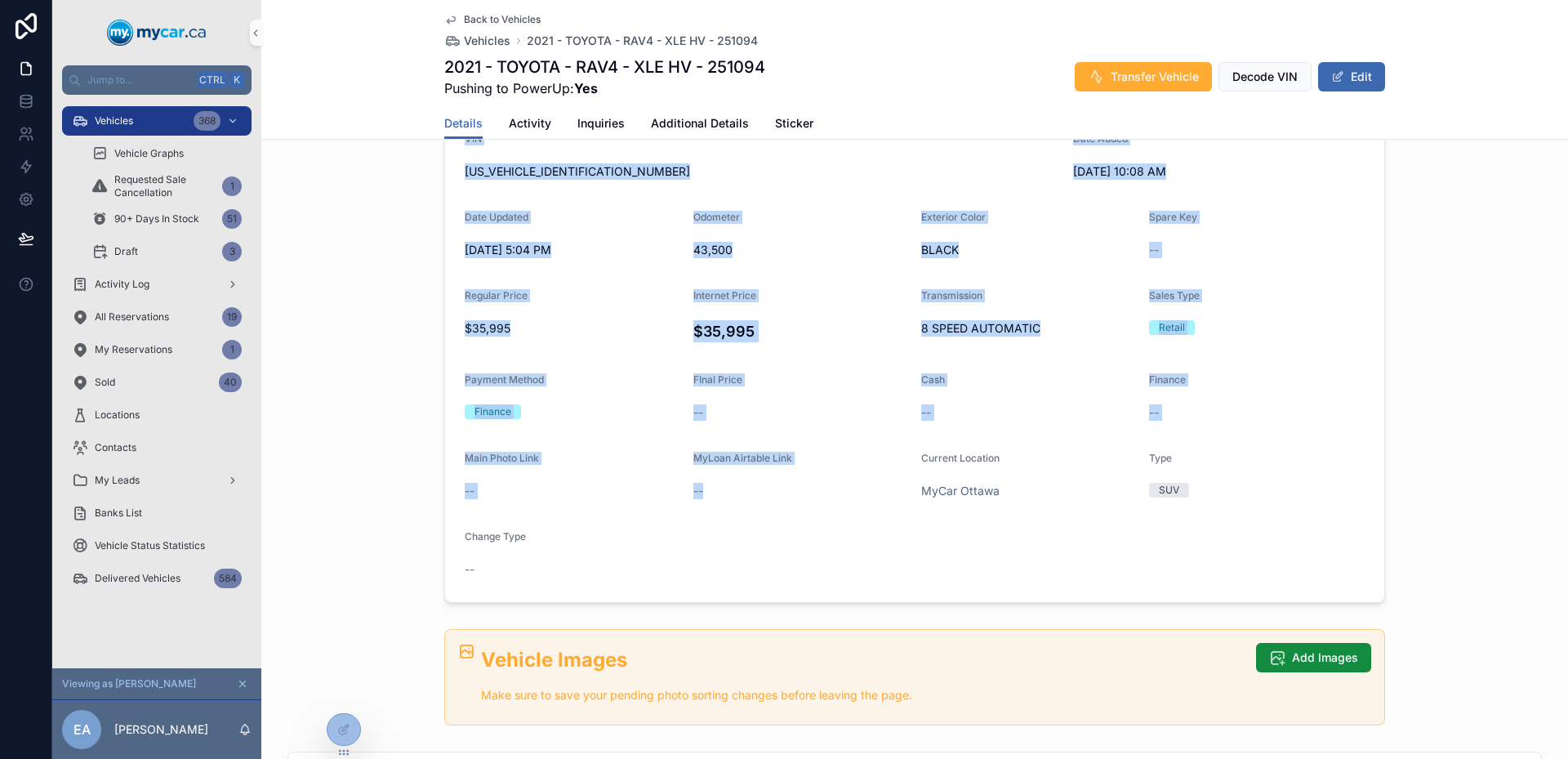
drag, startPoint x: 370, startPoint y: 238, endPoint x: 824, endPoint y: 583, distance: 570.2
click at [824, 583] on form "Year [DATE] Make TOYOTA Model RAV4 Trim XLE HV VIN [US_VEHICLE_IDENTIFICATION_N…" at bounding box center [914, 318] width 939 height 568
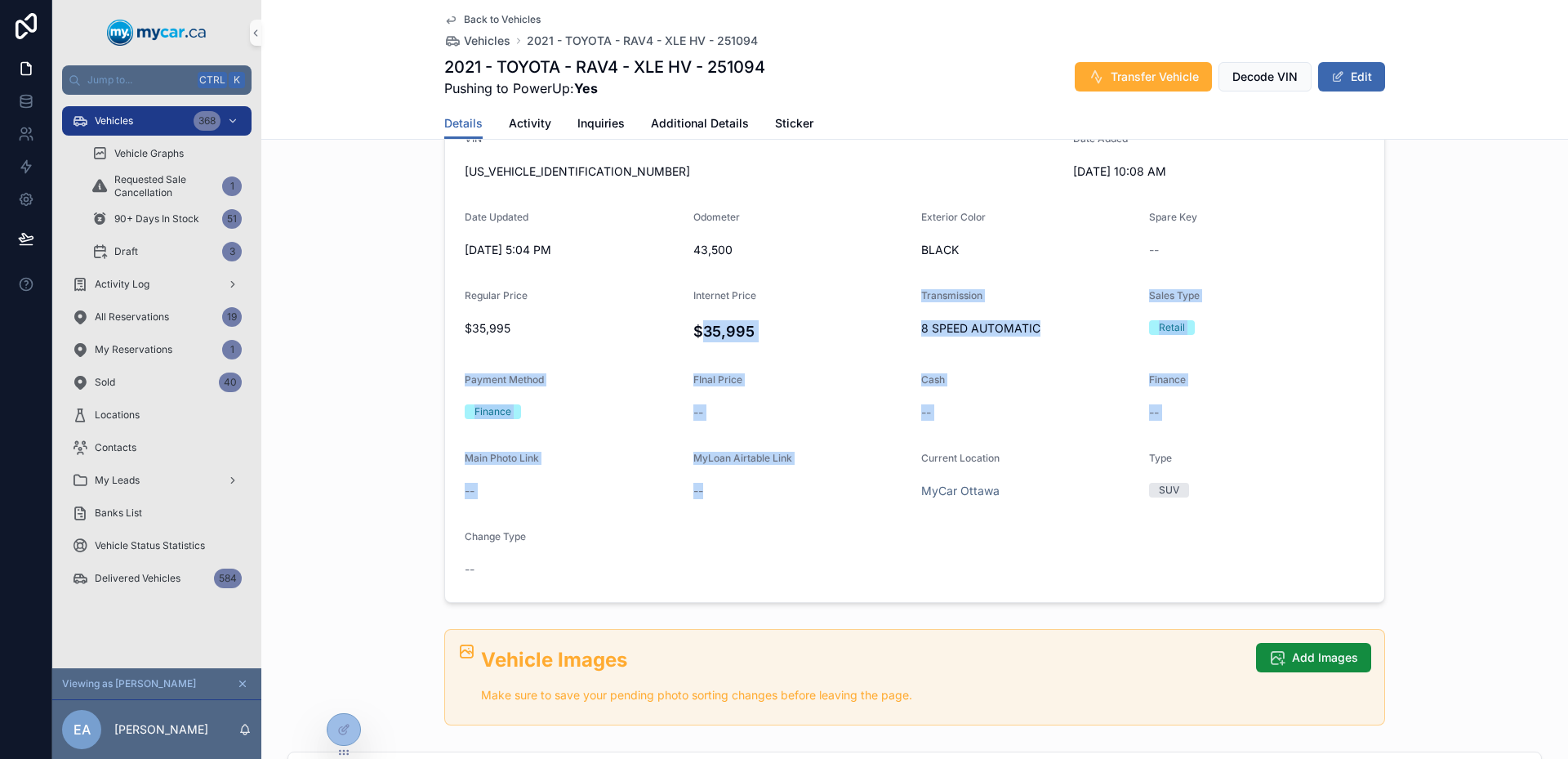
drag, startPoint x: 824, startPoint y: 583, endPoint x: 736, endPoint y: 310, distance: 286.8
click at [736, 310] on form "Year [DATE] Make TOYOTA Model RAV4 Trim XLE HV VIN [US_VEHICLE_IDENTIFICATION_N…" at bounding box center [914, 318] width 939 height 568
click at [736, 310] on div "Internet Price $35,995" at bounding box center [801, 318] width 215 height 58
drag, startPoint x: 736, startPoint y: 310, endPoint x: 871, endPoint y: 517, distance: 247.1
click at [870, 517] on form "Year [DATE] Make TOYOTA Model RAV4 Trim XLE HV VIN [US_VEHICLE_IDENTIFICATION_N…" at bounding box center [914, 318] width 939 height 568
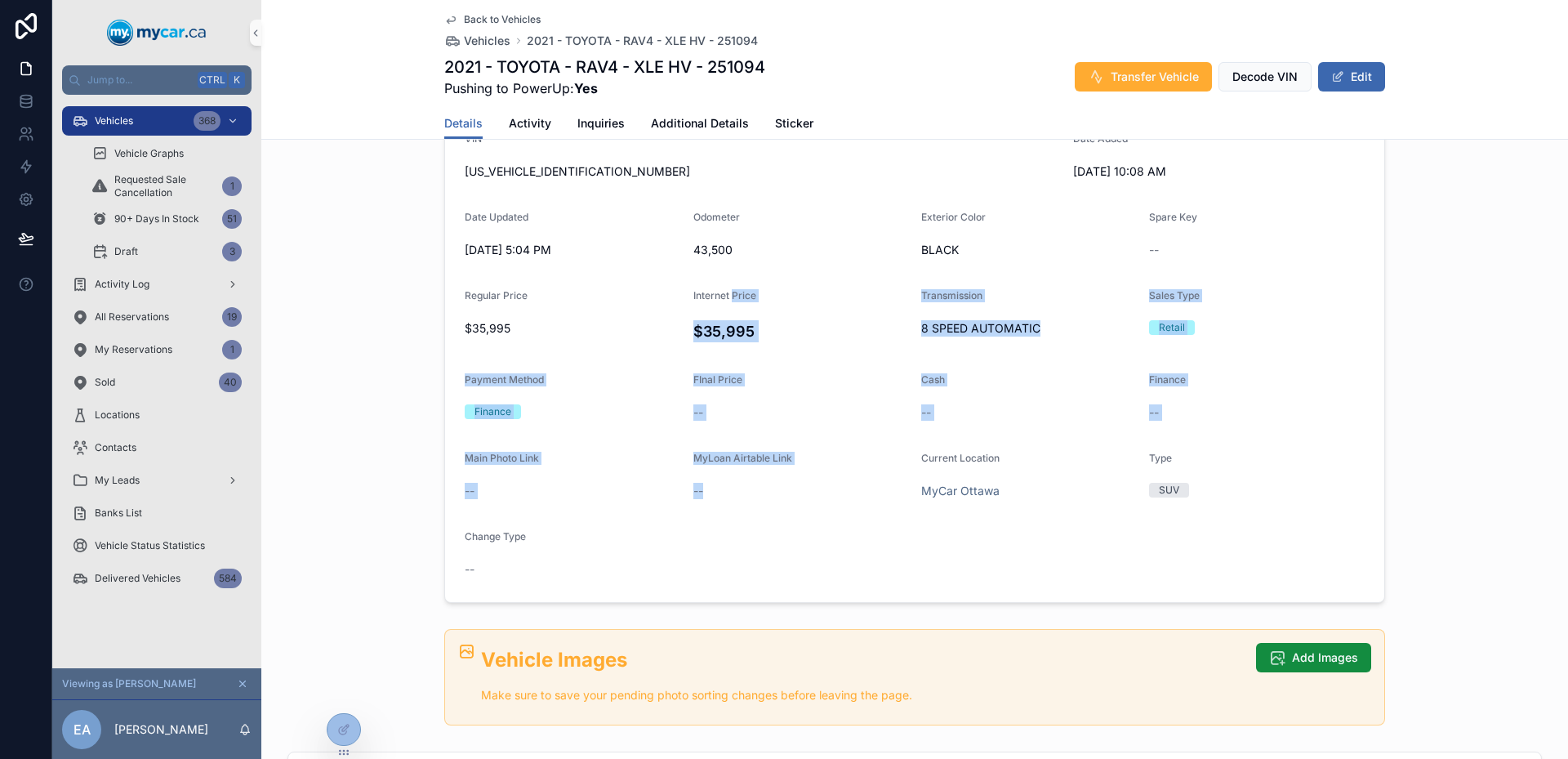
click at [871, 517] on form "Year [DATE] Make TOYOTA Model RAV4 Trim XLE HV VIN [US_VEHICLE_IDENTIFICATION_N…" at bounding box center [914, 318] width 939 height 568
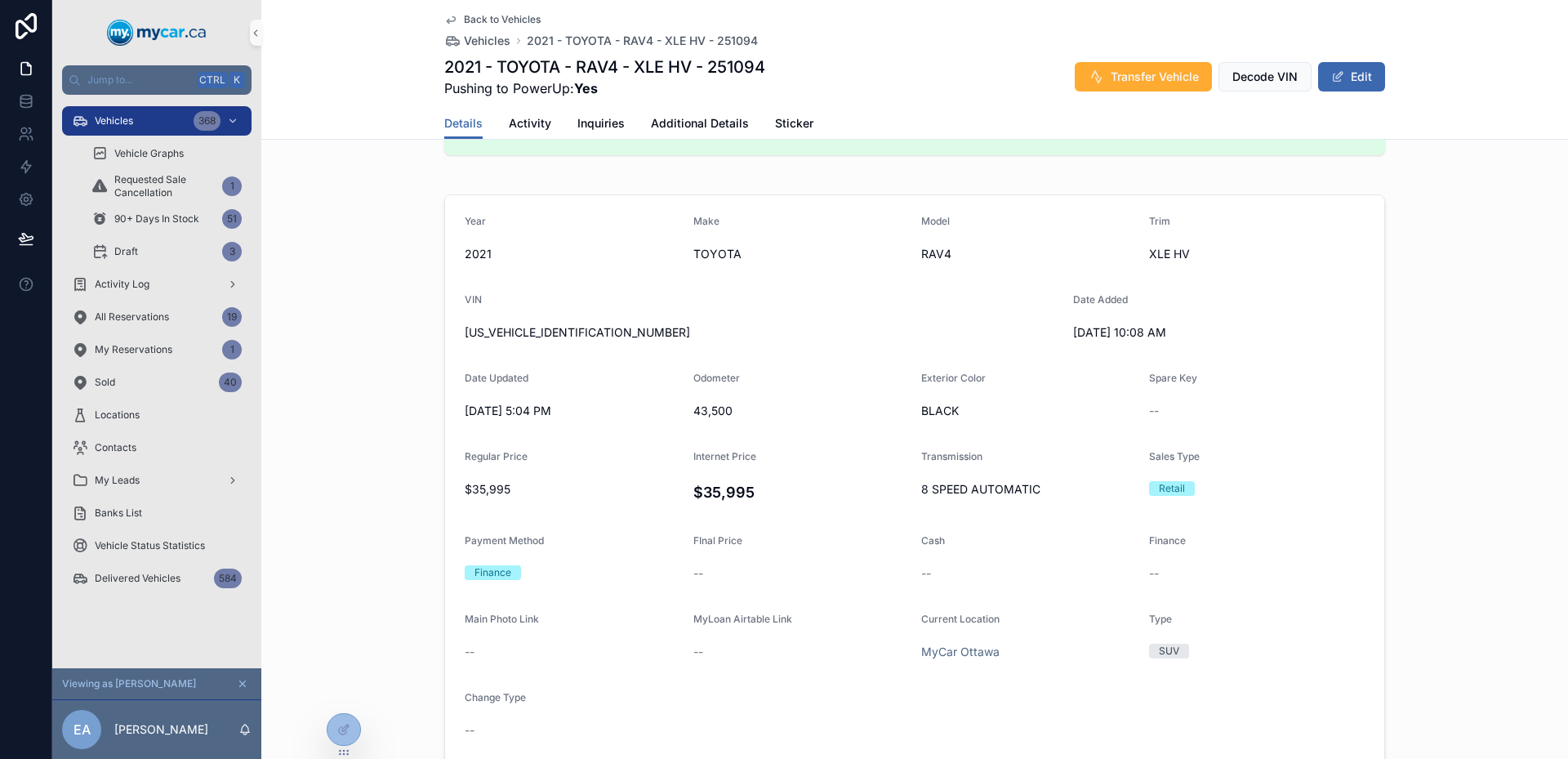
scroll to position [164, 0]
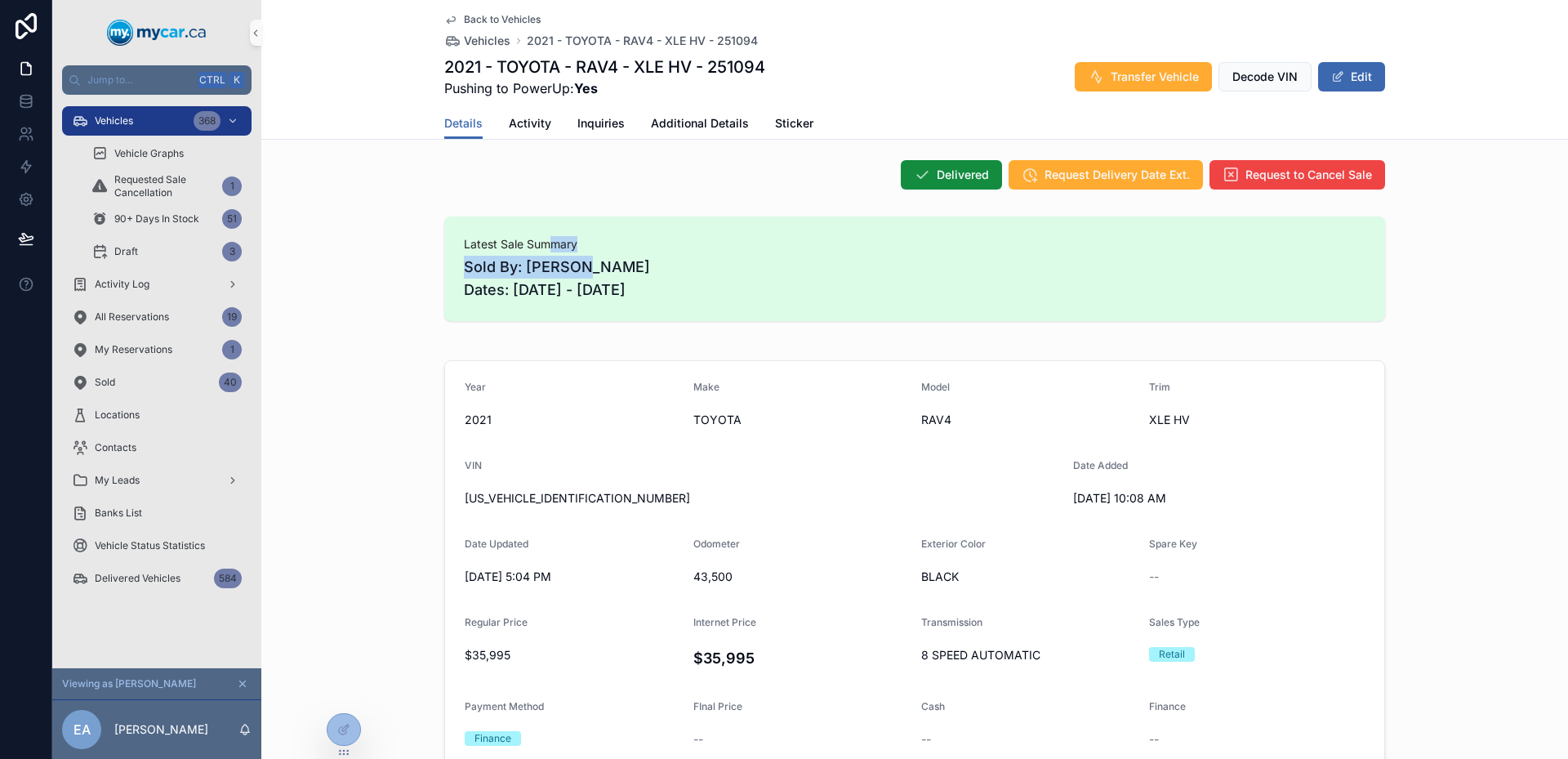
drag, startPoint x: 713, startPoint y: 266, endPoint x: 546, endPoint y: 245, distance: 168.3
click at [546, 245] on div "Latest Sale Summary Sold By: [PERSON_NAME] Dates: [DATE] - [DATE]" at bounding box center [914, 269] width 902 height 66
click at [546, 245] on span "Latest Sale Summary" at bounding box center [914, 244] width 902 height 16
click at [526, 122] on span "Activity" at bounding box center [529, 123] width 43 height 16
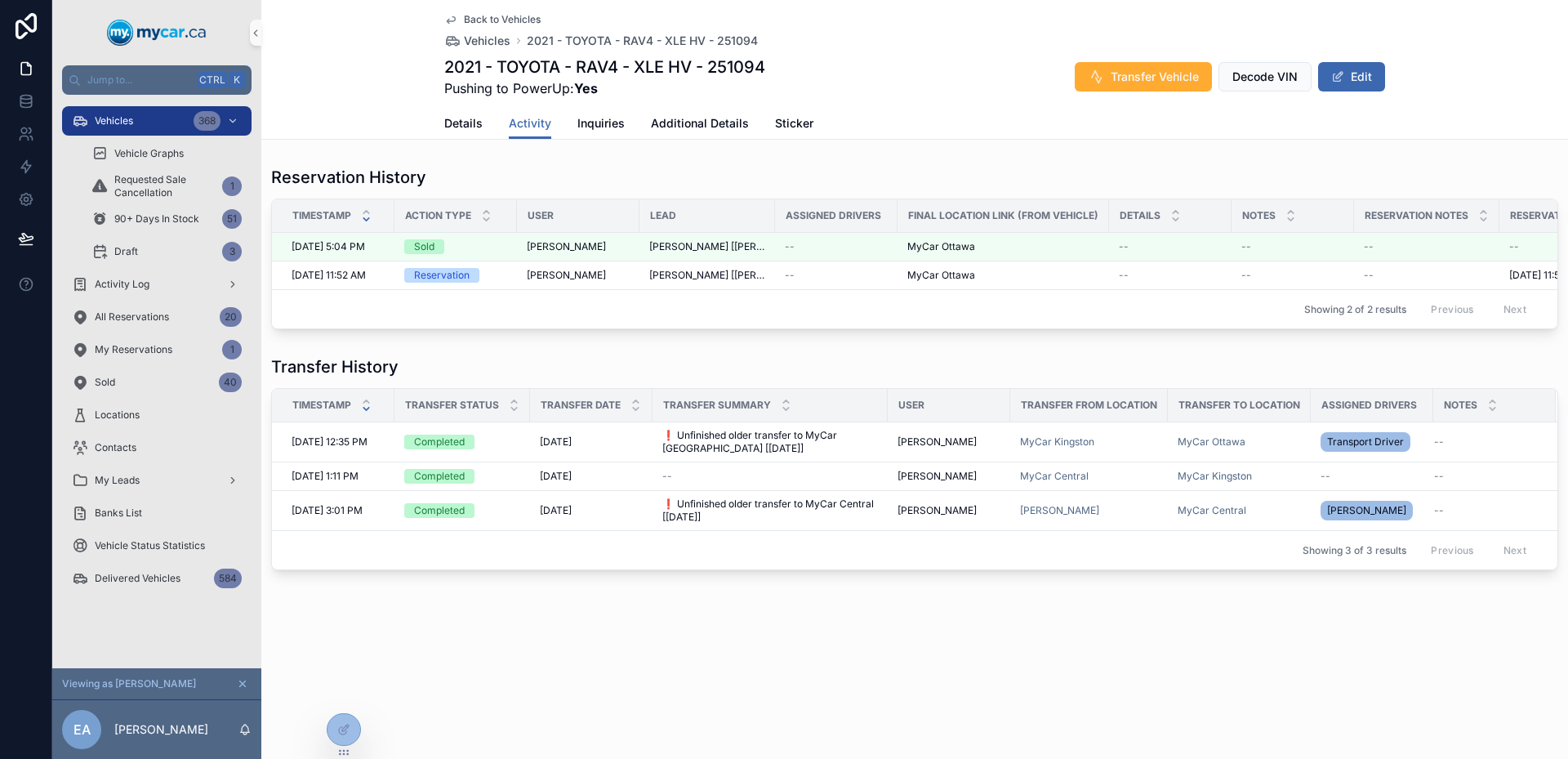
click at [155, 25] on img "scrollable content" at bounding box center [156, 32] width 100 height 26
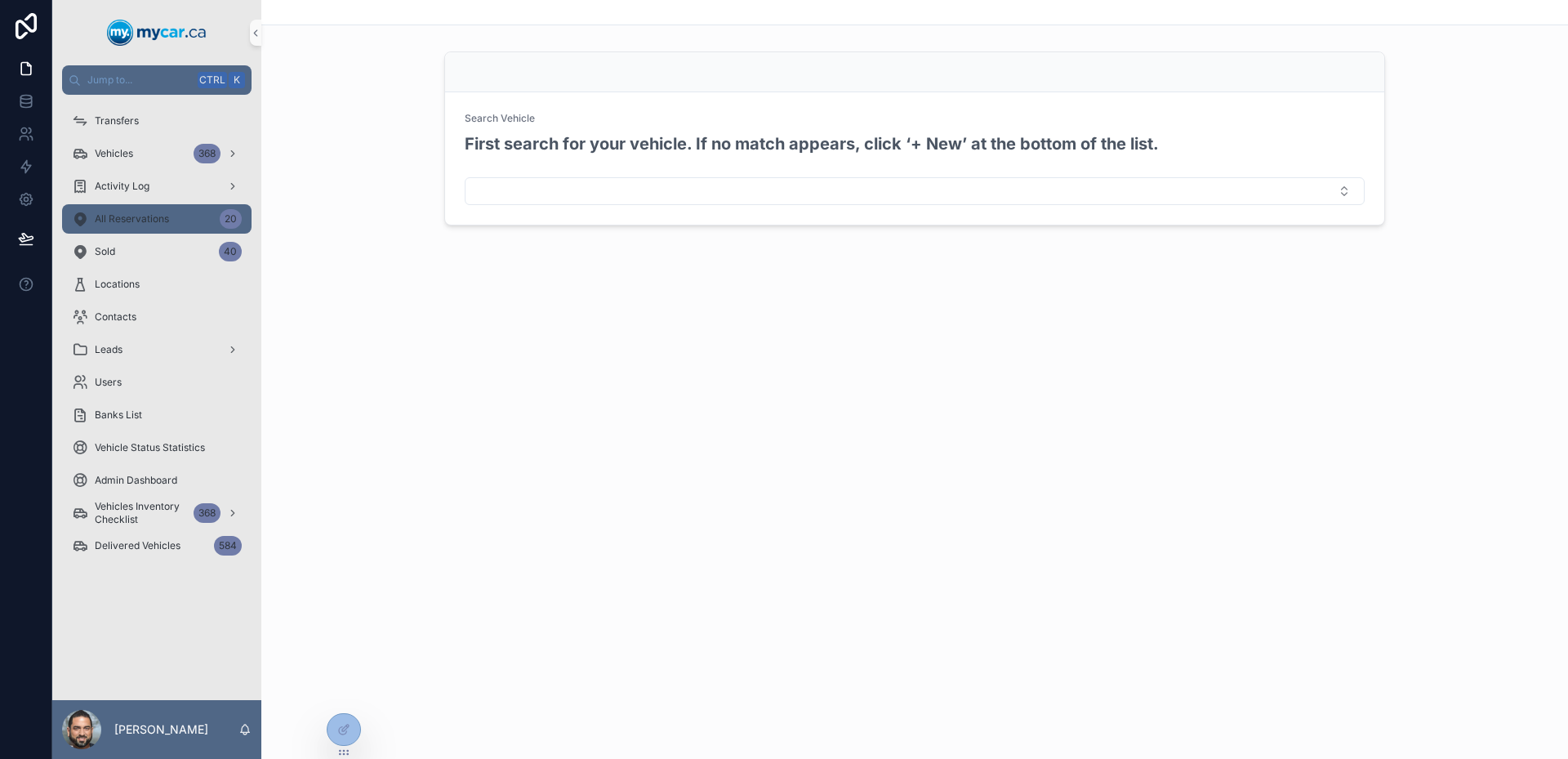
click at [170, 210] on div "All Reservations 20" at bounding box center [156, 218] width 169 height 26
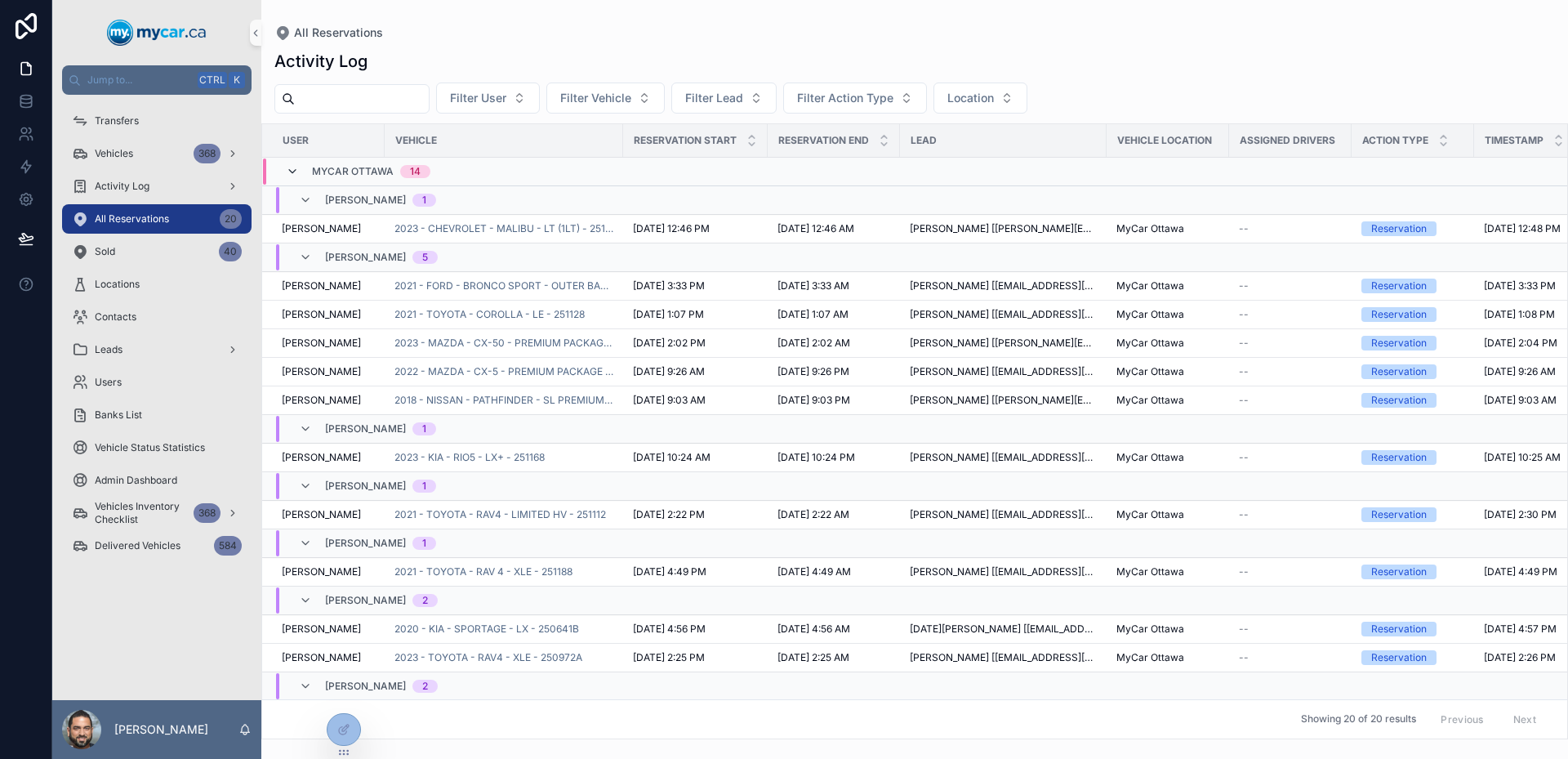
click at [293, 173] on icon "scrollable content" at bounding box center [292, 171] width 13 height 13
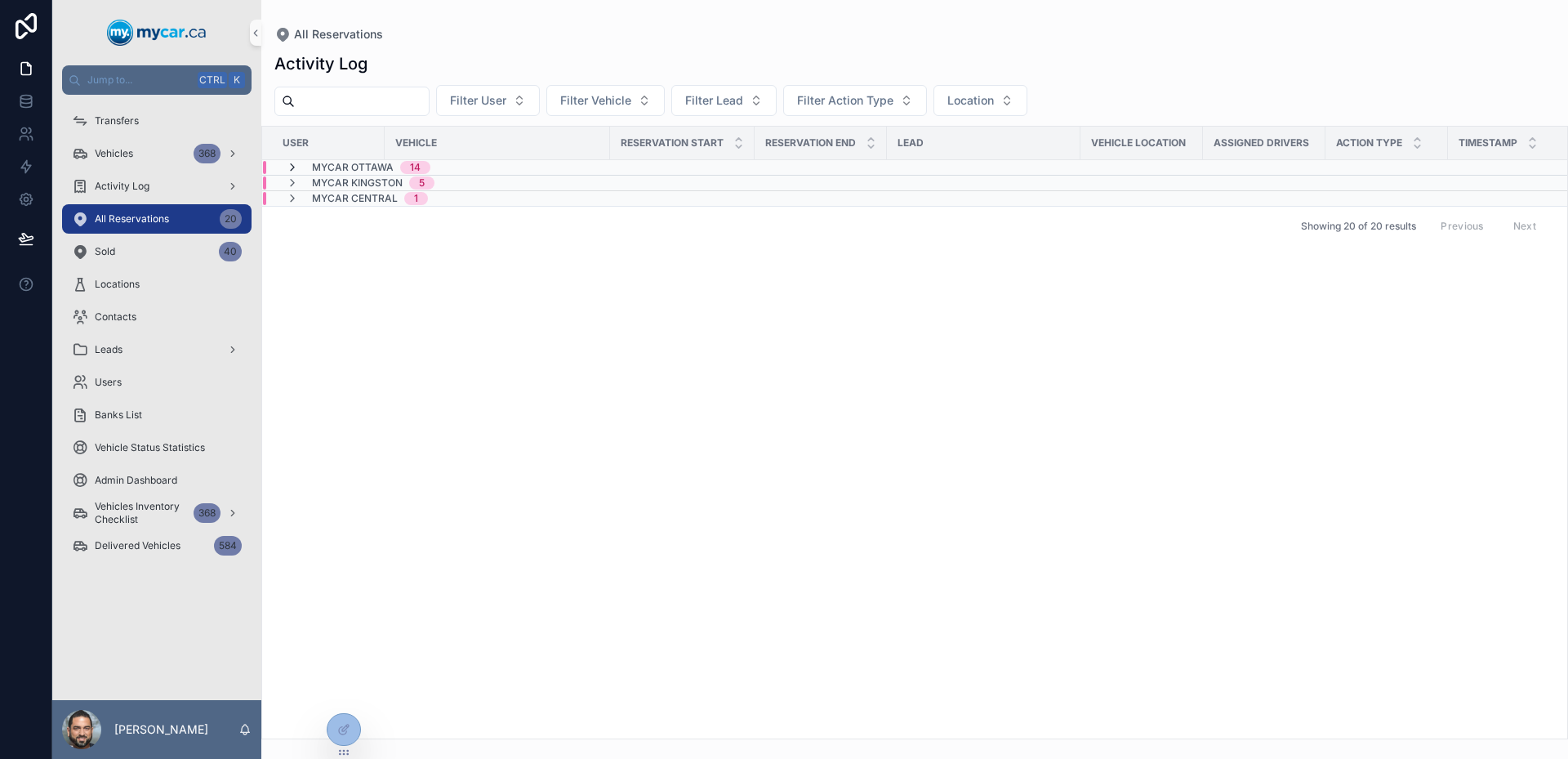
click at [290, 171] on icon "scrollable content" at bounding box center [292, 168] width 13 height 13
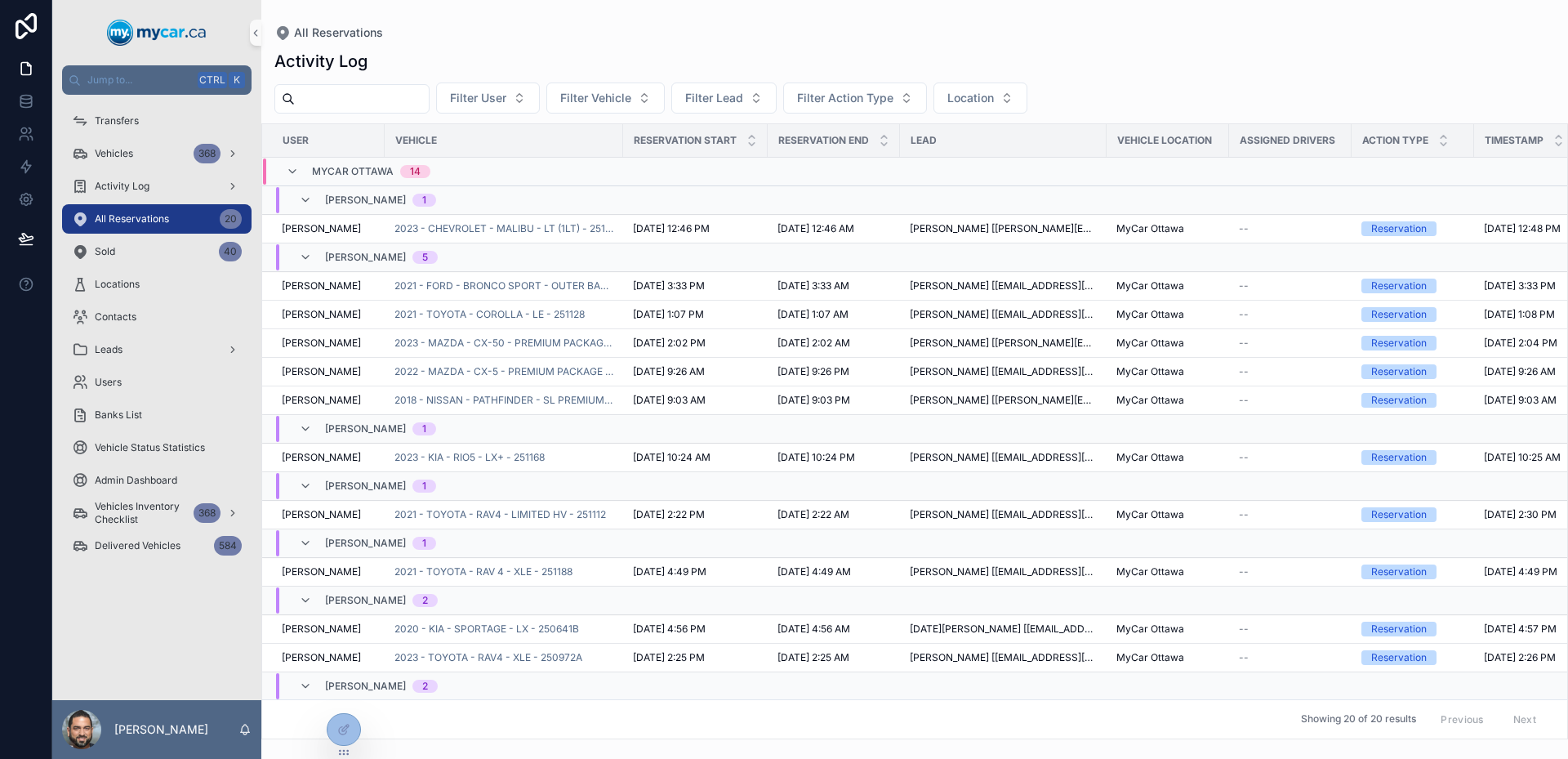
scroll to position [158, 0]
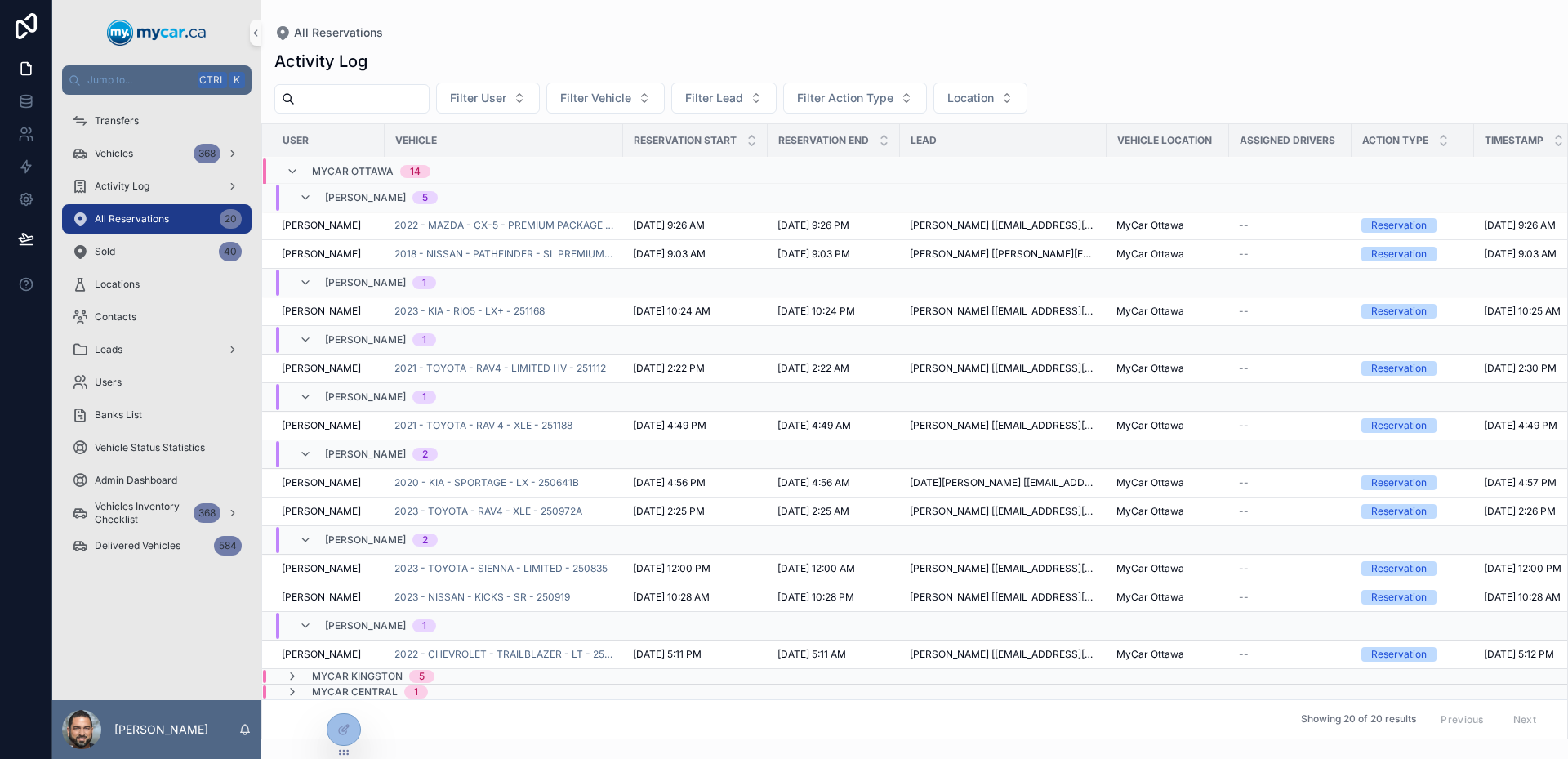
click at [541, 669] on div "MyCar Kingston 5" at bounding box center [514, 676] width 504 height 13
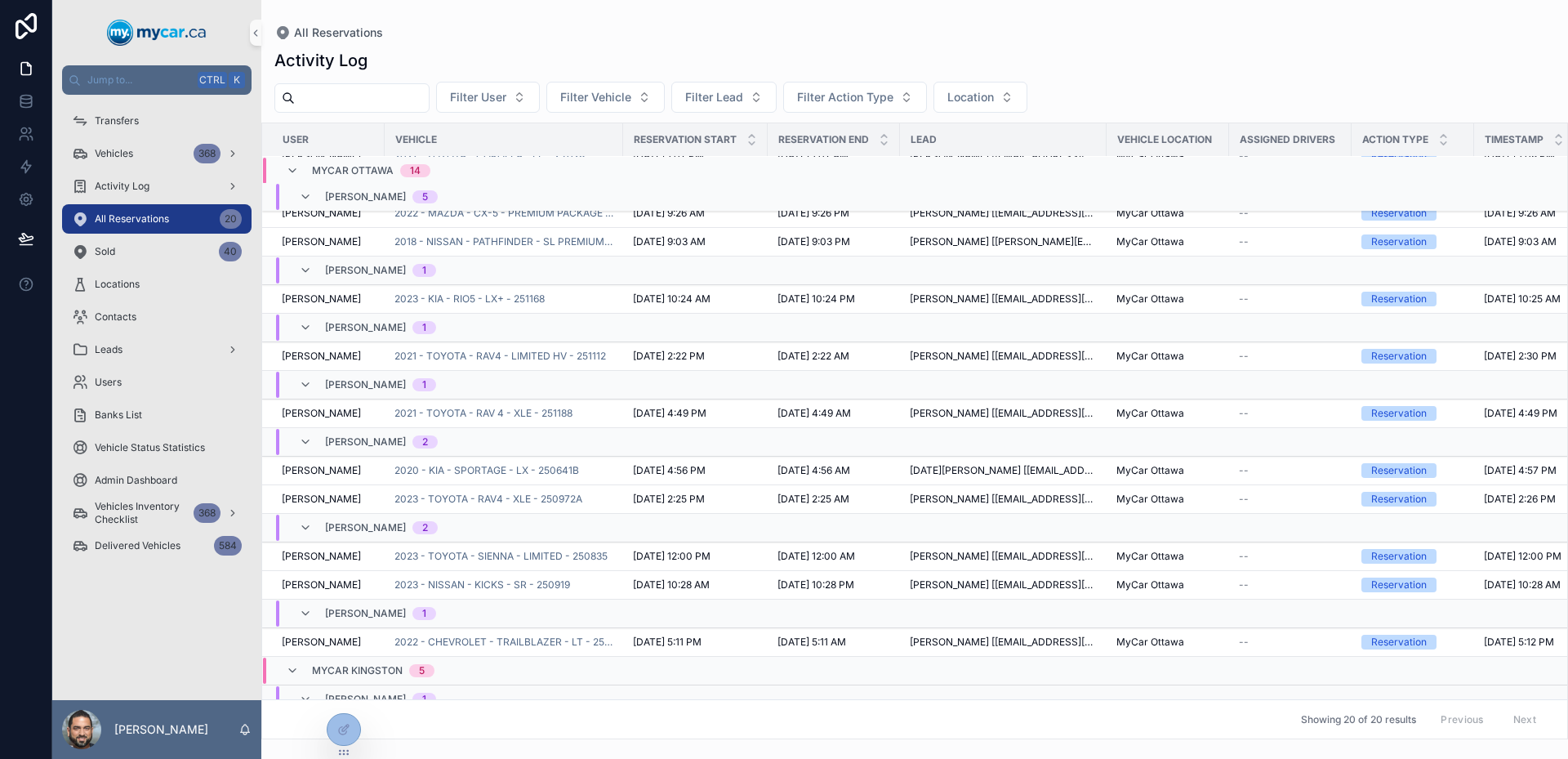
scroll to position [497, 0]
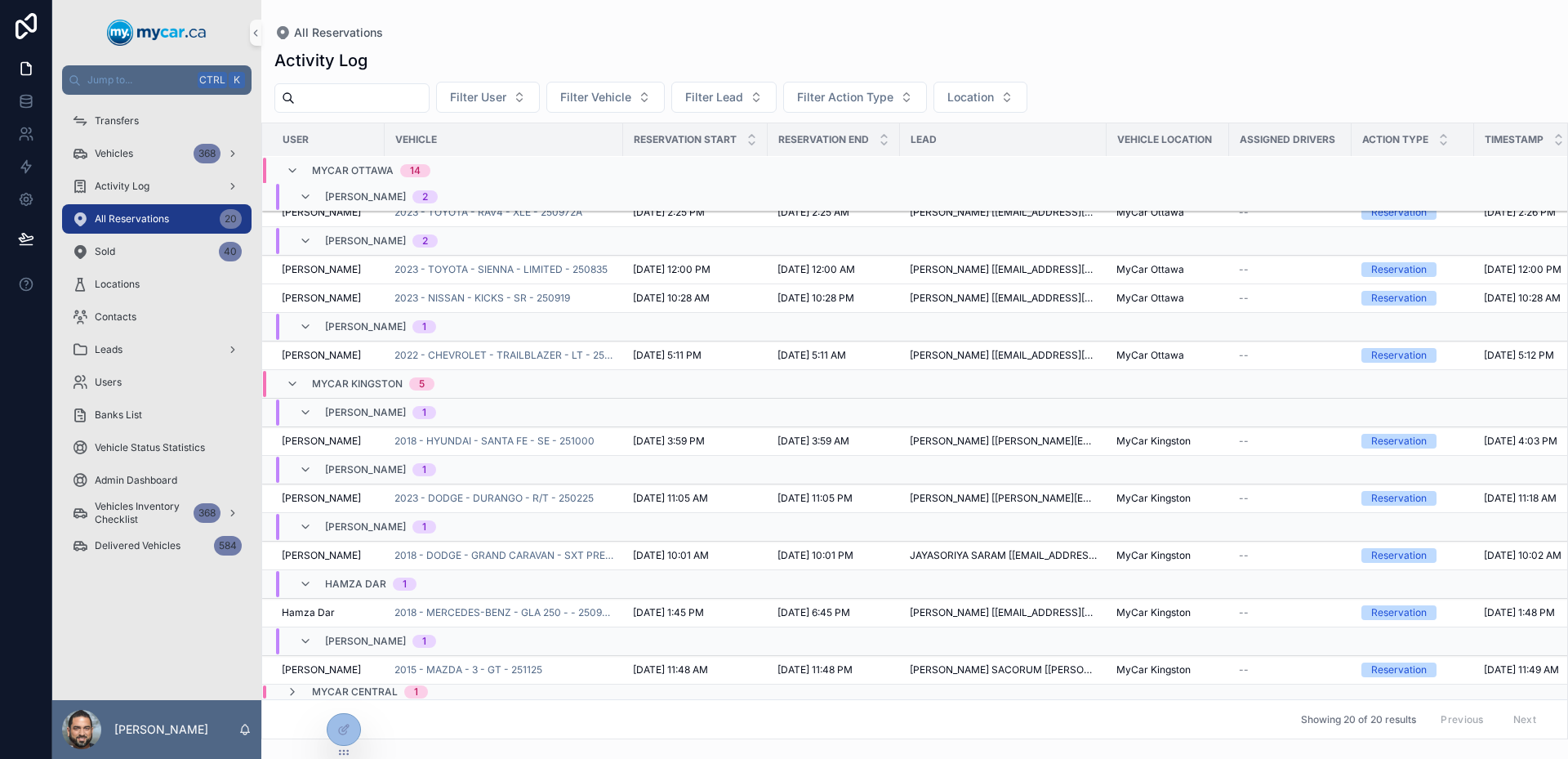
click at [512, 686] on div "MyCar Central 1" at bounding box center [514, 692] width 504 height 13
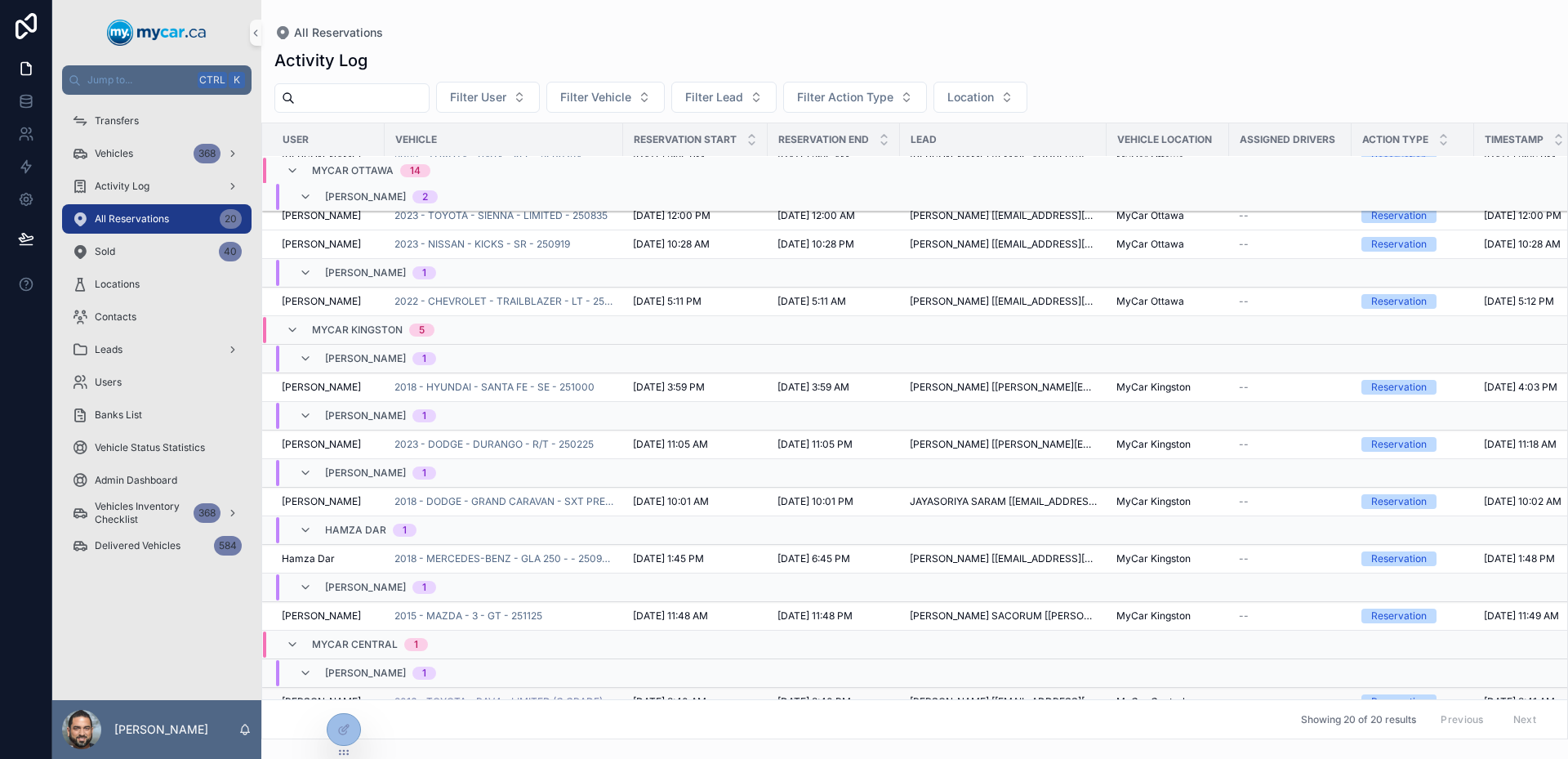
scroll to position [532, 0]
click at [546, 695] on span "2016 - TOYOTA - RAV4 - LIMITED (G GRADE) - 251187" at bounding box center [504, 702] width 219 height 13
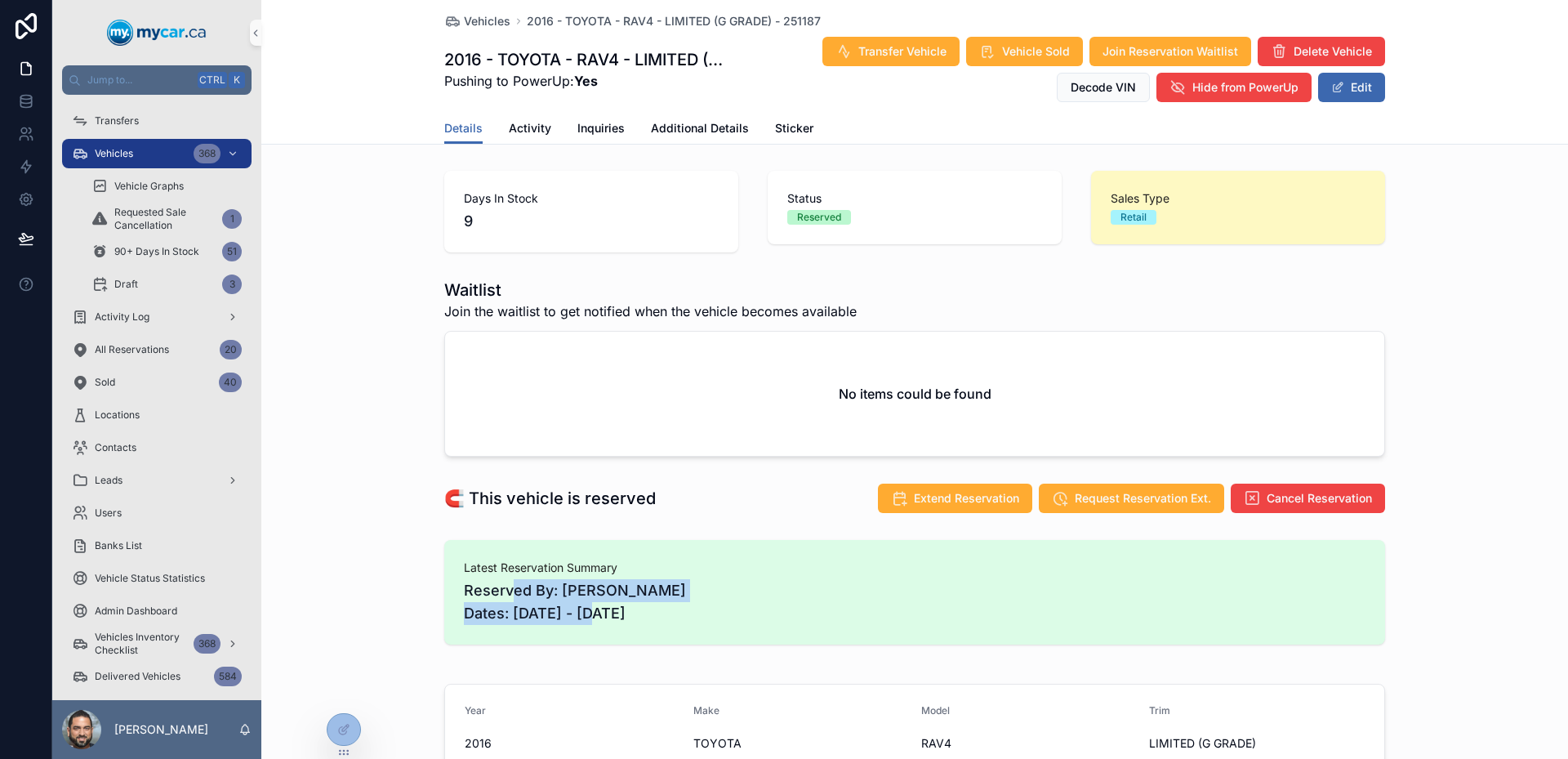
drag, startPoint x: 509, startPoint y: 577, endPoint x: 623, endPoint y: 616, distance: 120.5
click at [623, 616] on div "Latest Reservation Summary Reserved By: Shawn Cyr Dates: 08/29/2025 - 08/31/2025" at bounding box center [914, 592] width 902 height 66
click at [623, 616] on span "Reserved By: Shawn Cyr Dates: 08/29/2025 - 08/31/2025" at bounding box center [914, 602] width 902 height 46
click at [1268, 492] on span "Cancel Reservation" at bounding box center [1319, 498] width 106 height 16
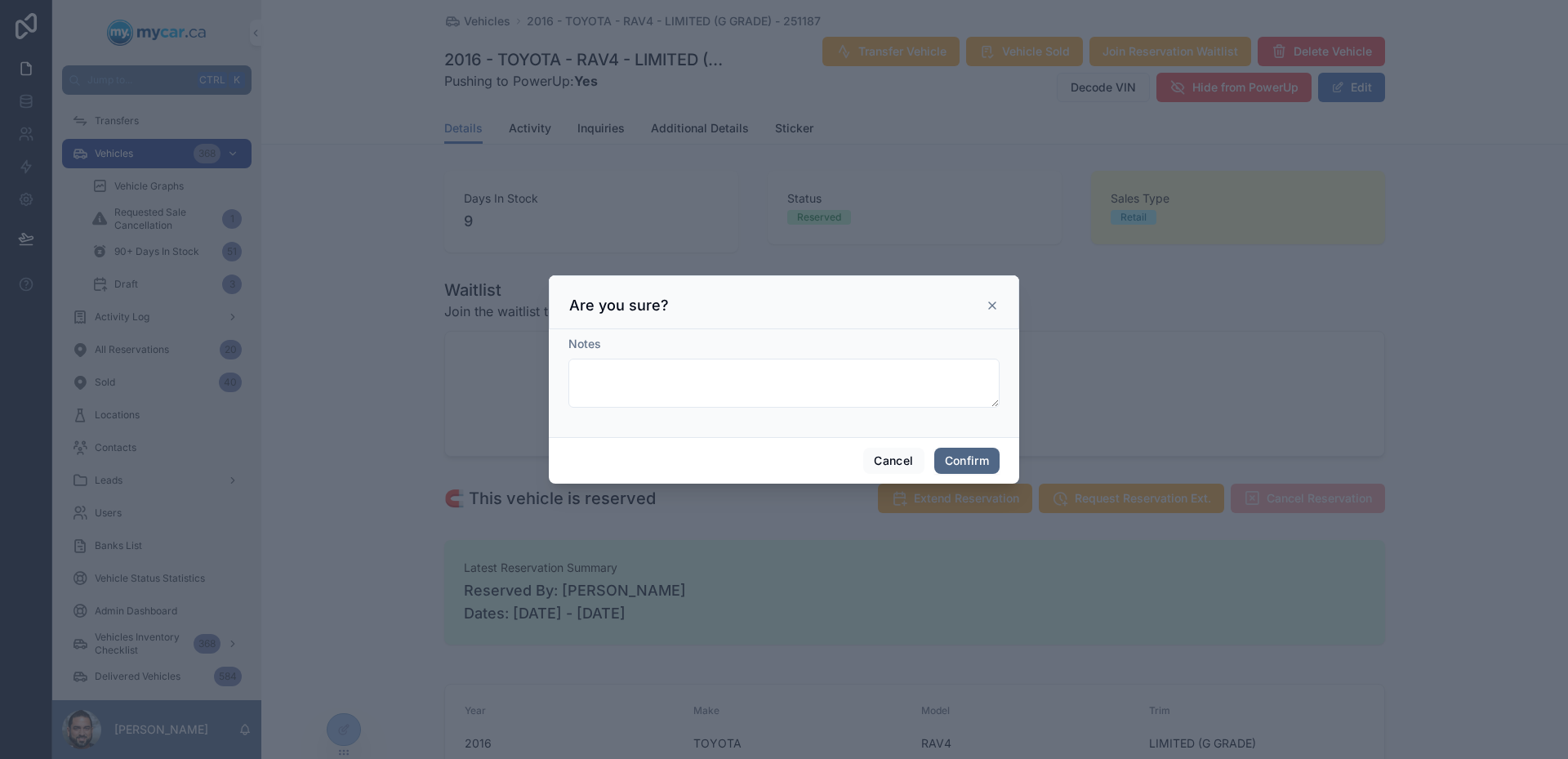
click at [967, 456] on button "Confirm" at bounding box center [966, 460] width 66 height 26
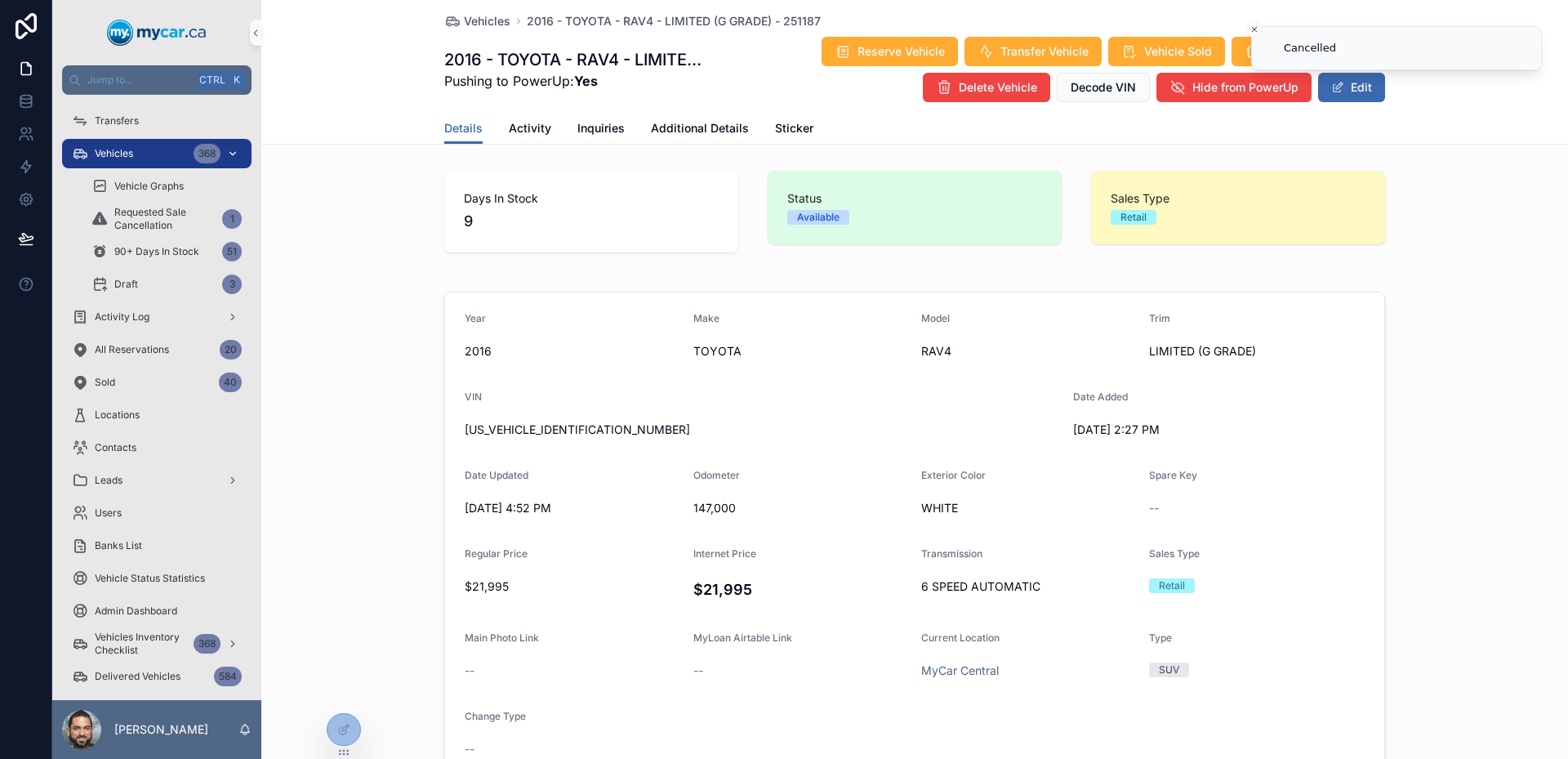
click at [141, 149] on div "Vehicles 368" at bounding box center [156, 153] width 169 height 26
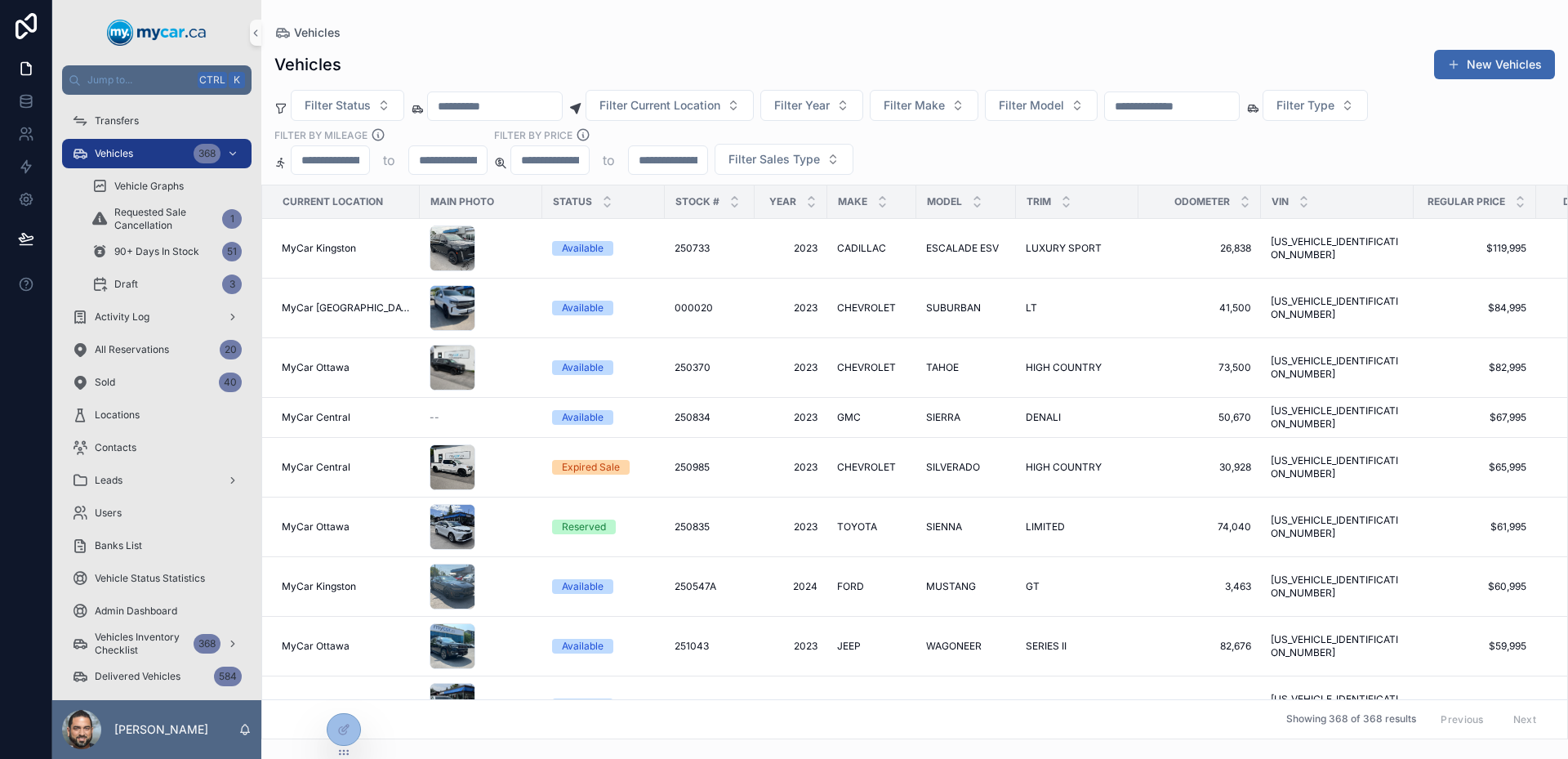
click at [1210, 109] on input "scrollable content" at bounding box center [1172, 106] width 134 height 23
type input "******"
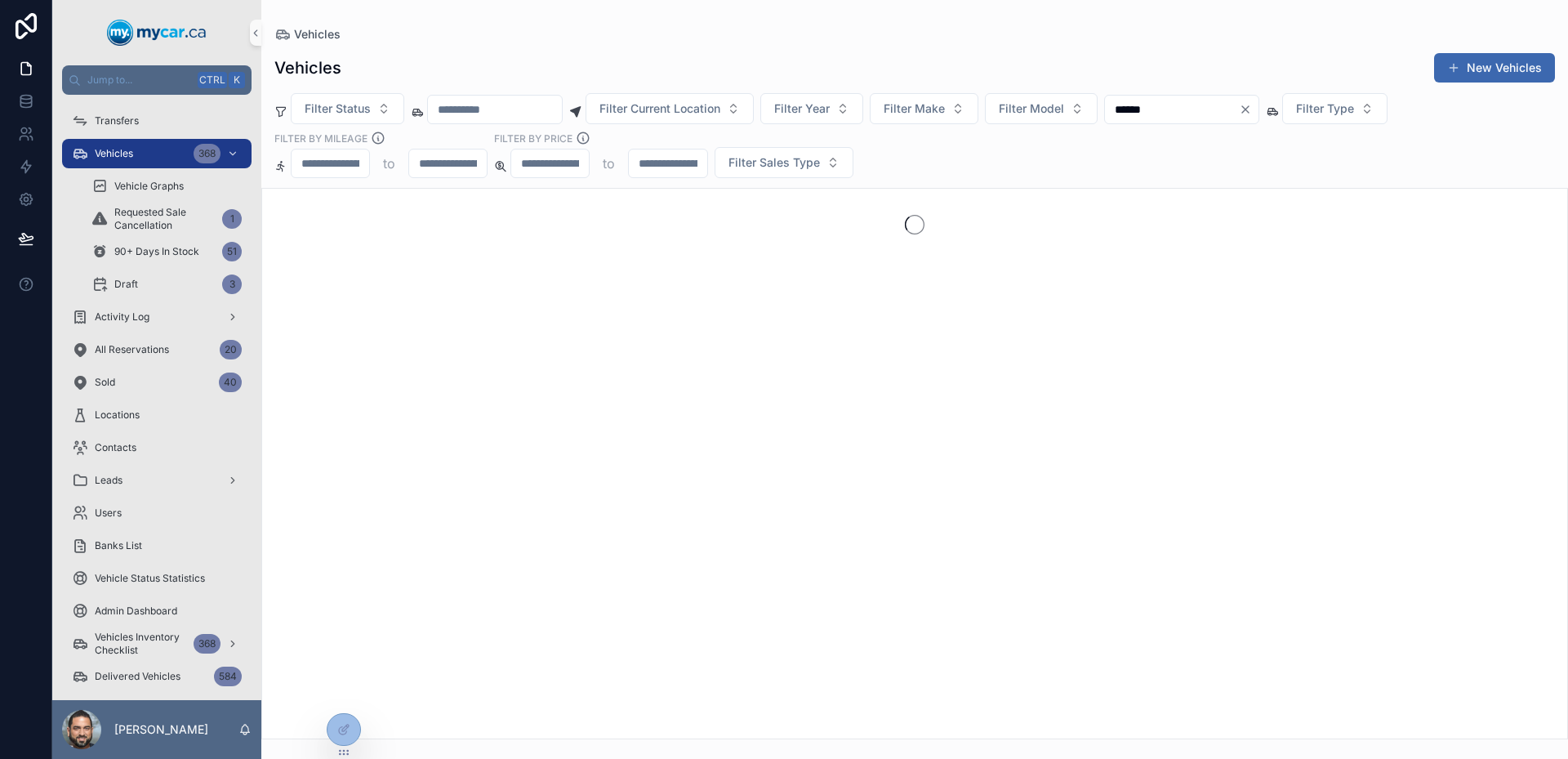
click at [1291, 147] on div "Filter Status Filter Current Location Filter Year Filter Make Filter Model ****…" at bounding box center [914, 135] width 1306 height 85
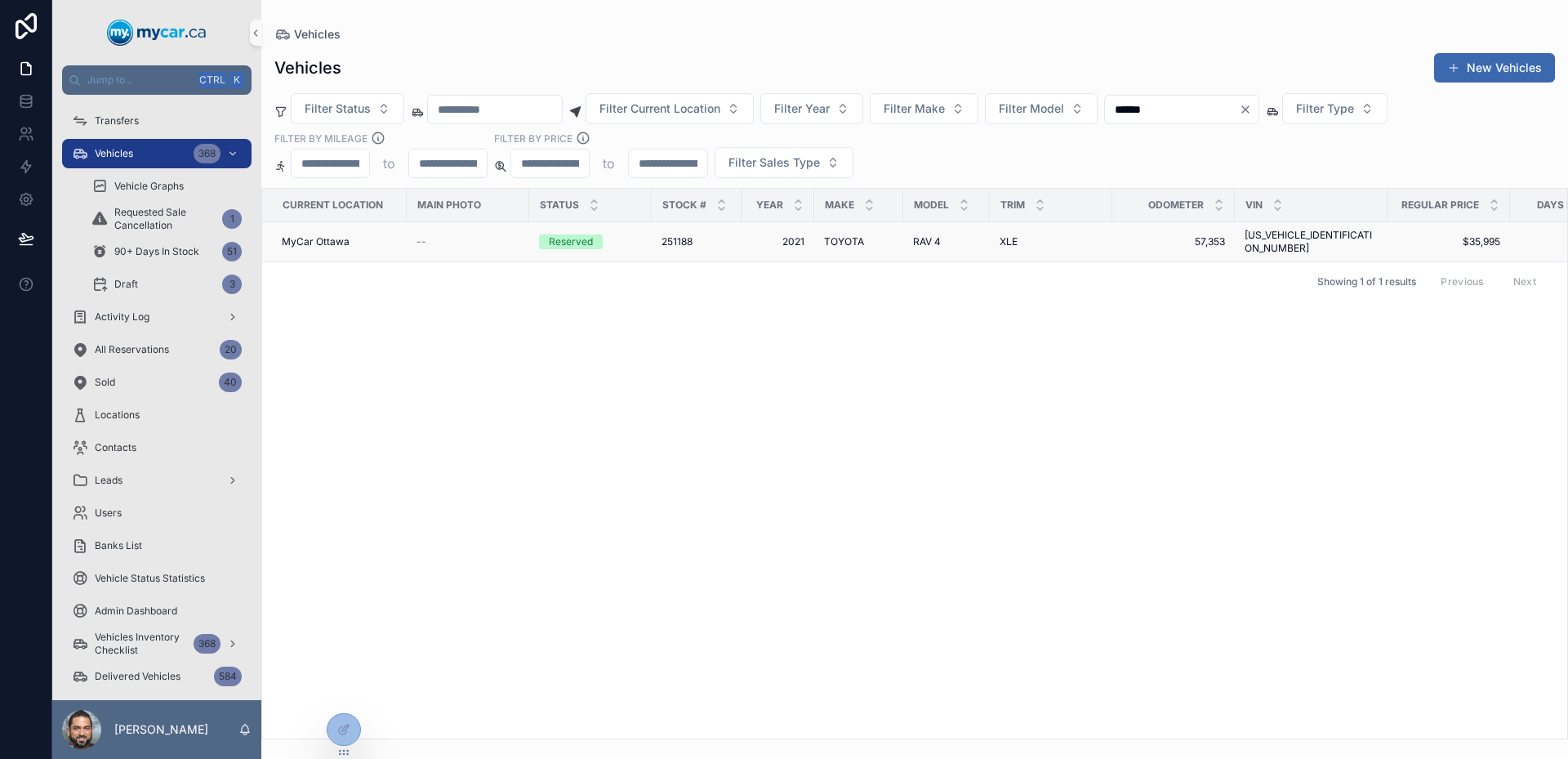
click at [464, 241] on div "--" at bounding box center [467, 242] width 103 height 13
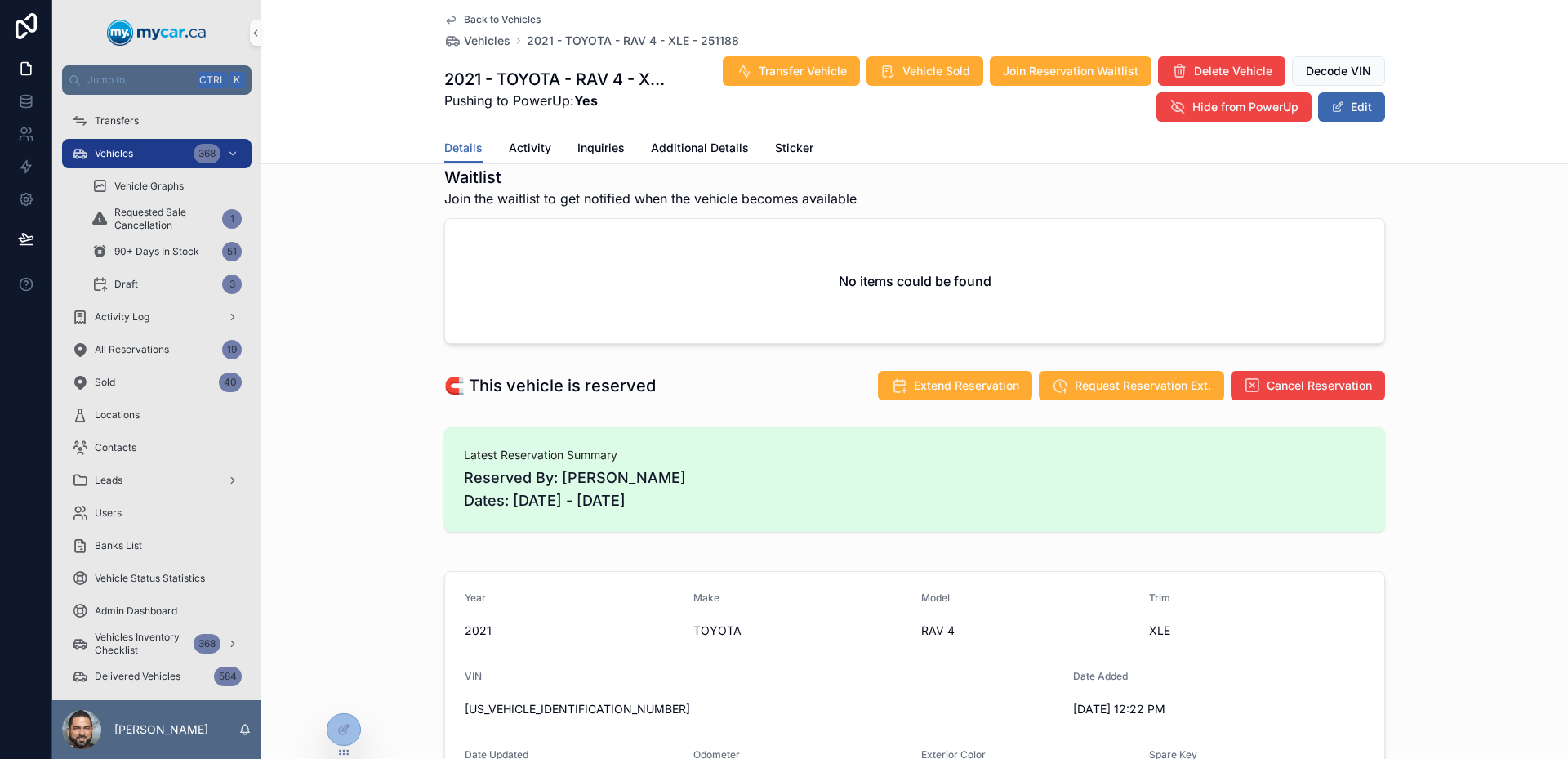
scroll to position [164, 0]
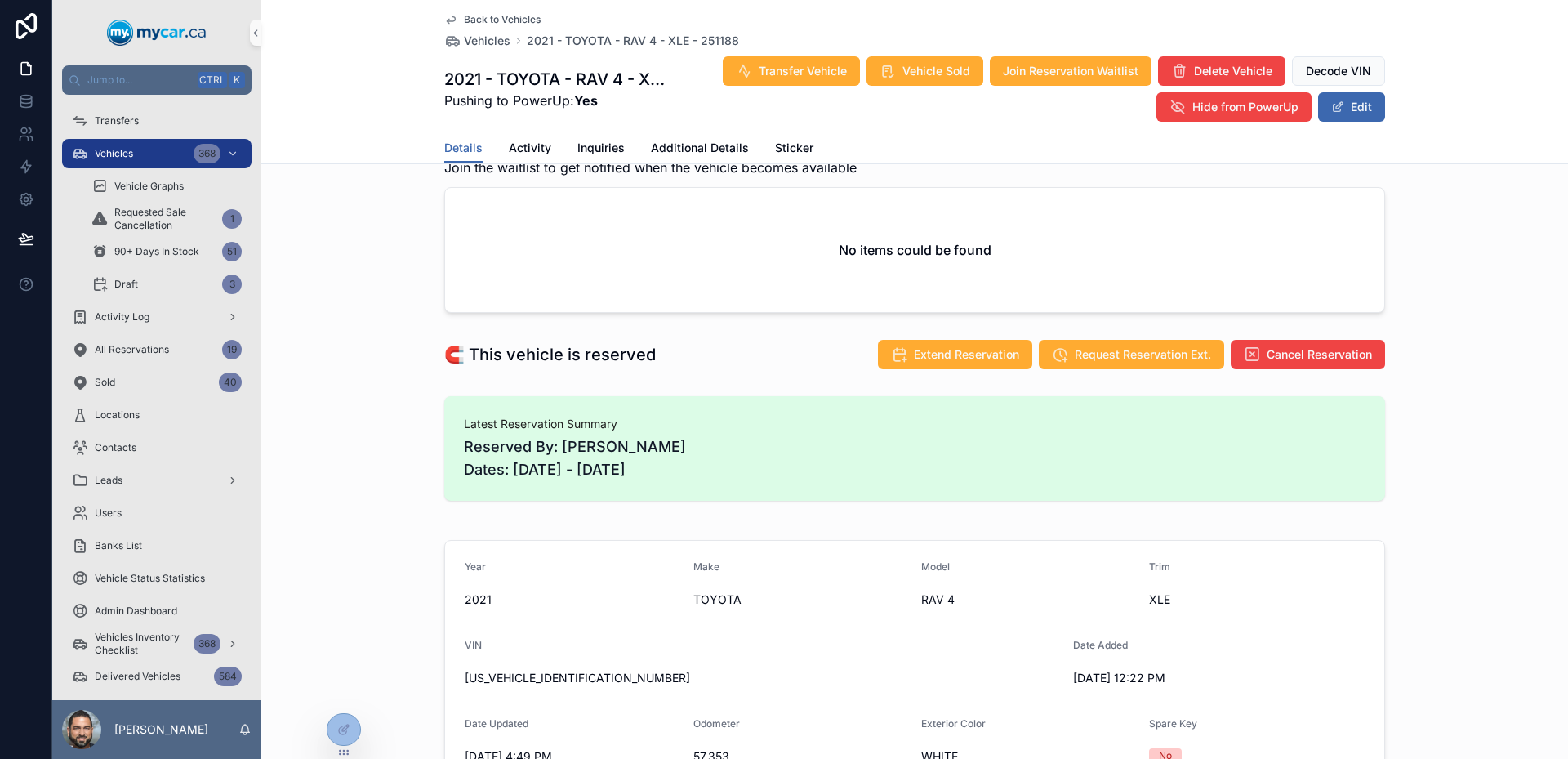
click at [508, 469] on span "Reserved By: [PERSON_NAME] Dates: [DATE] - [DATE]" at bounding box center [914, 458] width 902 height 46
drag, startPoint x: 508, startPoint y: 469, endPoint x: 707, endPoint y: 475, distance: 199.1
click at [706, 475] on span "Reserved By: [PERSON_NAME] Dates: [DATE] - [DATE]" at bounding box center [914, 458] width 902 height 46
click at [707, 475] on span "Reserved By: [PERSON_NAME] Dates: [DATE] - [DATE]" at bounding box center [914, 458] width 902 height 46
click at [1115, 487] on div "Latest Reservation Summary Reserved By: Ernest Amaning Dates: 08/30/2025 - 09/0…" at bounding box center [915, 449] width 941 height 105
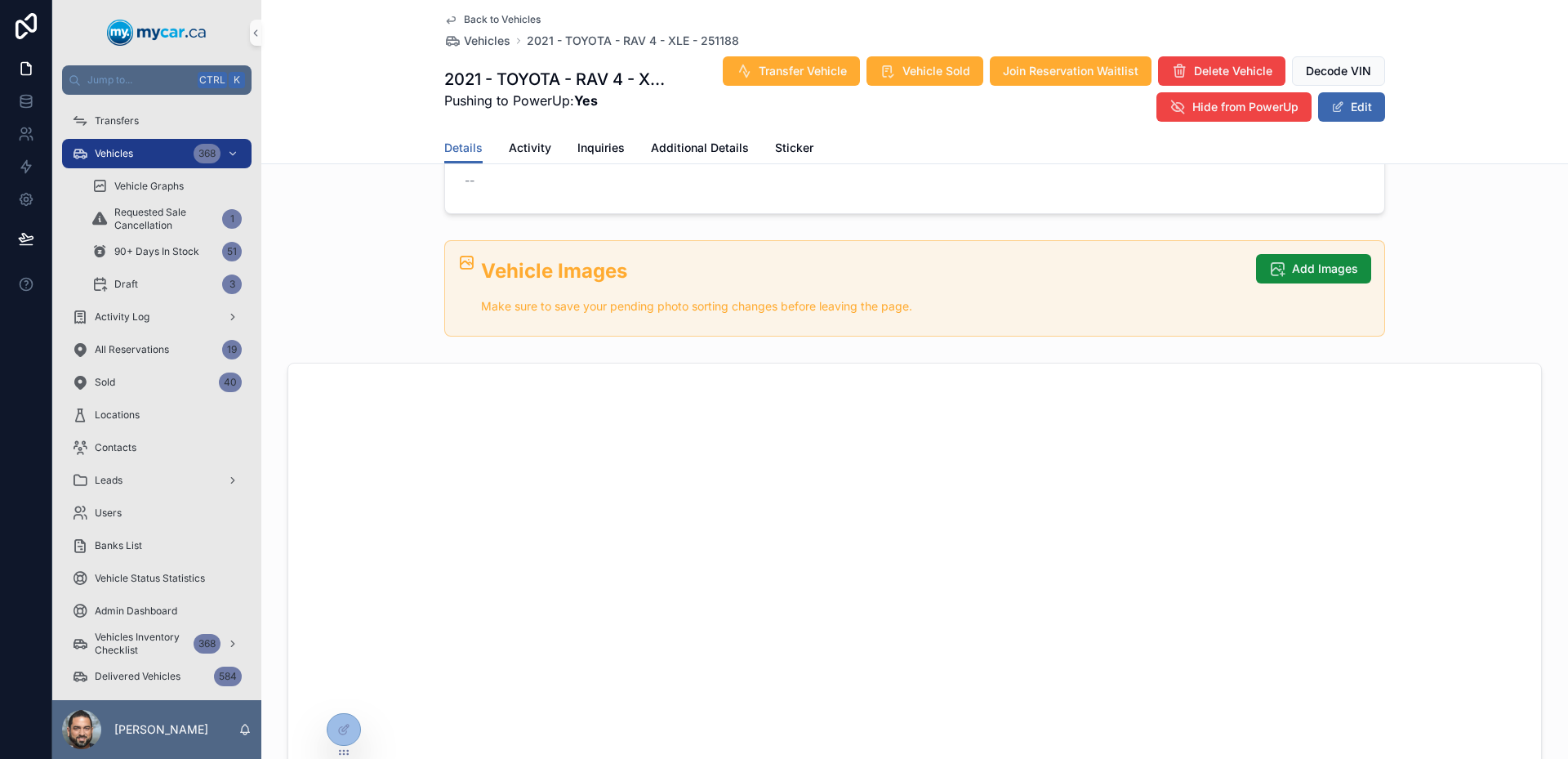
scroll to position [653, 0]
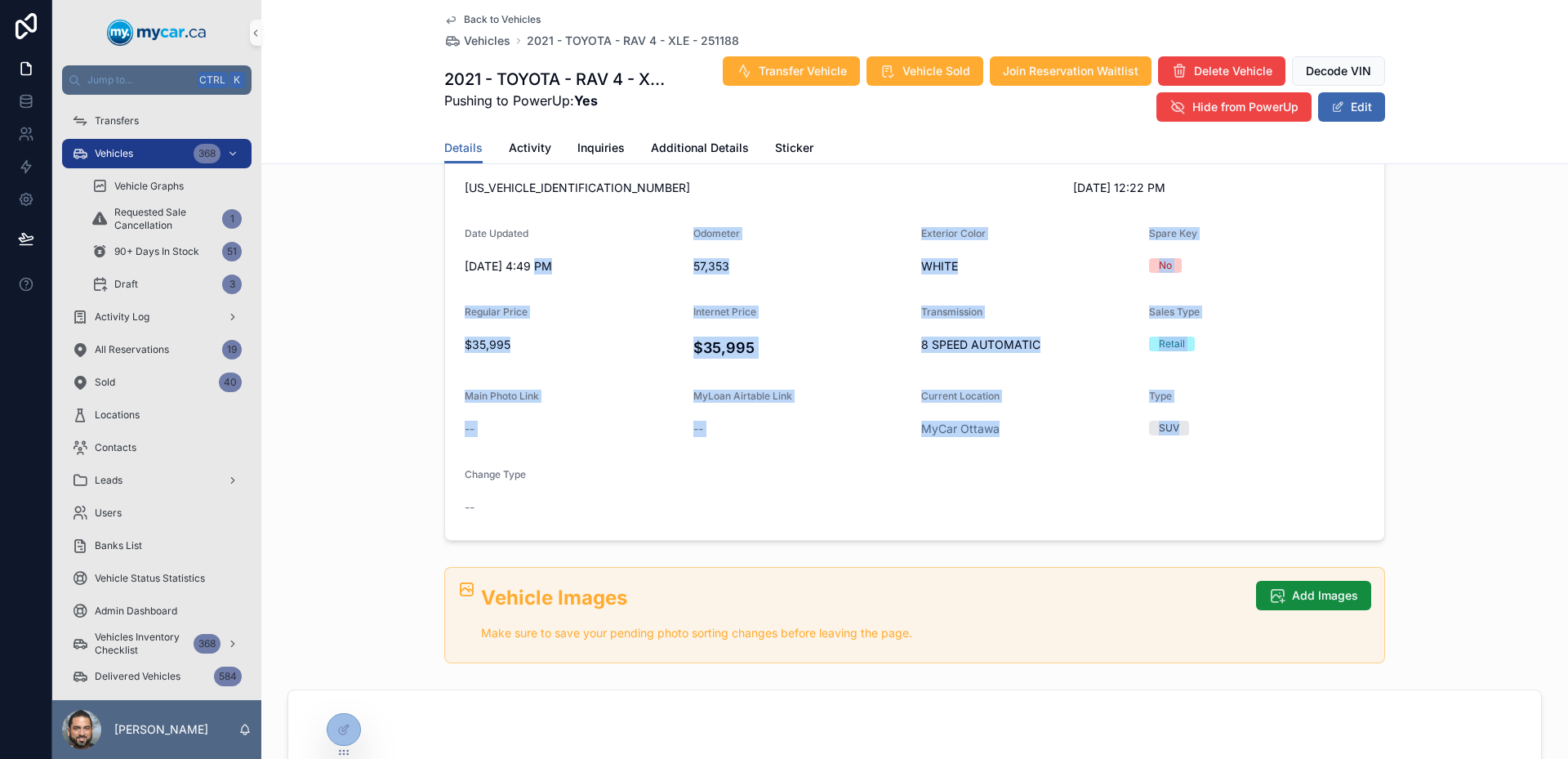
drag, startPoint x: 528, startPoint y: 252, endPoint x: 1247, endPoint y: 529, distance: 770.5
click at [1247, 529] on form "Year [DATE] Make TOYOTA Model RAV 4 Trim XLE VIN [US_VEHICLE_IDENTIFICATION_NUM…" at bounding box center [914, 295] width 939 height 489
click at [1218, 480] on form "Year [DATE] Make TOYOTA Model RAV 4 Trim XLE VIN [US_VEHICLE_IDENTIFICATION_NUM…" at bounding box center [914, 295] width 939 height 489
drag, startPoint x: 1218, startPoint y: 480, endPoint x: 590, endPoint y: 255, distance: 667.1
click at [594, 256] on form "Year [DATE] Make TOYOTA Model RAV 4 Trim XLE VIN [US_VEHICLE_IDENTIFICATION_NUM…" at bounding box center [914, 295] width 939 height 489
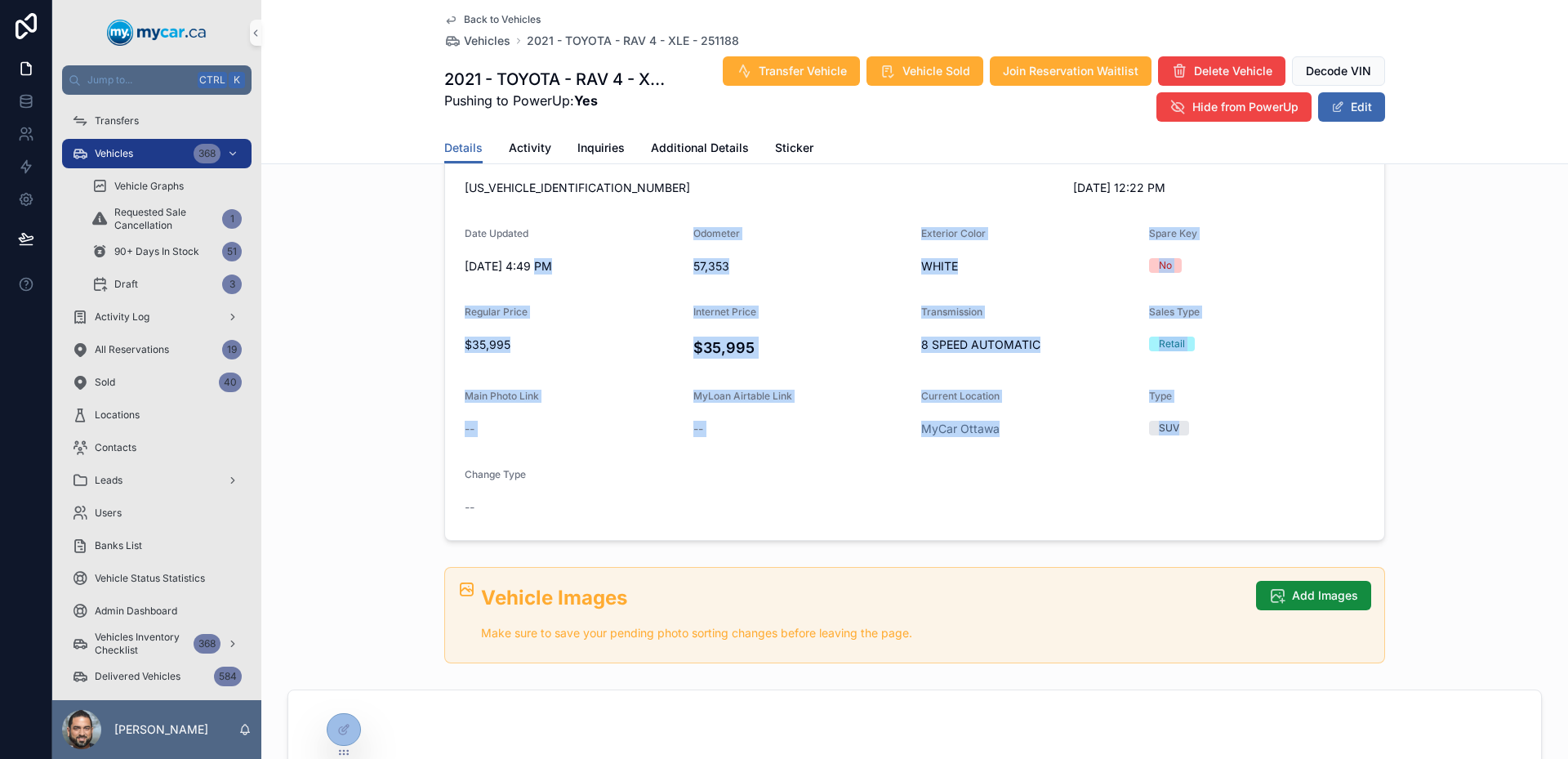
click at [590, 255] on div "[DATE] 4:49 PM" at bounding box center [572, 266] width 215 height 26
drag, startPoint x: 590, startPoint y: 255, endPoint x: 1049, endPoint y: 383, distance: 476.5
click at [1045, 383] on form "Year [DATE] Make TOYOTA Model RAV 4 Trim XLE VIN [US_VEHICLE_IDENTIFICATION_NUM…" at bounding box center [914, 295] width 939 height 489
click at [1049, 383] on form "Year [DATE] Make TOYOTA Model RAV 4 Trim XLE VIN [US_VEHICLE_IDENTIFICATION_NUM…" at bounding box center [914, 295] width 939 height 489
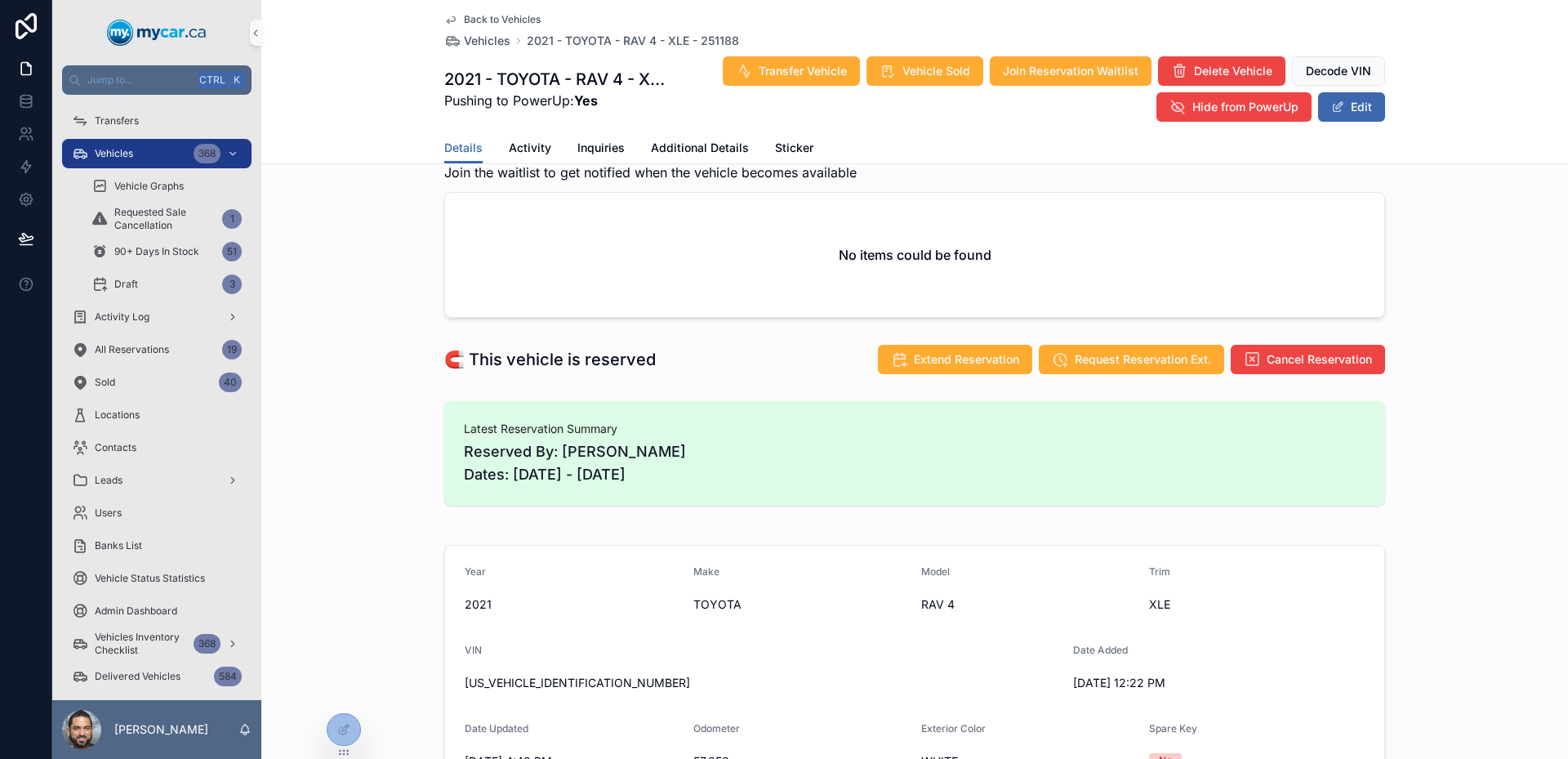
scroll to position [0, 0]
